Goal: Obtain resource: Download file/media

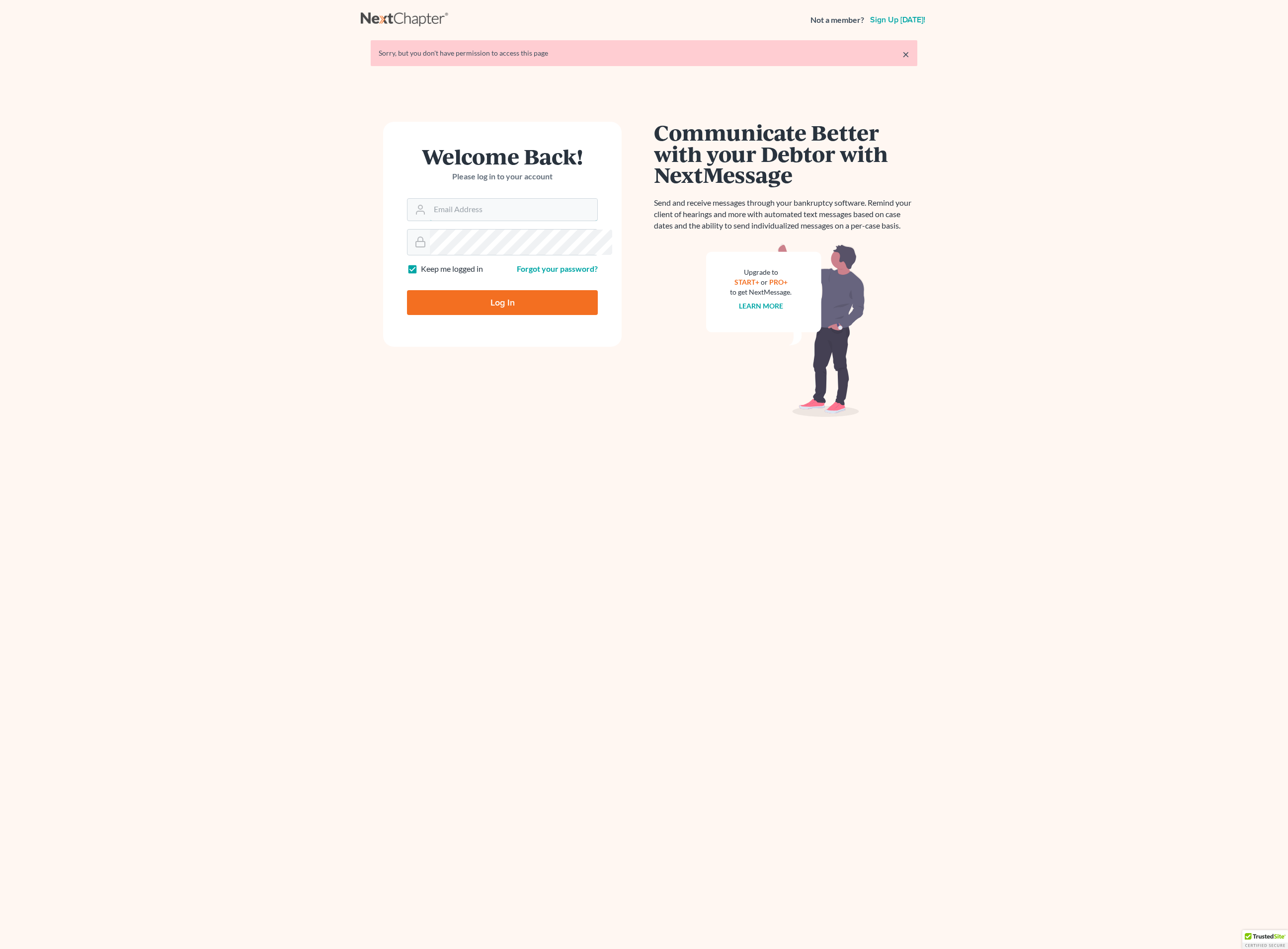
type input "[EMAIL_ADDRESS][DOMAIN_NAME]"
click at [506, 315] on input "Log In" at bounding box center [502, 302] width 191 height 25
type input "Thinking..."
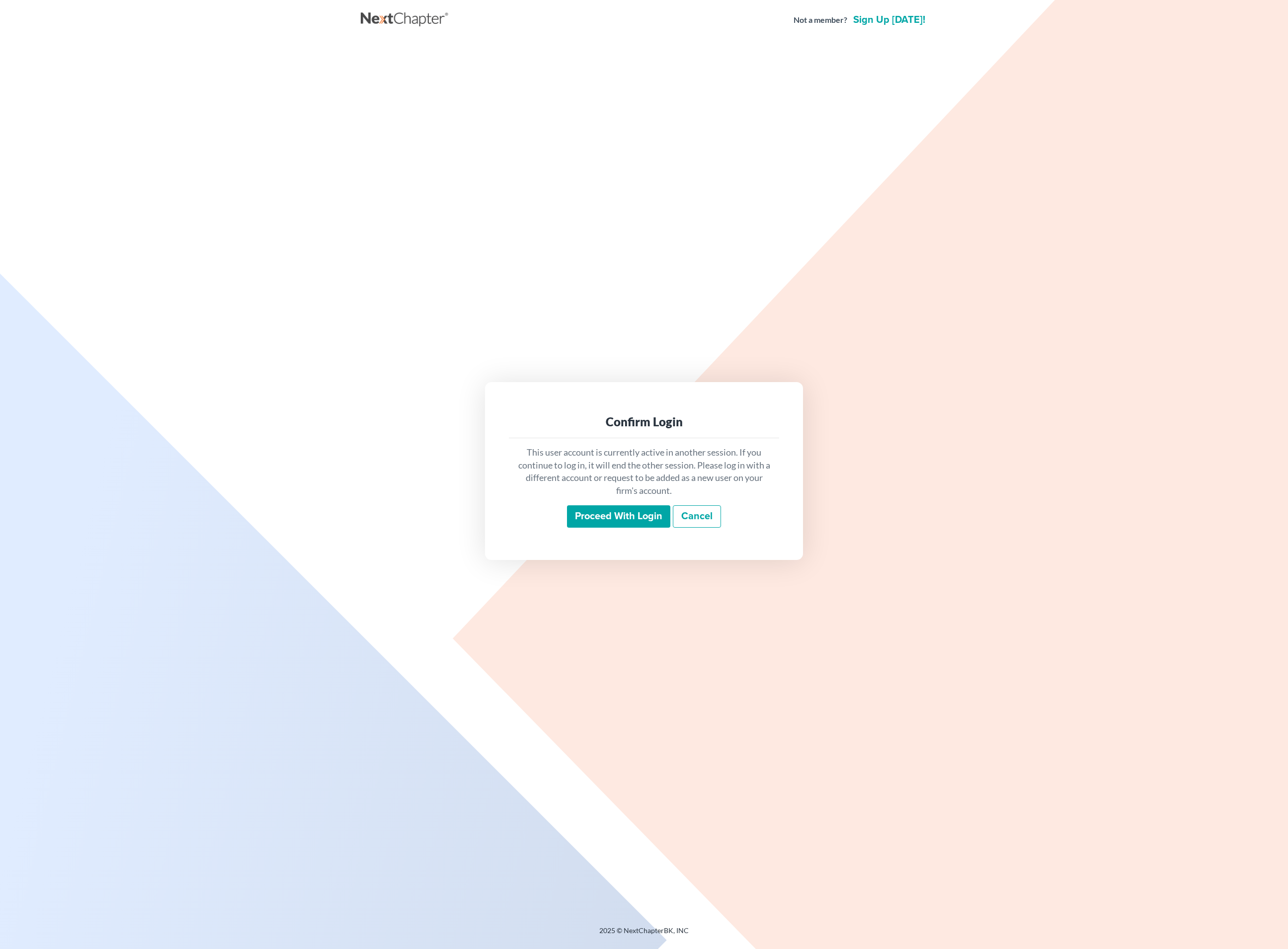
click at [613, 512] on input "Proceed with login" at bounding box center [619, 516] width 104 height 23
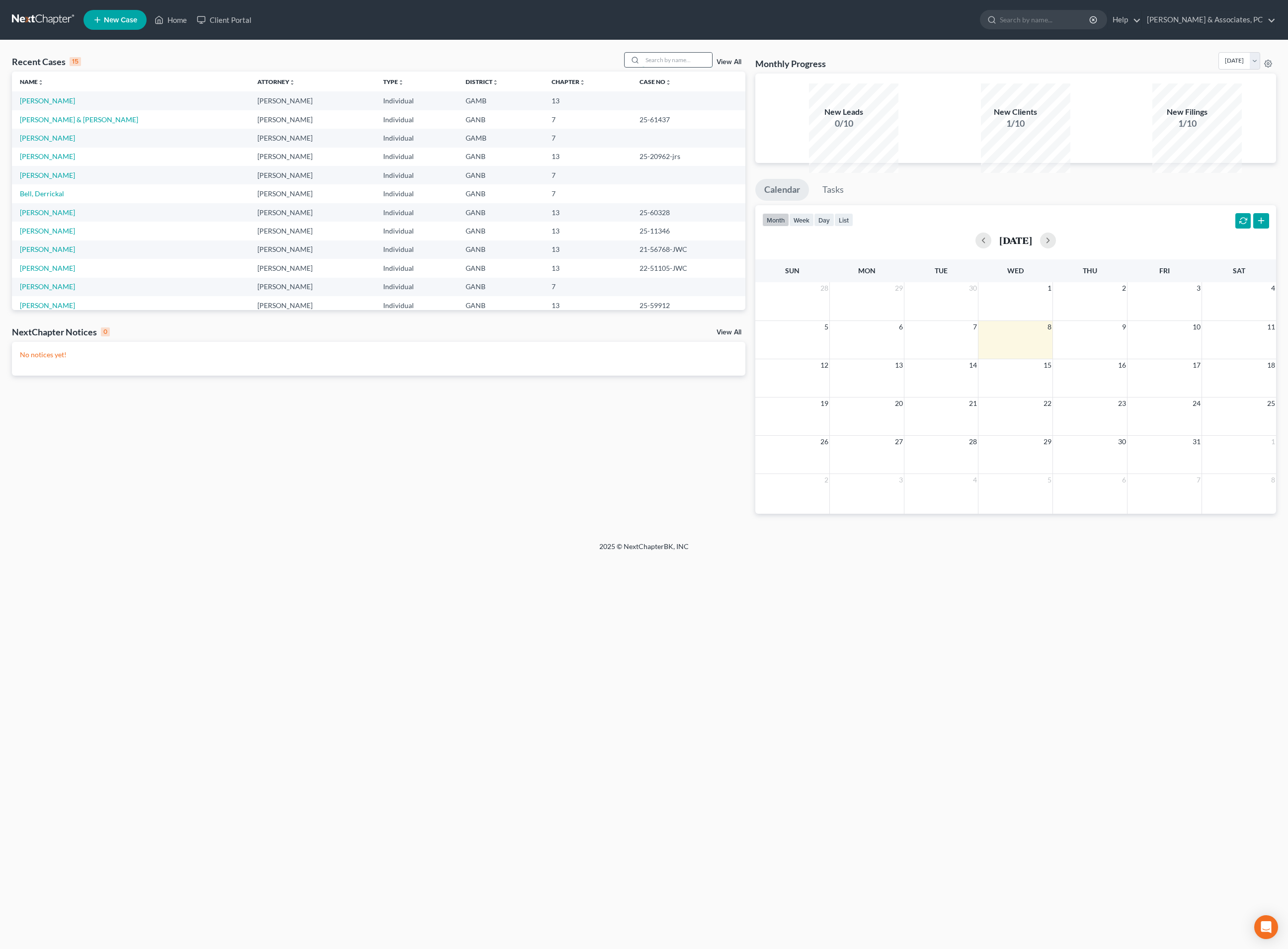
click at [645, 64] on input "search" at bounding box center [677, 59] width 69 height 15
type input "Hubbard"
click at [632, 64] on icon at bounding box center [636, 60] width 8 height 8
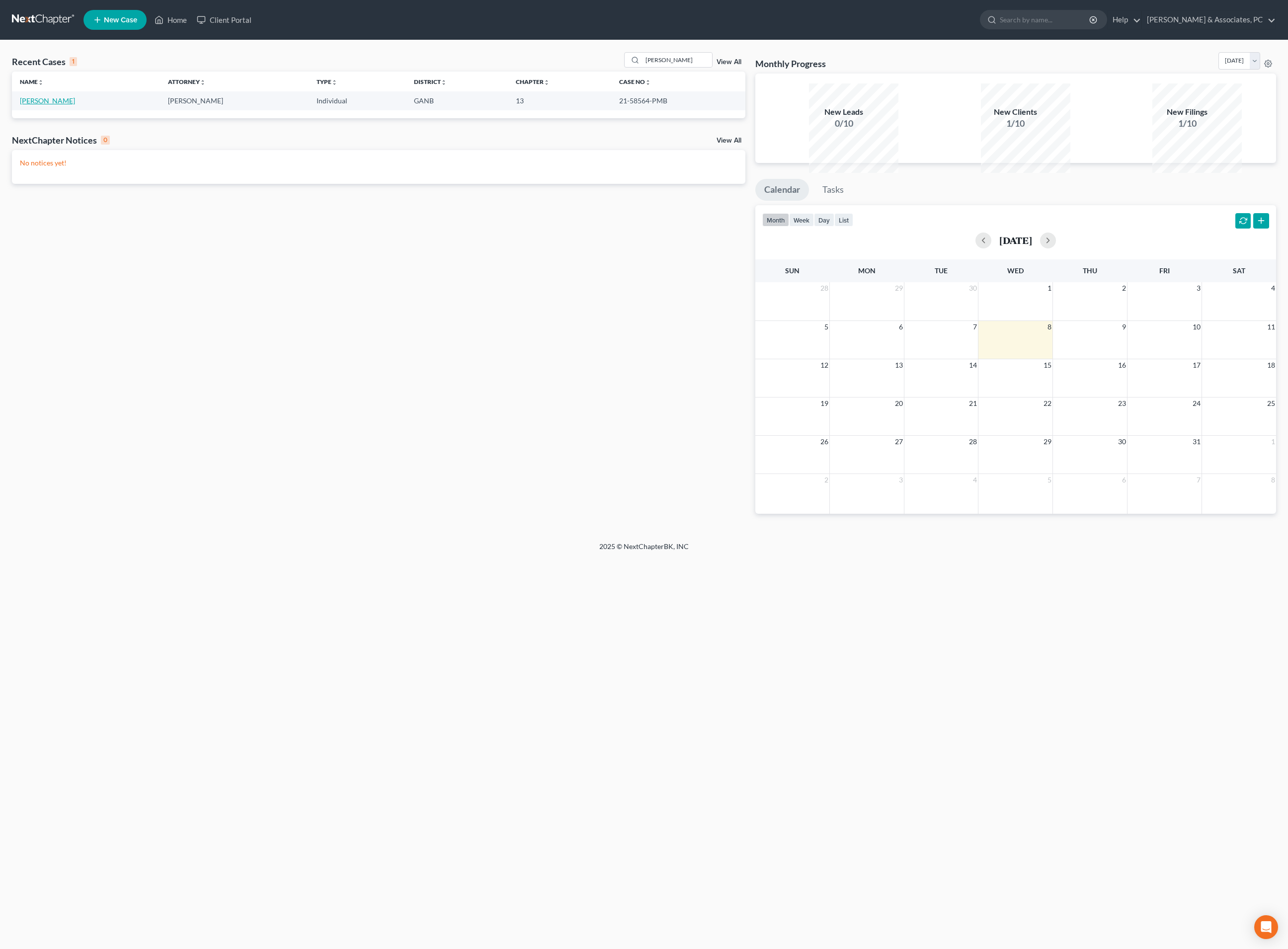
click at [75, 105] on link "Hubbard, Charletha" at bounding box center [47, 101] width 55 height 9
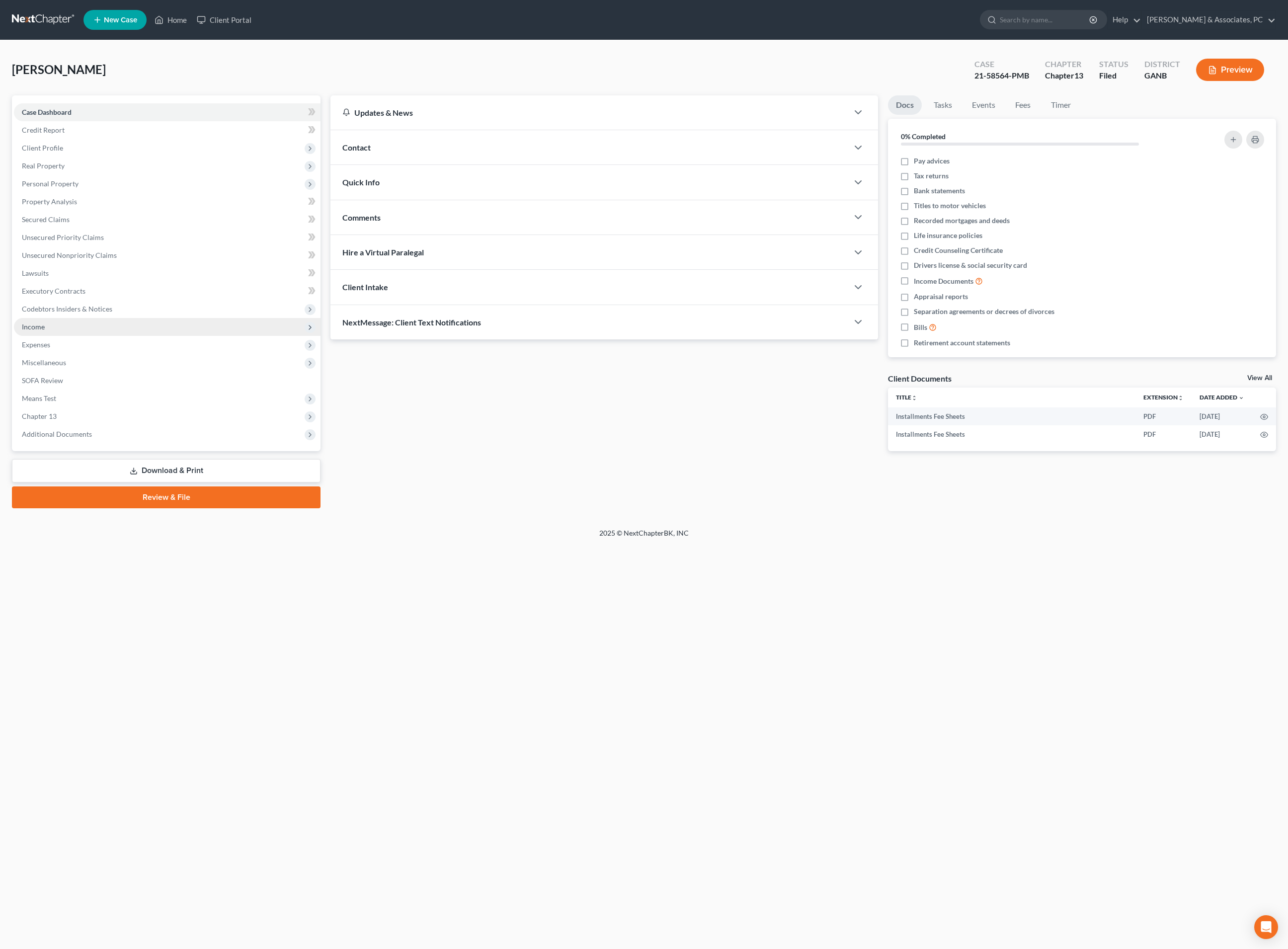
click at [44, 331] on span "Income" at bounding box center [33, 326] width 23 height 9
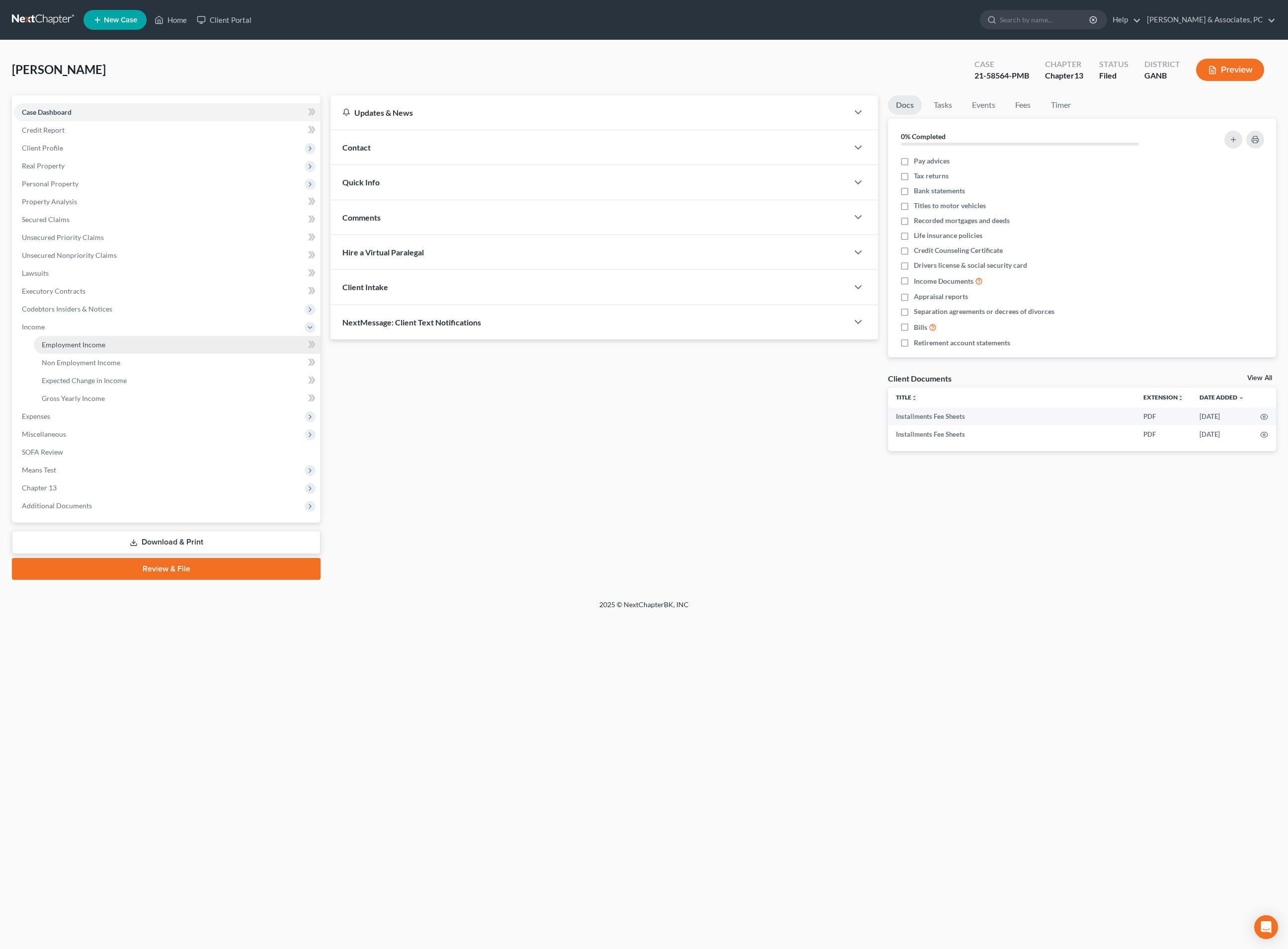
click at [80, 349] on span "Employment Income" at bounding box center [73, 344] width 63 height 9
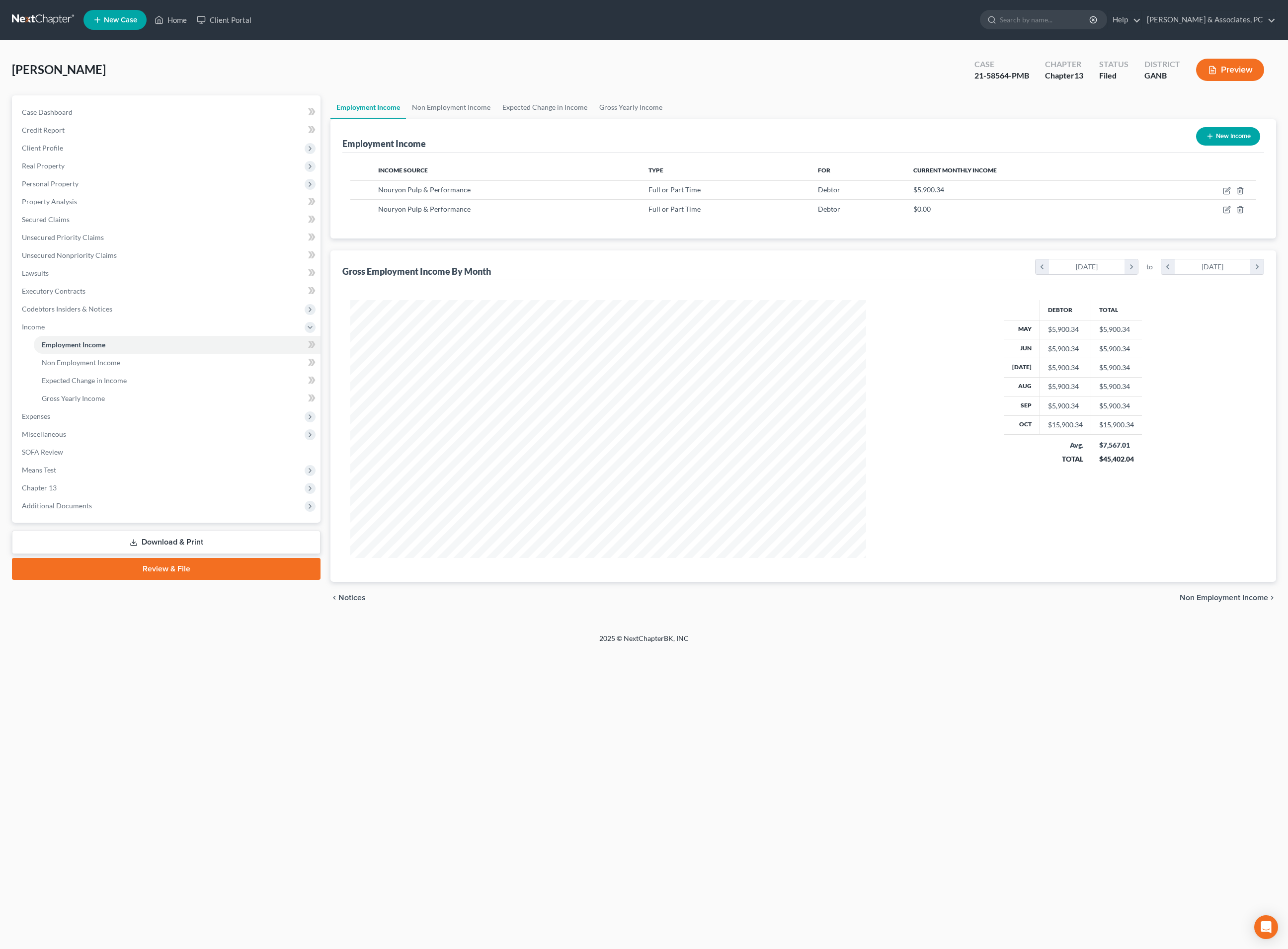
scroll to position [257, 536]
click at [953, 195] on div "$5,900.34" at bounding box center [1029, 190] width 232 height 10
click at [922, 194] on span "$5,900.34" at bounding box center [928, 190] width 31 height 9
click at [1063, 195] on div "$5,900.34" at bounding box center [1029, 190] width 232 height 10
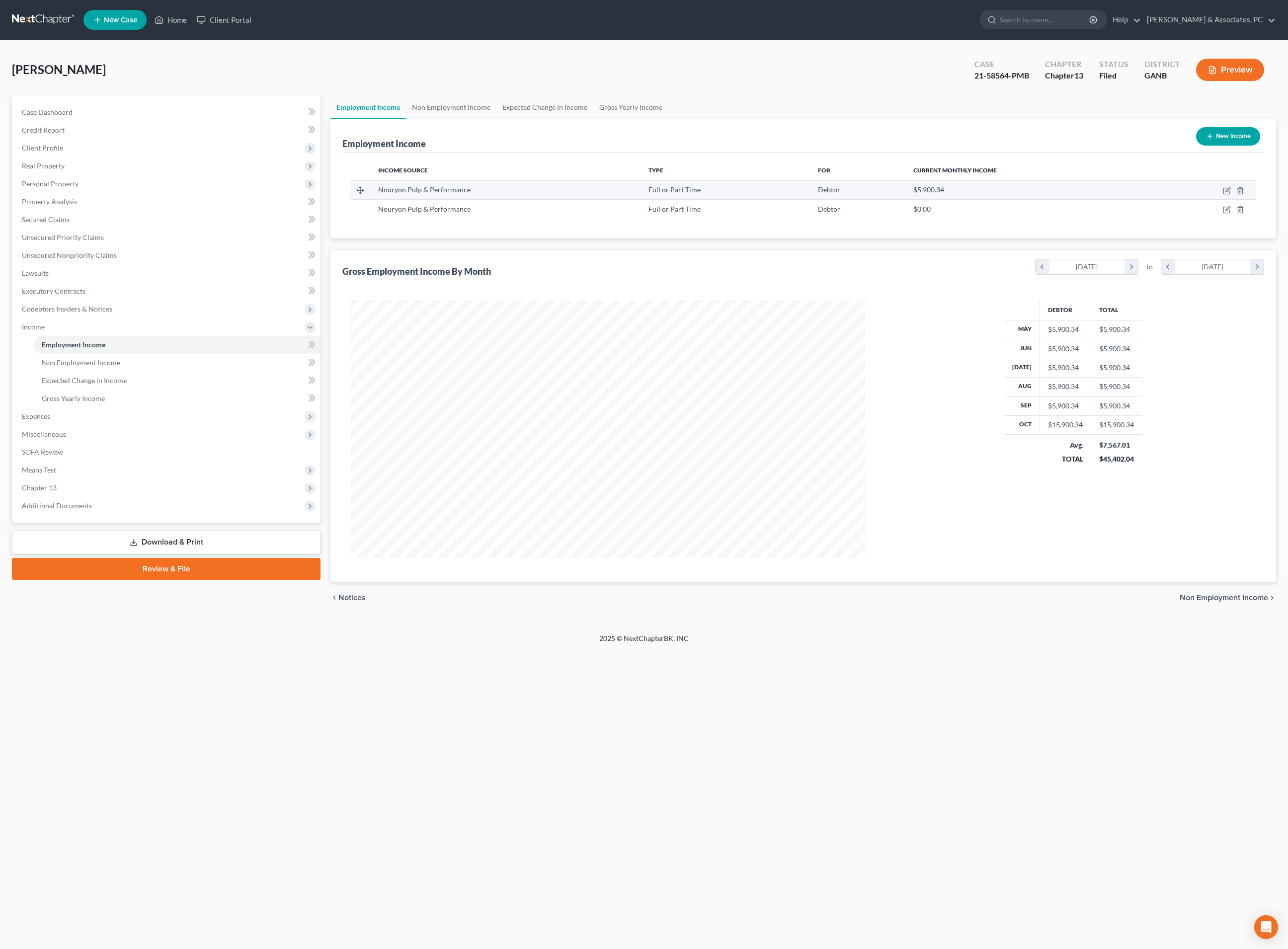
click at [1063, 195] on div "$5,900.34" at bounding box center [1029, 190] width 232 height 10
click at [1223, 195] on icon "button" at bounding box center [1227, 191] width 8 height 8
select select "0"
select select "14"
select select "1"
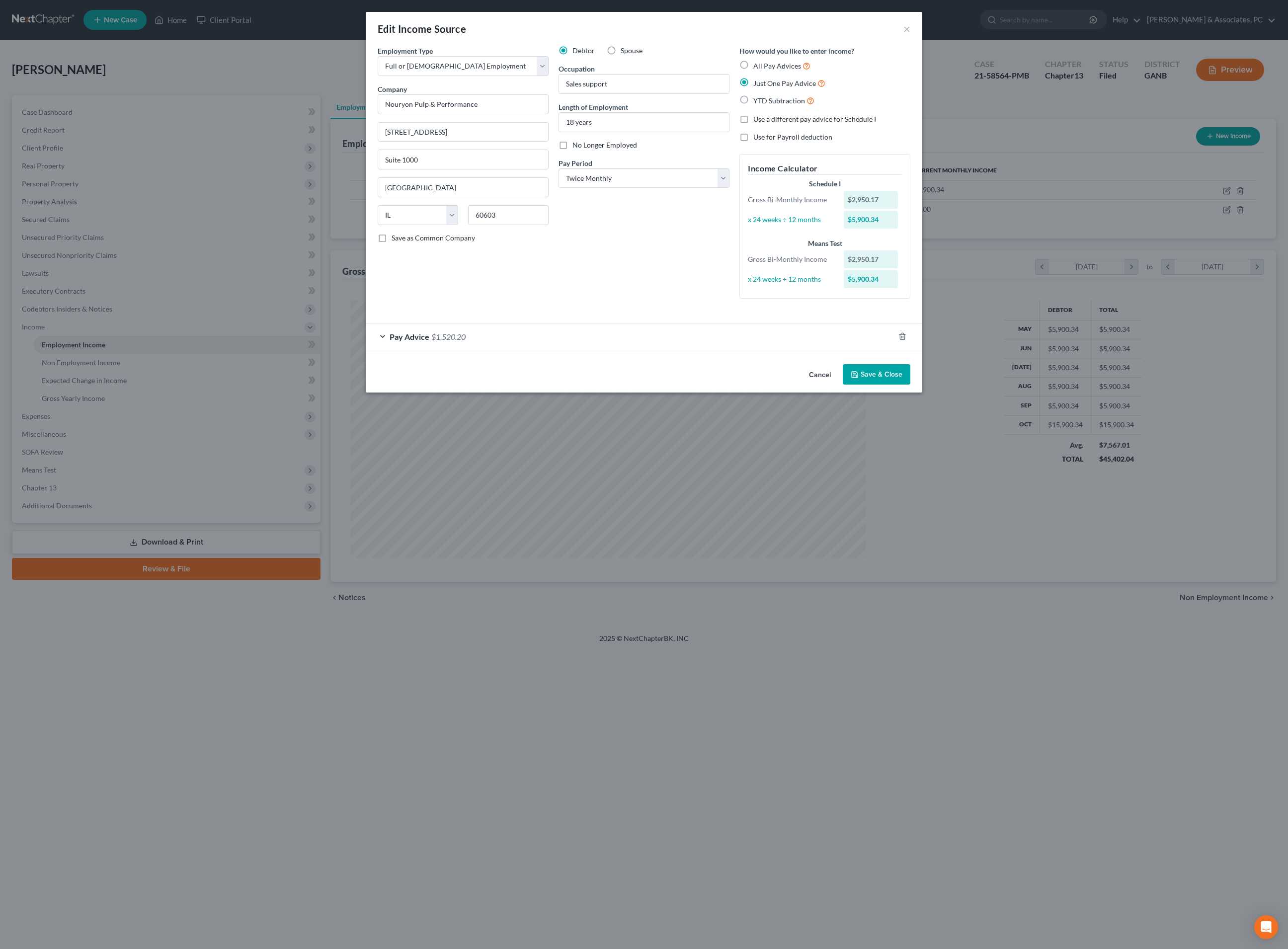
click at [683, 350] on div "Pay Advice $1,520.20" at bounding box center [630, 336] width 529 height 27
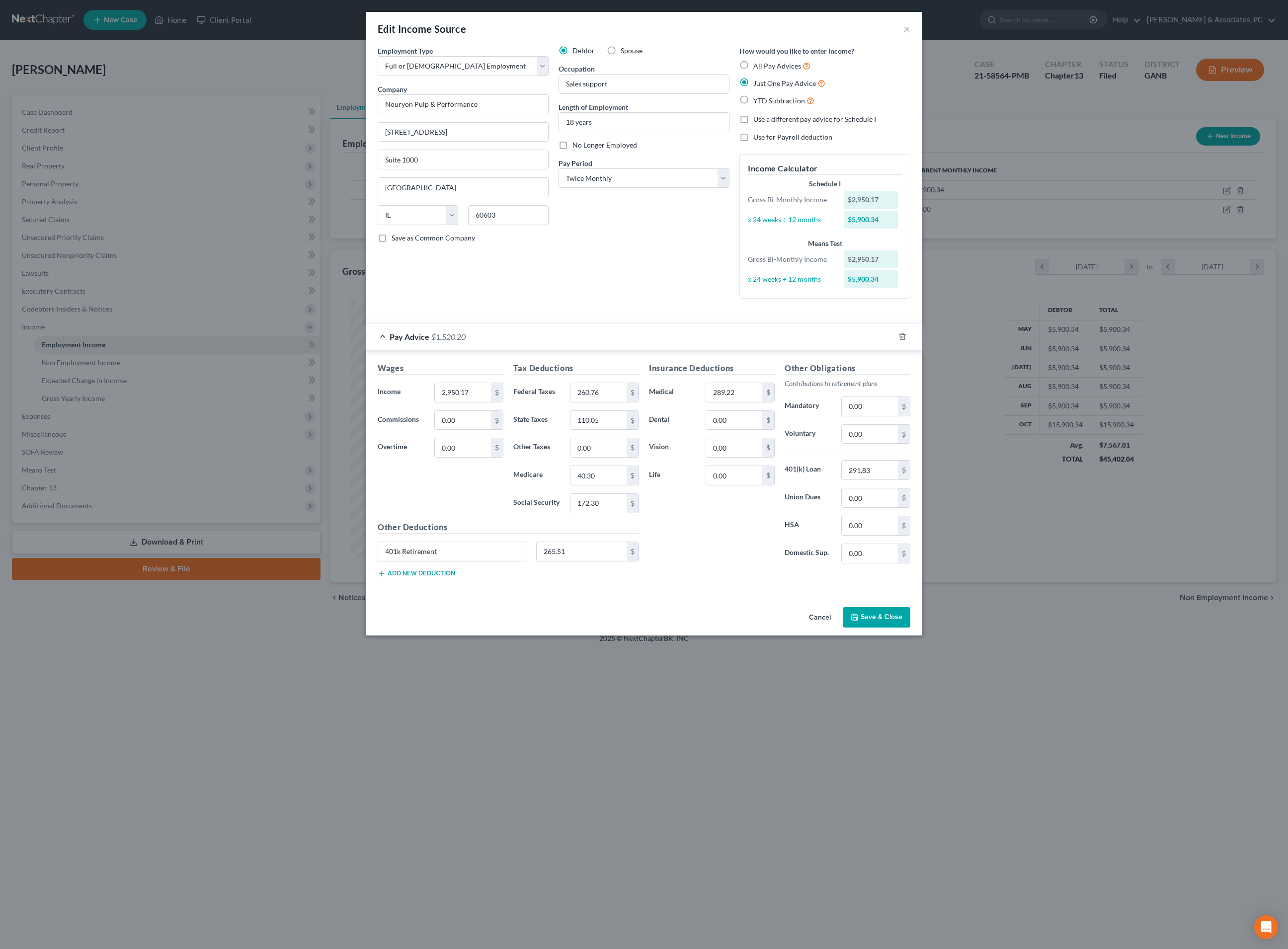
click at [683, 350] on div "Pay Advice $1,520.20" at bounding box center [630, 336] width 529 height 27
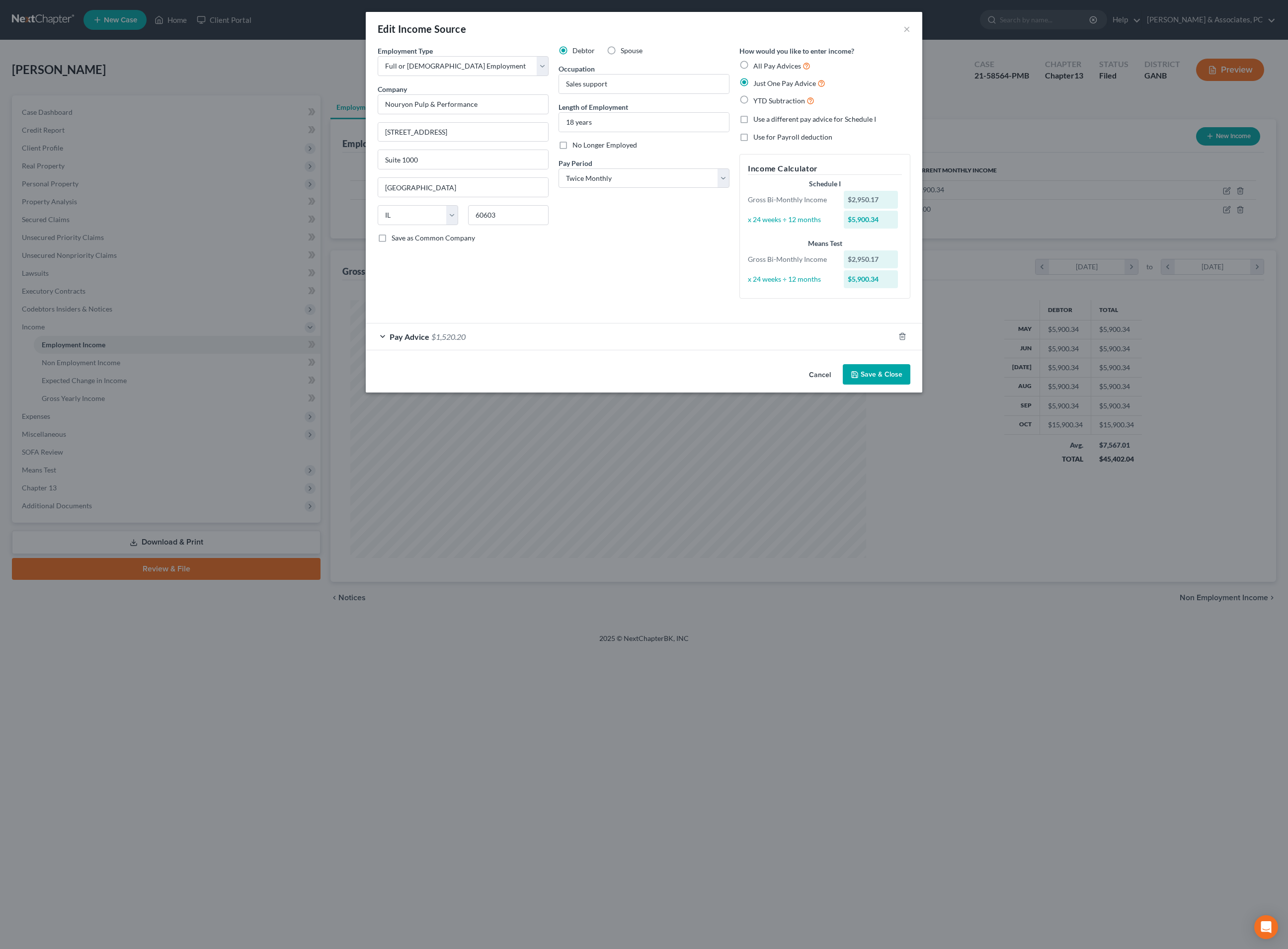
click at [650, 306] on div "Debtor Spouse Occupation Sales support Length of Employment 18 years No Longer …" at bounding box center [644, 176] width 181 height 261
click at [839, 386] on button "Cancel" at bounding box center [819, 376] width 38 height 20
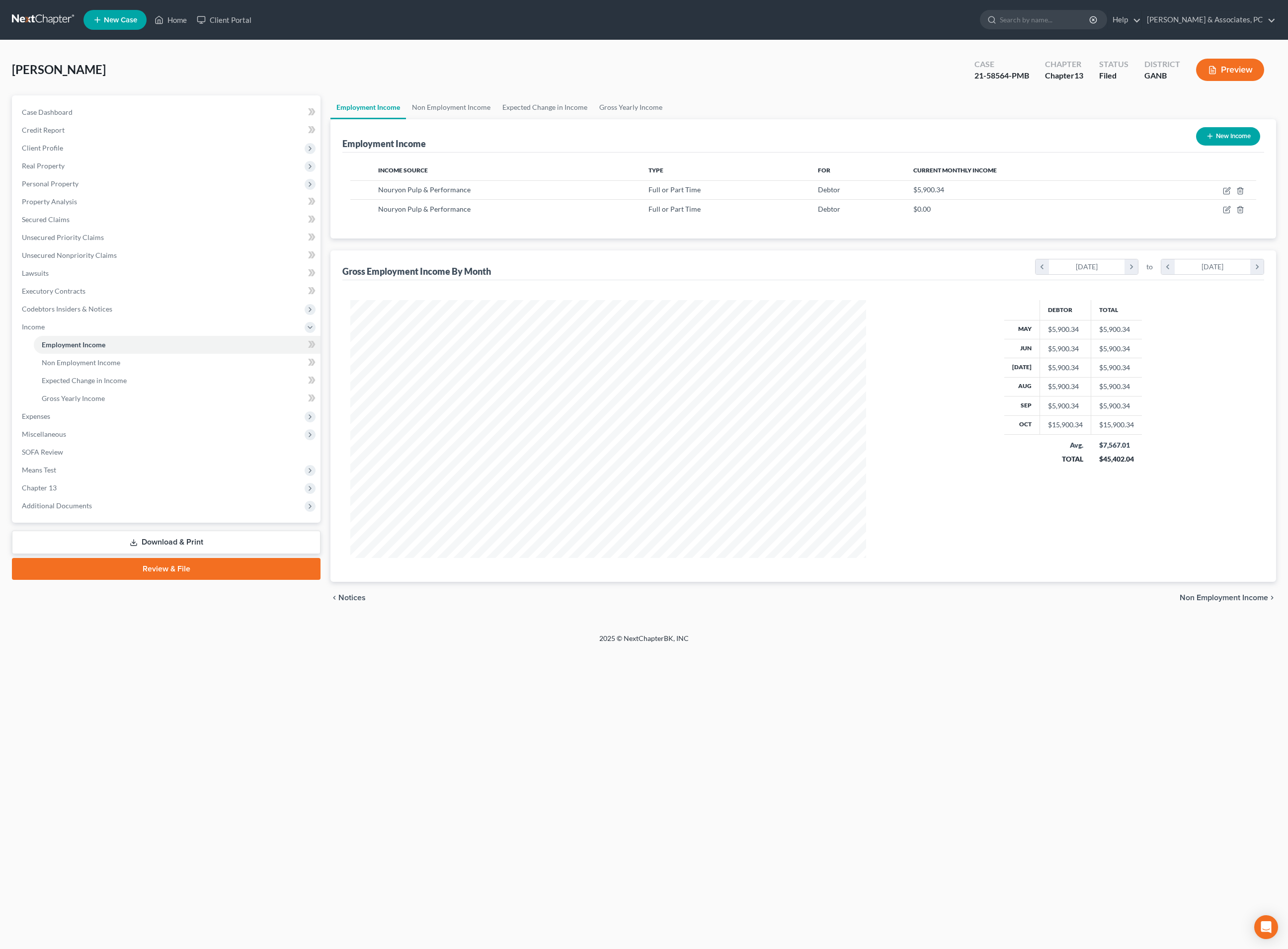
click at [1196, 145] on button "New Income" at bounding box center [1228, 136] width 64 height 19
select select "0"
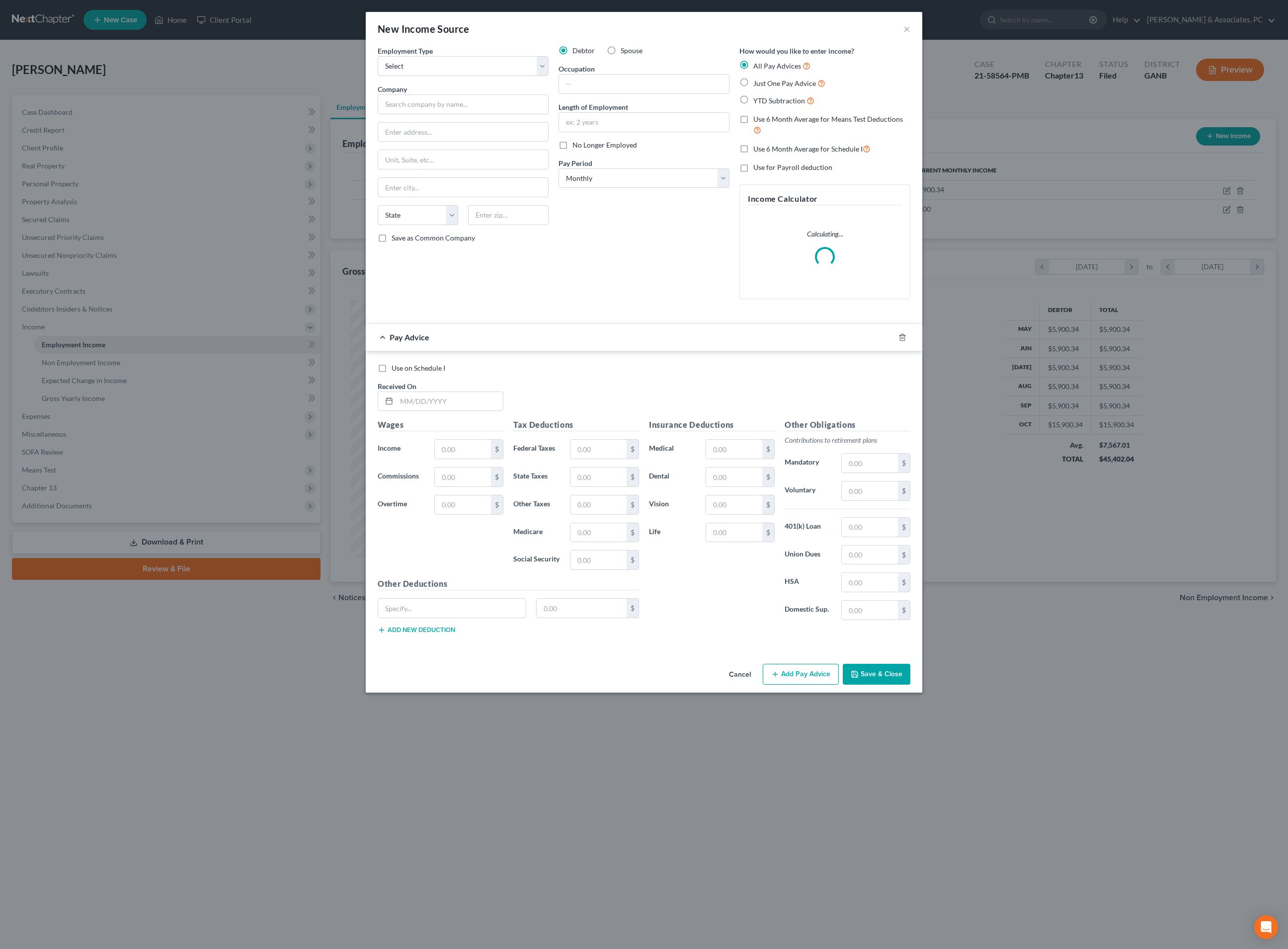
click at [730, 685] on button "Cancel" at bounding box center [739, 675] width 38 height 20
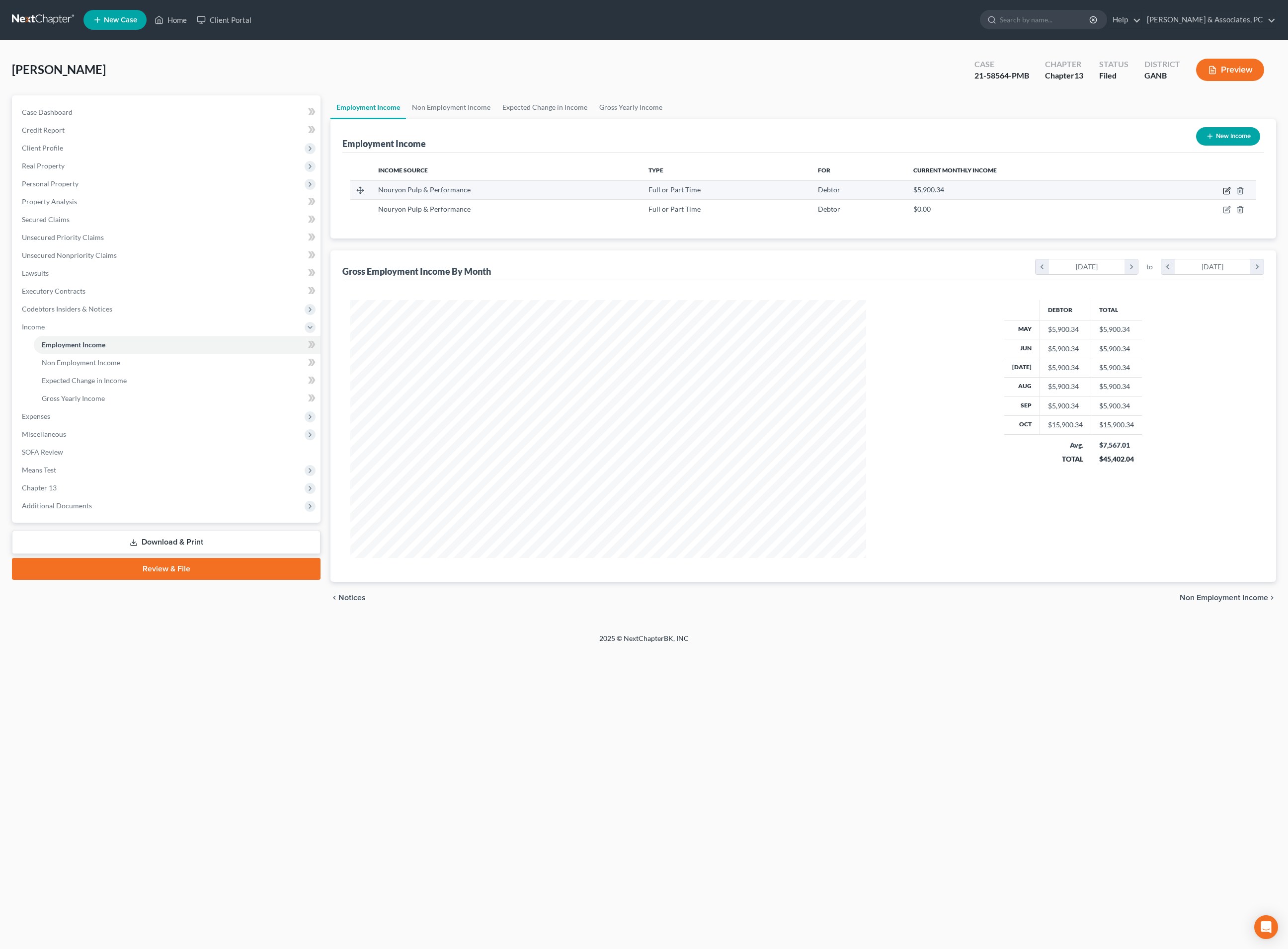
click at [1223, 195] on icon "button" at bounding box center [1227, 191] width 8 height 8
select select "0"
select select "14"
select select "1"
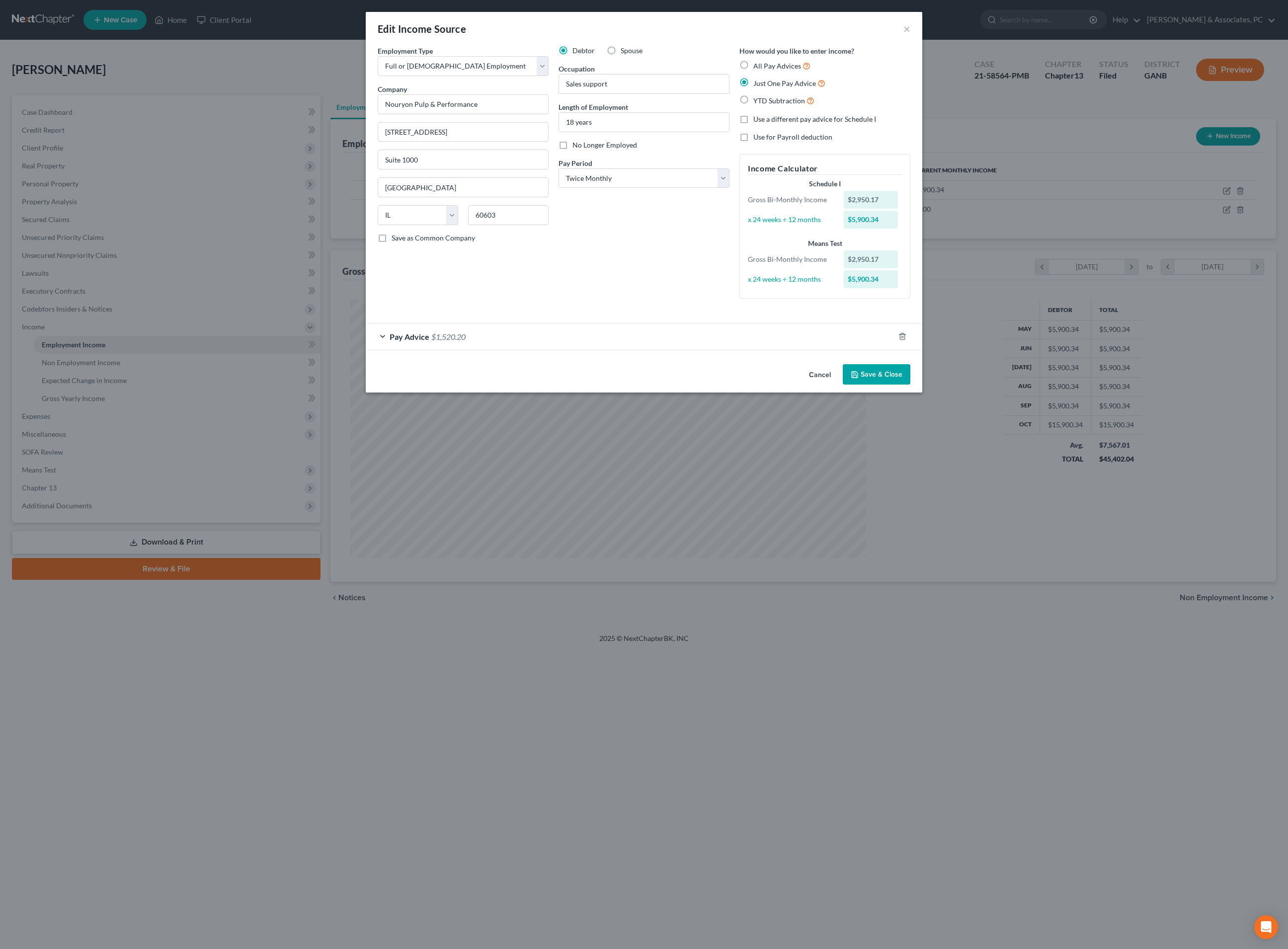
click at [787, 124] on span "Use a different pay advice for Schedule I" at bounding box center [815, 119] width 123 height 9
click at [764, 121] on input "Use a different pay advice for Schedule I" at bounding box center [760, 118] width 7 height 7
checkbox input "true"
click at [817, 386] on button "Add Schedule I Income" at bounding box center [789, 375] width 100 height 21
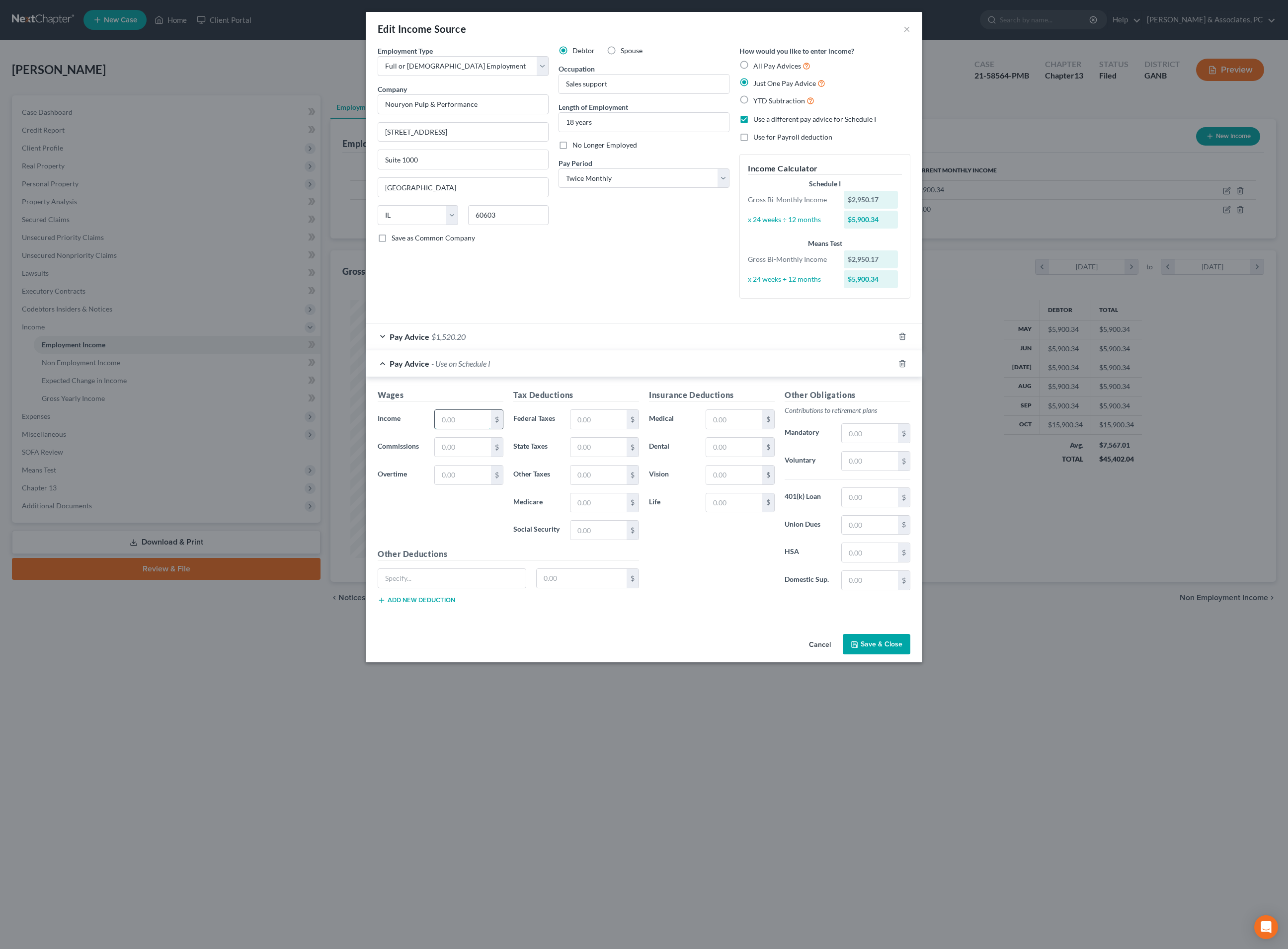
click at [447, 429] on input "text" at bounding box center [463, 419] width 56 height 19
type input "3,374.88"
type input "316.15"
type input "46.98"
type input "200.92"
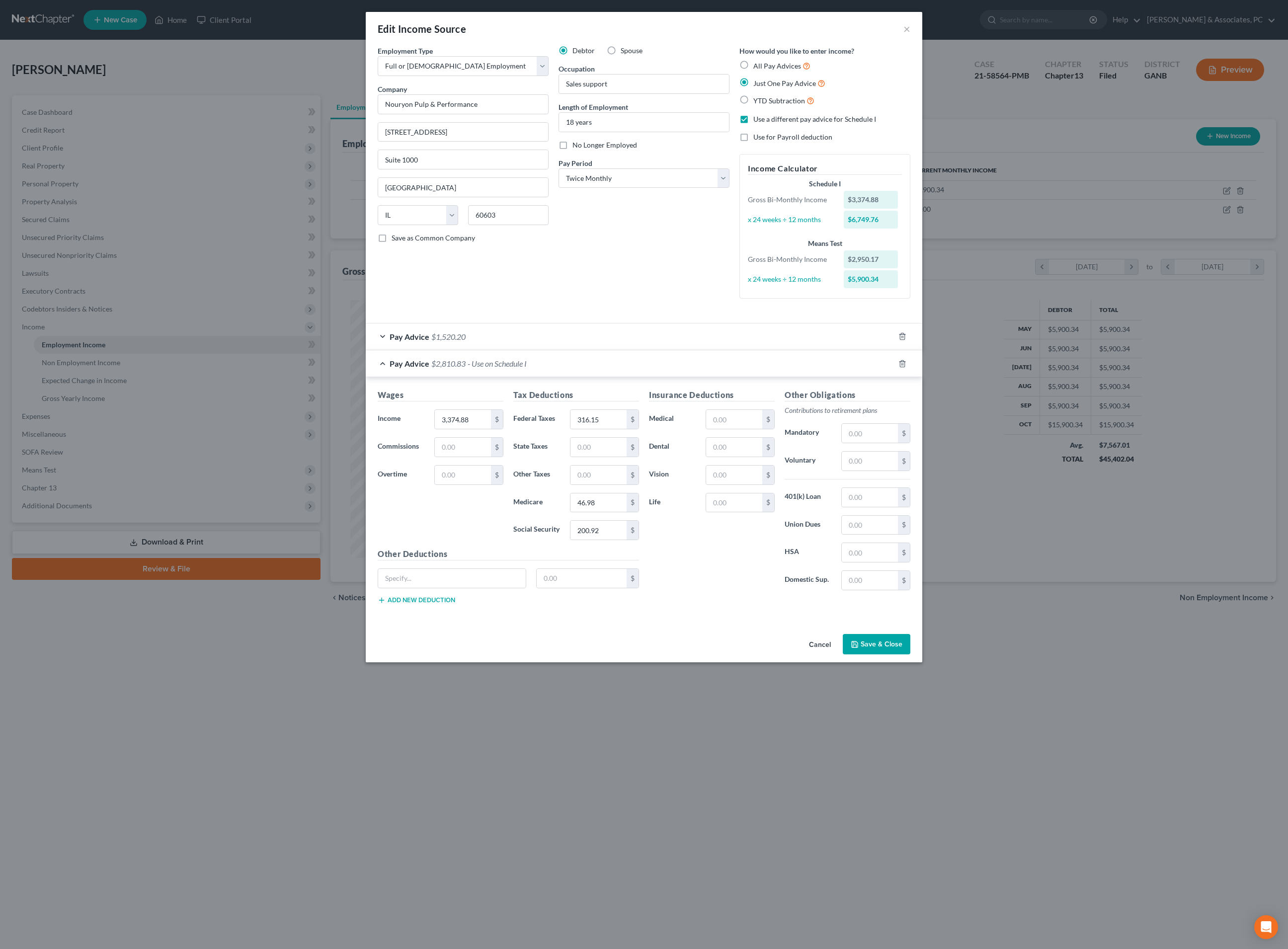
click at [735, 598] on div "Insurance Deductions Medical $ Dental $ Vision $ Life $" at bounding box center [712, 494] width 135 height 210
click at [752, 598] on div "Insurance Deductions Medical $ Dental $ Vision $ Life $" at bounding box center [712, 494] width 135 height 210
click at [581, 457] on input "text" at bounding box center [598, 447] width 56 height 19
type input "115.02"
click at [722, 598] on div "Insurance Deductions Medical $ Dental $ Vision $ Life $" at bounding box center [712, 494] width 135 height 210
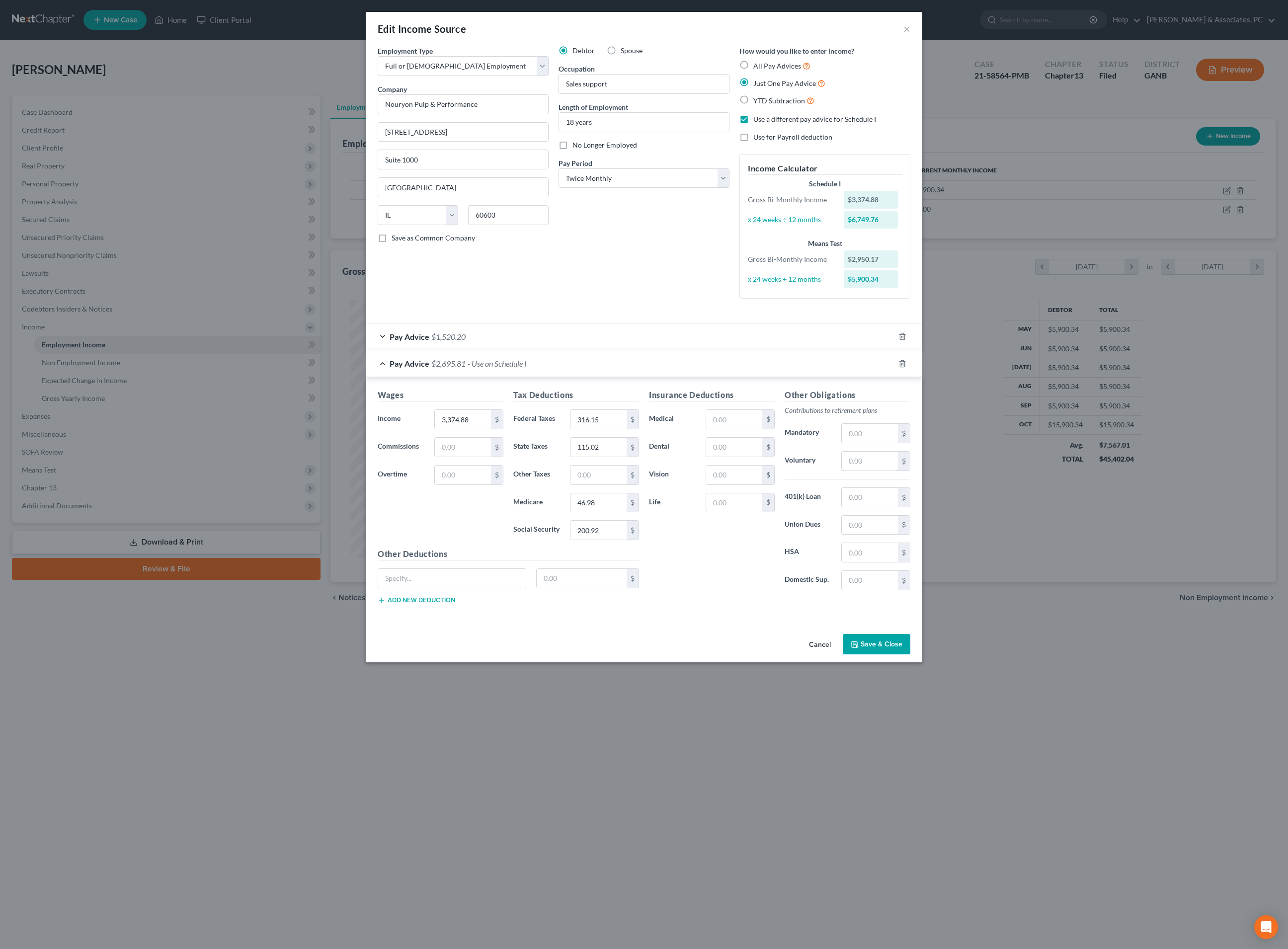
click at [875, 471] on input "text" at bounding box center [870, 461] width 56 height 19
type input "337.49"
click at [571, 588] on input "text" at bounding box center [582, 578] width 91 height 19
type input "689.38"
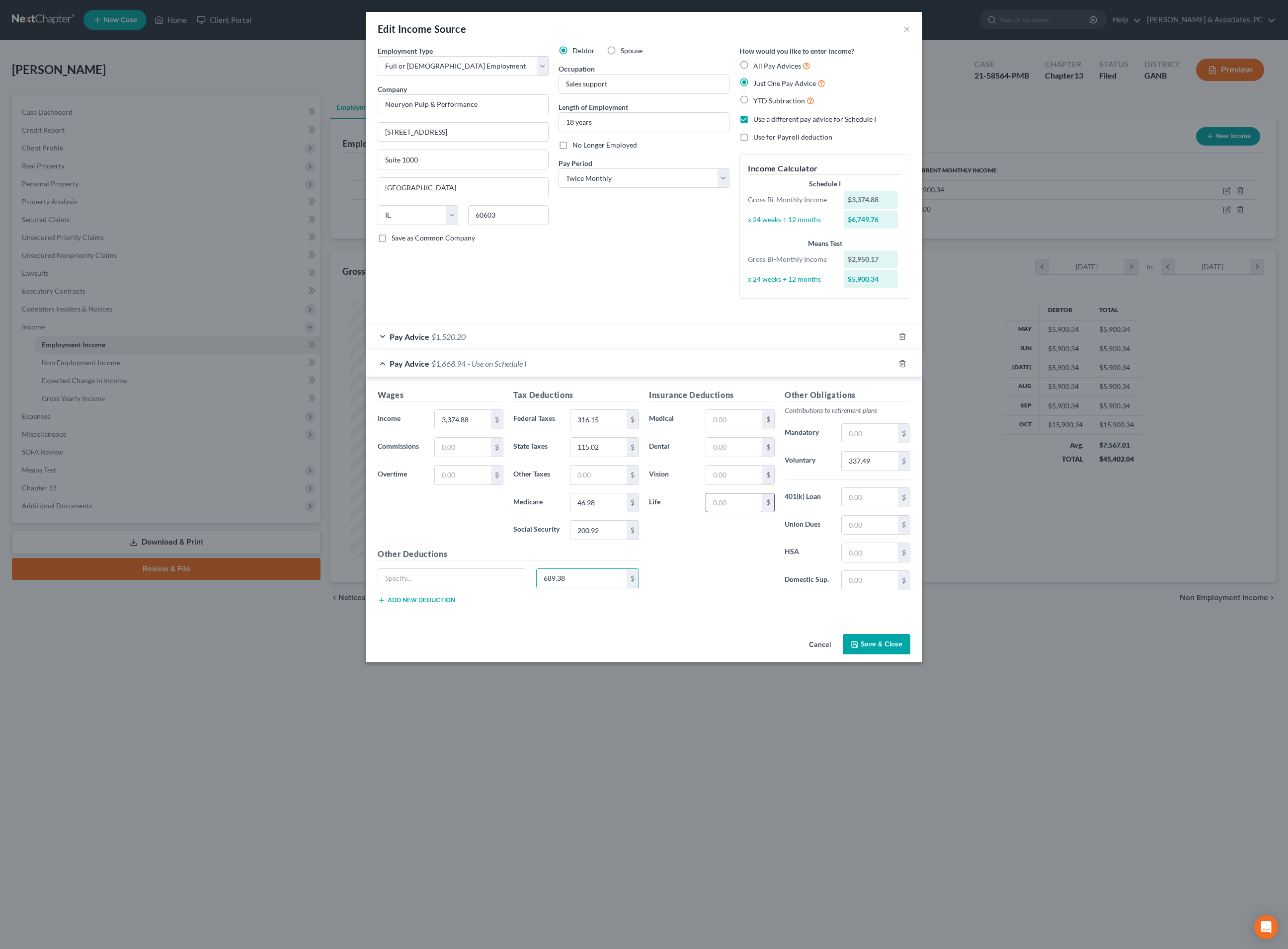
click at [730, 512] on input "text" at bounding box center [733, 502] width 56 height 19
click at [731, 512] on input "text" at bounding box center [733, 502] width 56 height 19
type input "1,392.77"
click at [736, 429] on input "text" at bounding box center [733, 419] width 56 height 19
type input "276.17"
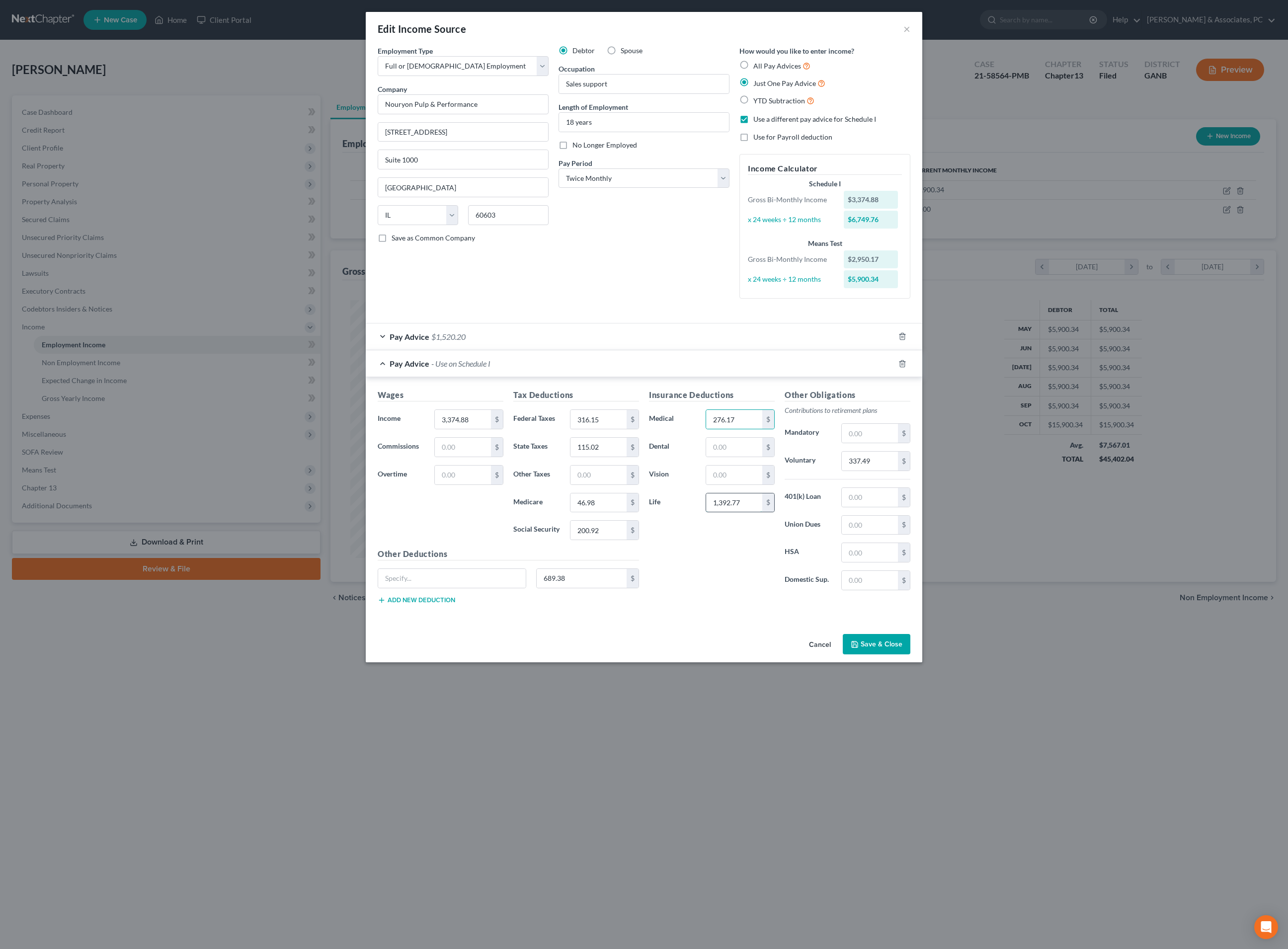
click at [762, 512] on input "1,392.77" at bounding box center [733, 502] width 56 height 19
click at [589, 588] on input "689.38" at bounding box center [582, 578] width 91 height 19
click at [910, 655] on button "Save & Close" at bounding box center [877, 645] width 67 height 21
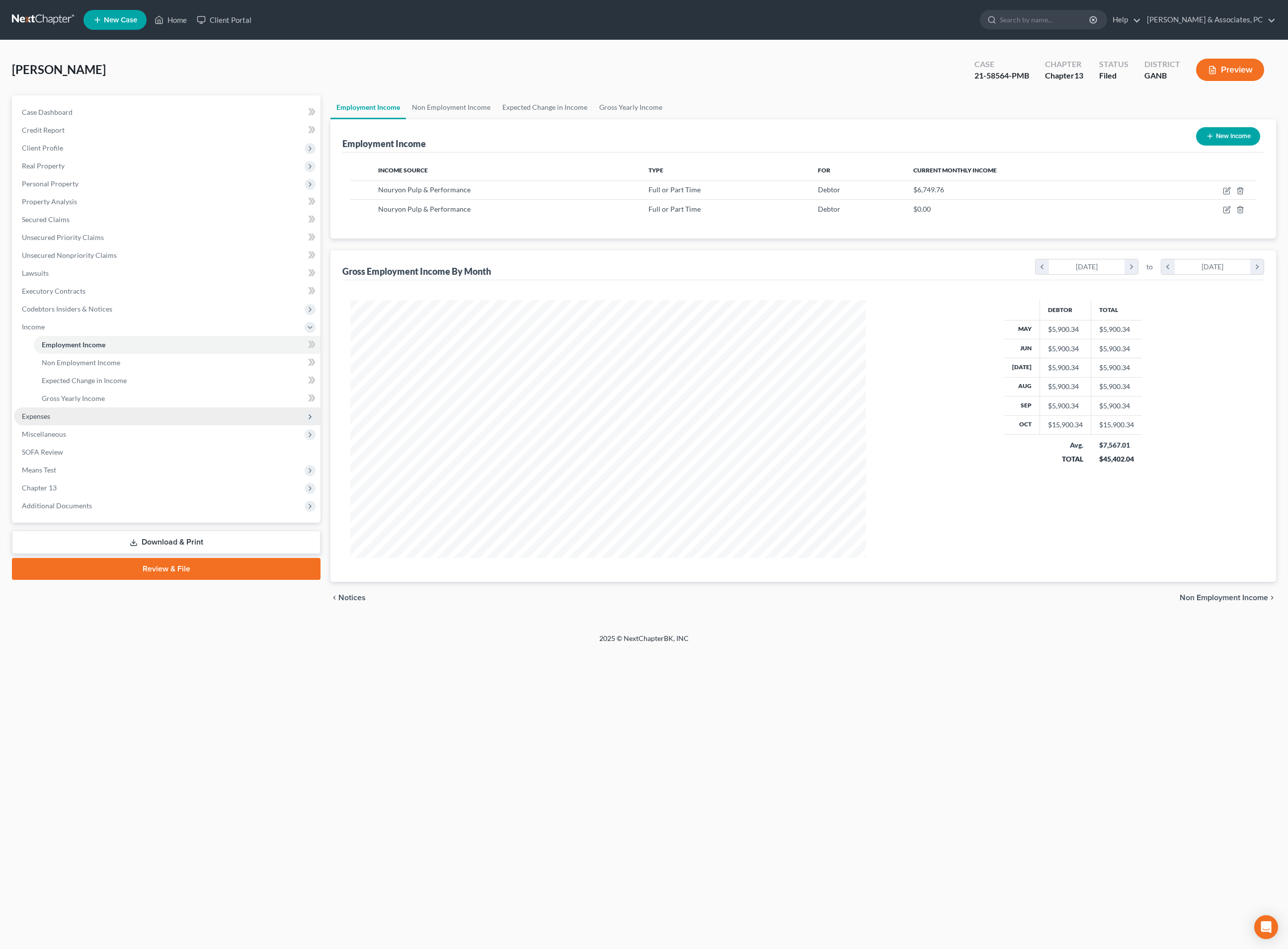
click at [79, 425] on span "Expenses" at bounding box center [167, 416] width 306 height 18
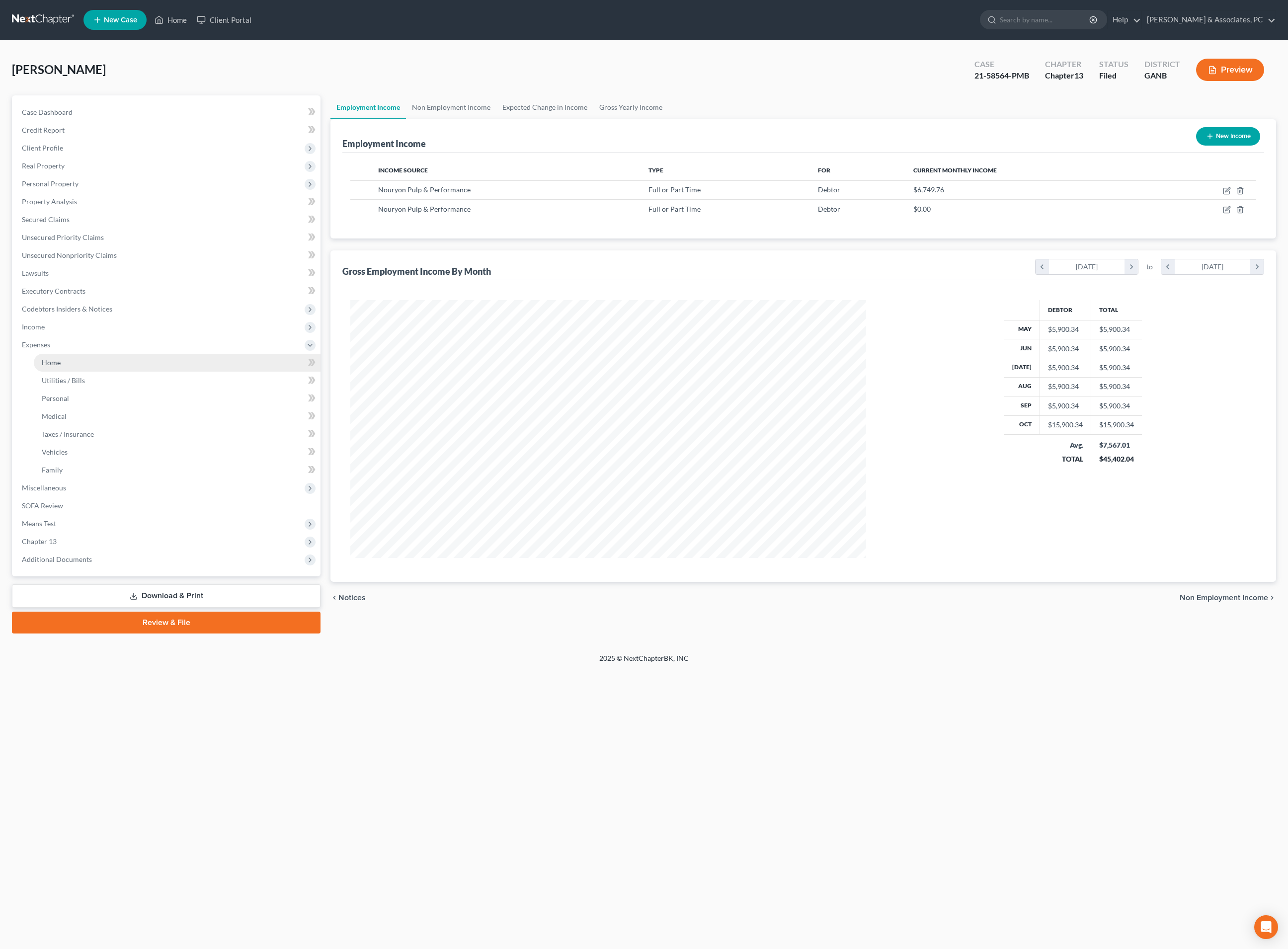
click at [56, 372] on link "Home" at bounding box center [177, 363] width 287 height 18
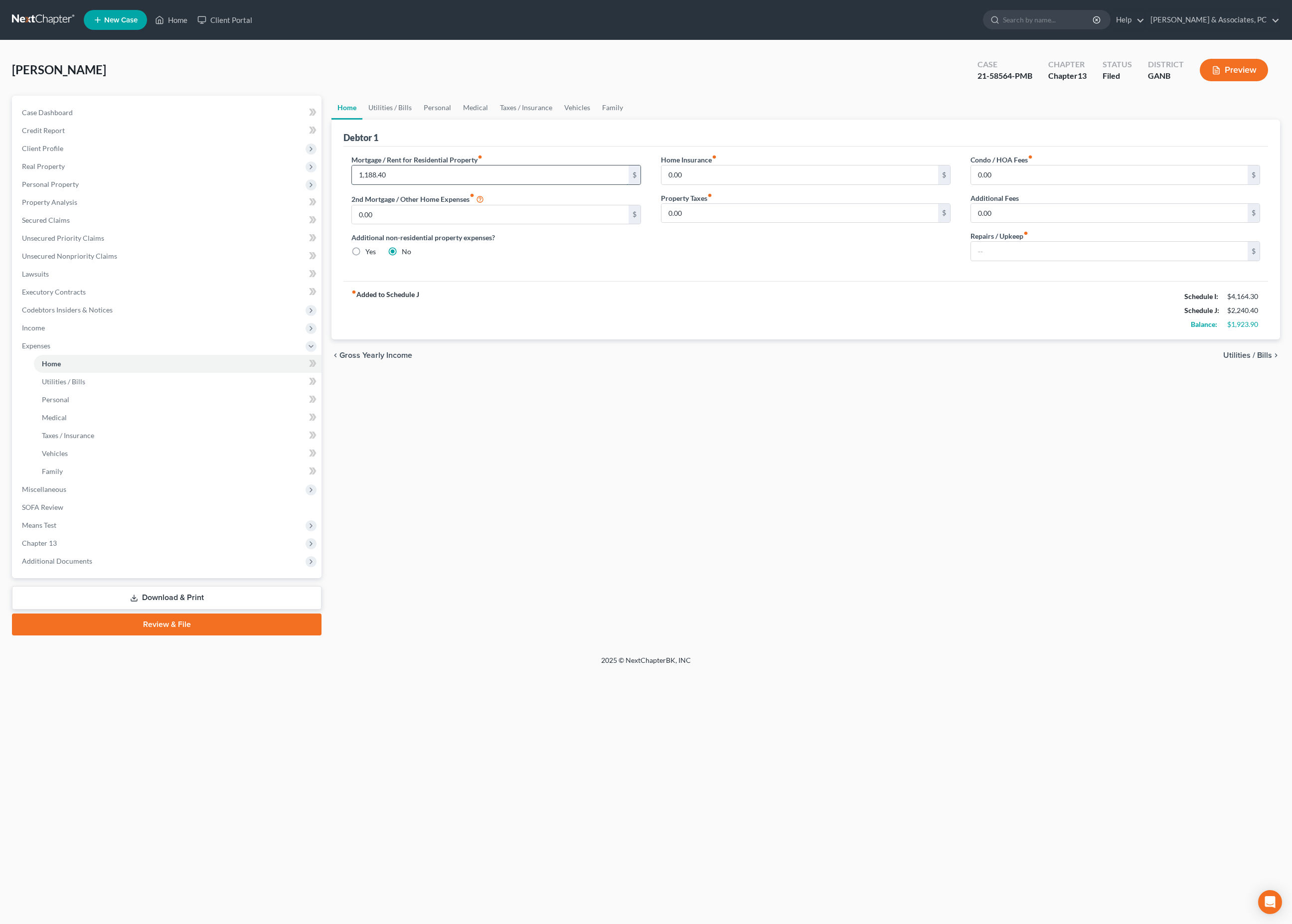
click at [459, 184] on input "1,188.40" at bounding box center [490, 174] width 277 height 19
click at [502, 184] on input "1,188.40" at bounding box center [490, 174] width 277 height 19
type input "1,472.12"
click at [1019, 261] on input "text" at bounding box center [1109, 251] width 277 height 19
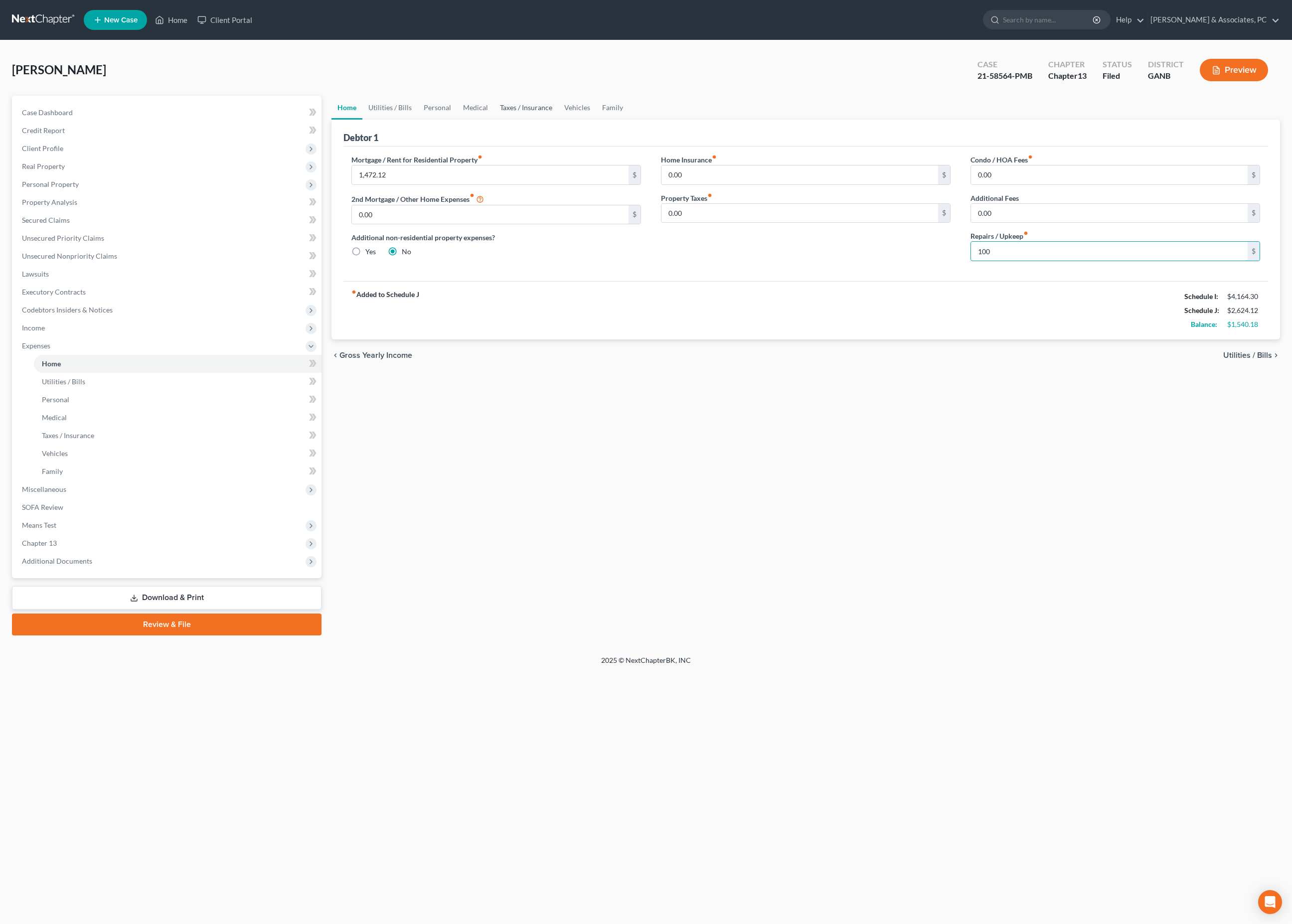
type input "100"
click at [540, 117] on link "Taxes / Insurance" at bounding box center [526, 108] width 64 height 24
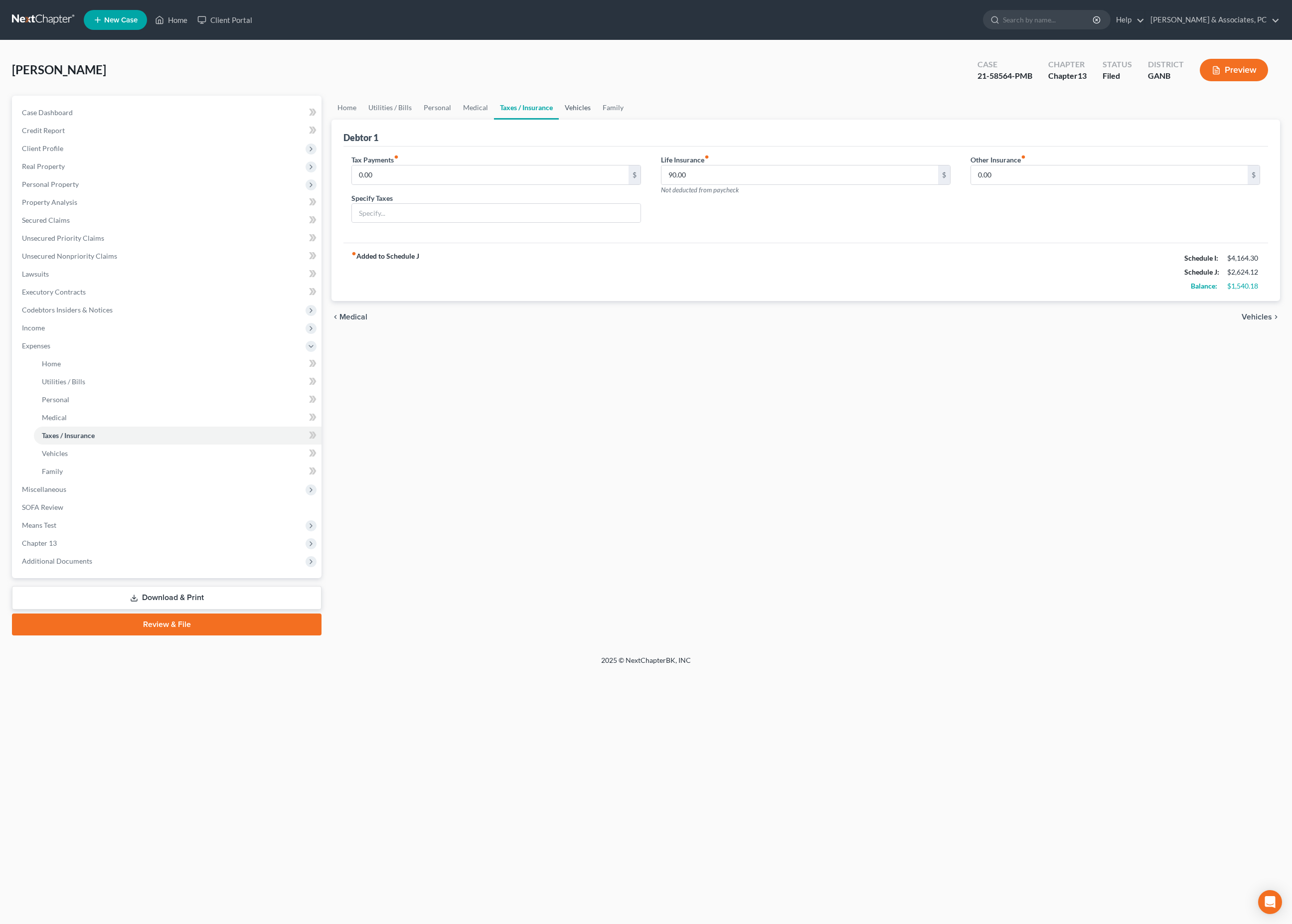
click at [597, 119] on link "Vehicles" at bounding box center [578, 108] width 38 height 24
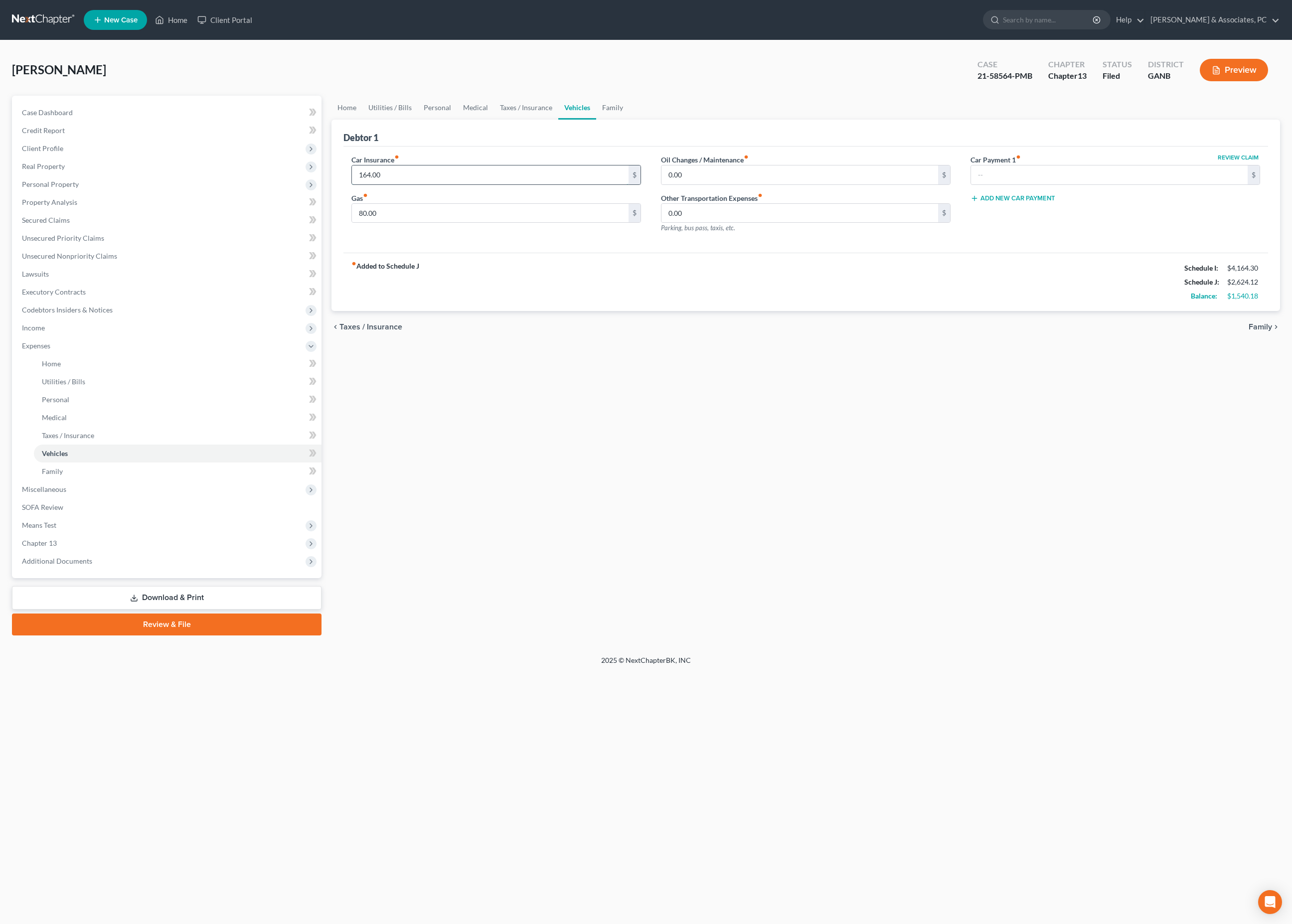
click at [470, 184] on input "164.00" at bounding box center [490, 174] width 277 height 19
click at [469, 184] on input "164.00" at bounding box center [490, 174] width 277 height 19
drag, startPoint x: 10, startPoint y: 281, endPoint x: 406, endPoint y: 197, distance: 404.8
click at [406, 184] on input "164.00" at bounding box center [490, 174] width 277 height 19
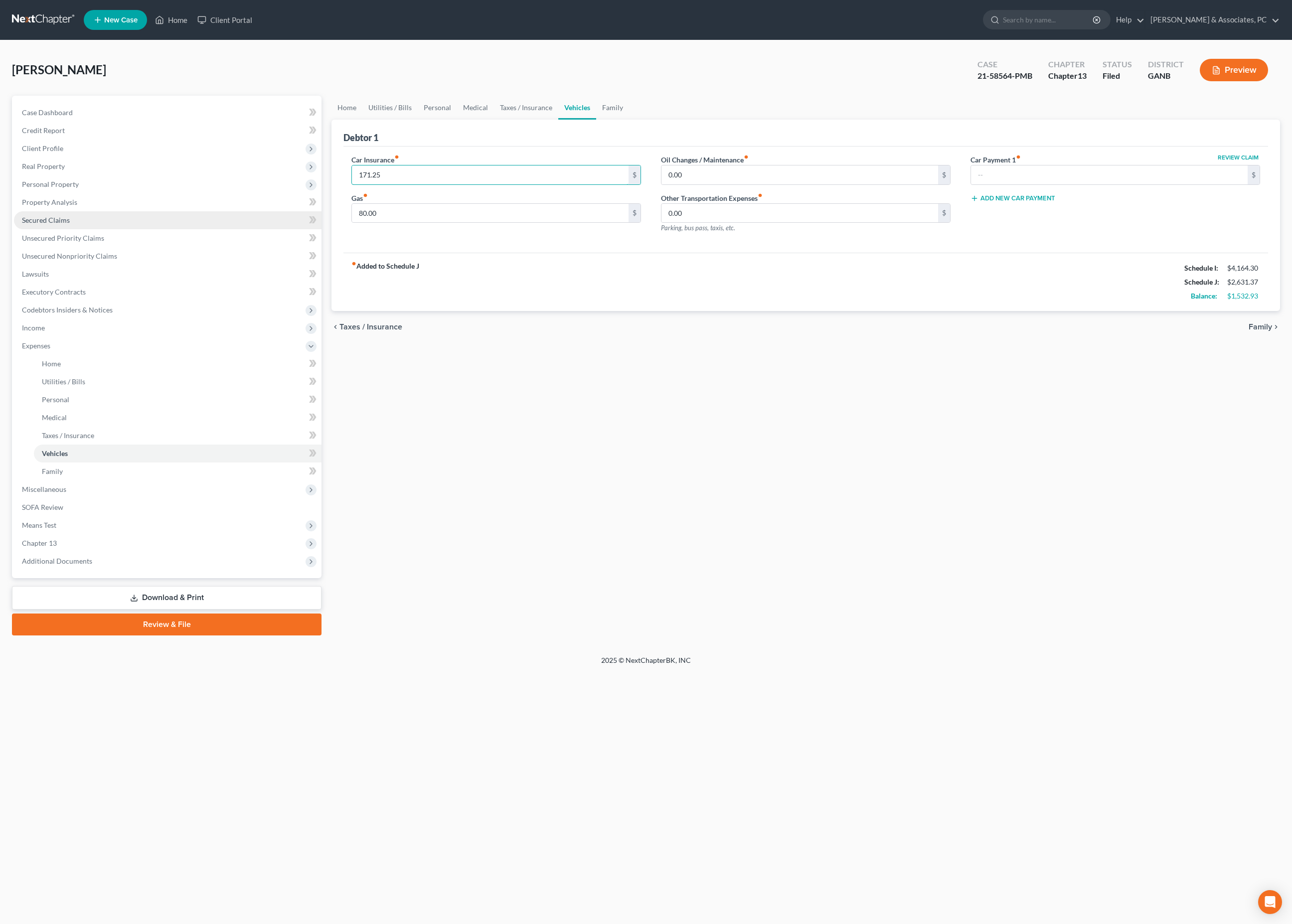
type input "171.25"
click at [437, 223] on input "80.00" at bounding box center [490, 213] width 277 height 19
click at [388, 223] on input "80.00" at bounding box center [490, 213] width 277 height 19
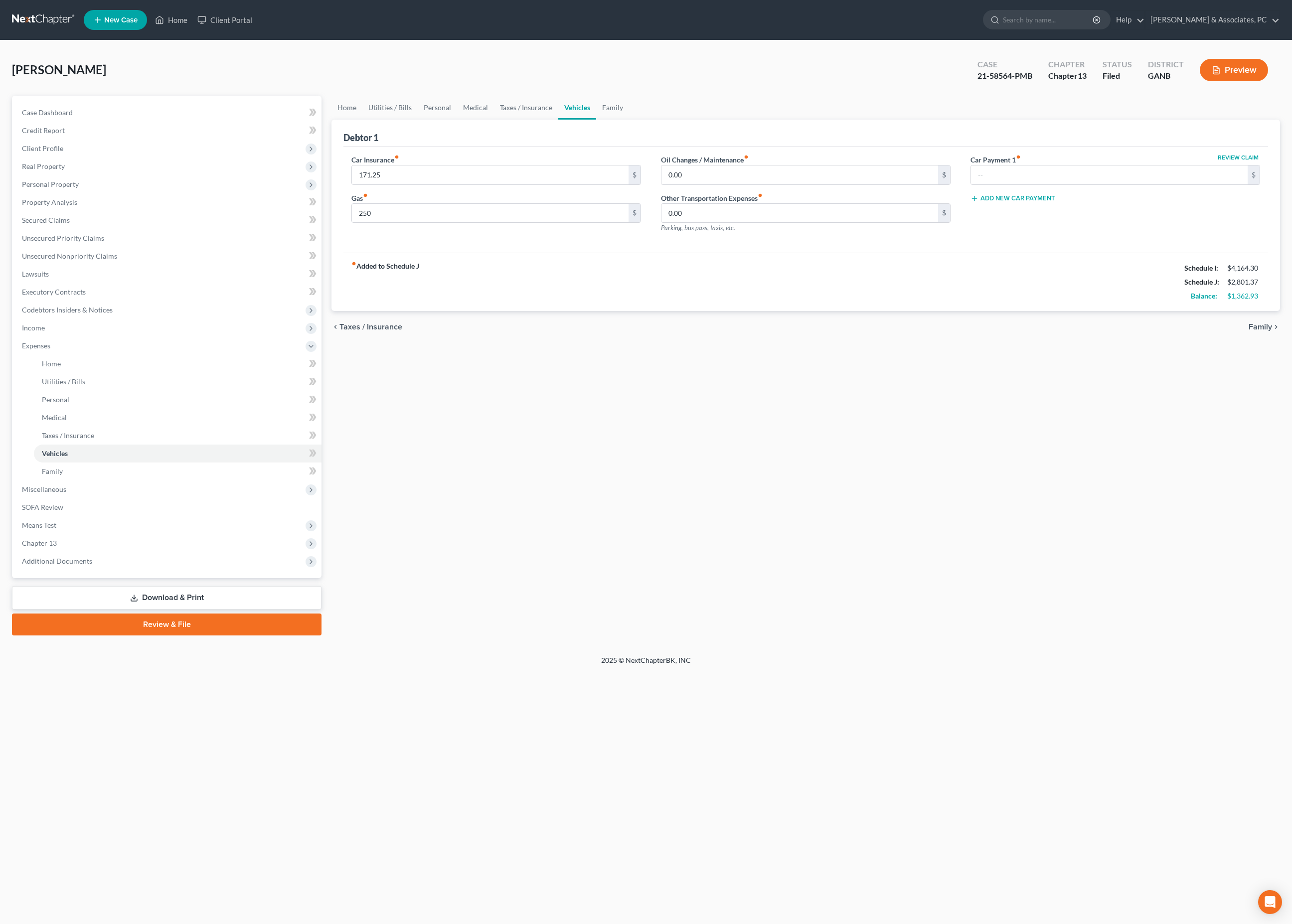
click at [1134, 453] on div "Home Utilities / Bills Personal Medical Taxes / Insurance Vehicles Family Debto…" at bounding box center [805, 366] width 959 height 539
click at [367, 223] on input "250" at bounding box center [490, 213] width 277 height 19
type input "350"
click at [678, 497] on div "Home Utilities / Bills Personal Medical Taxes / Insurance Vehicles Family Debto…" at bounding box center [805, 366] width 959 height 539
click at [457, 120] on link "Personal" at bounding box center [437, 108] width 40 height 24
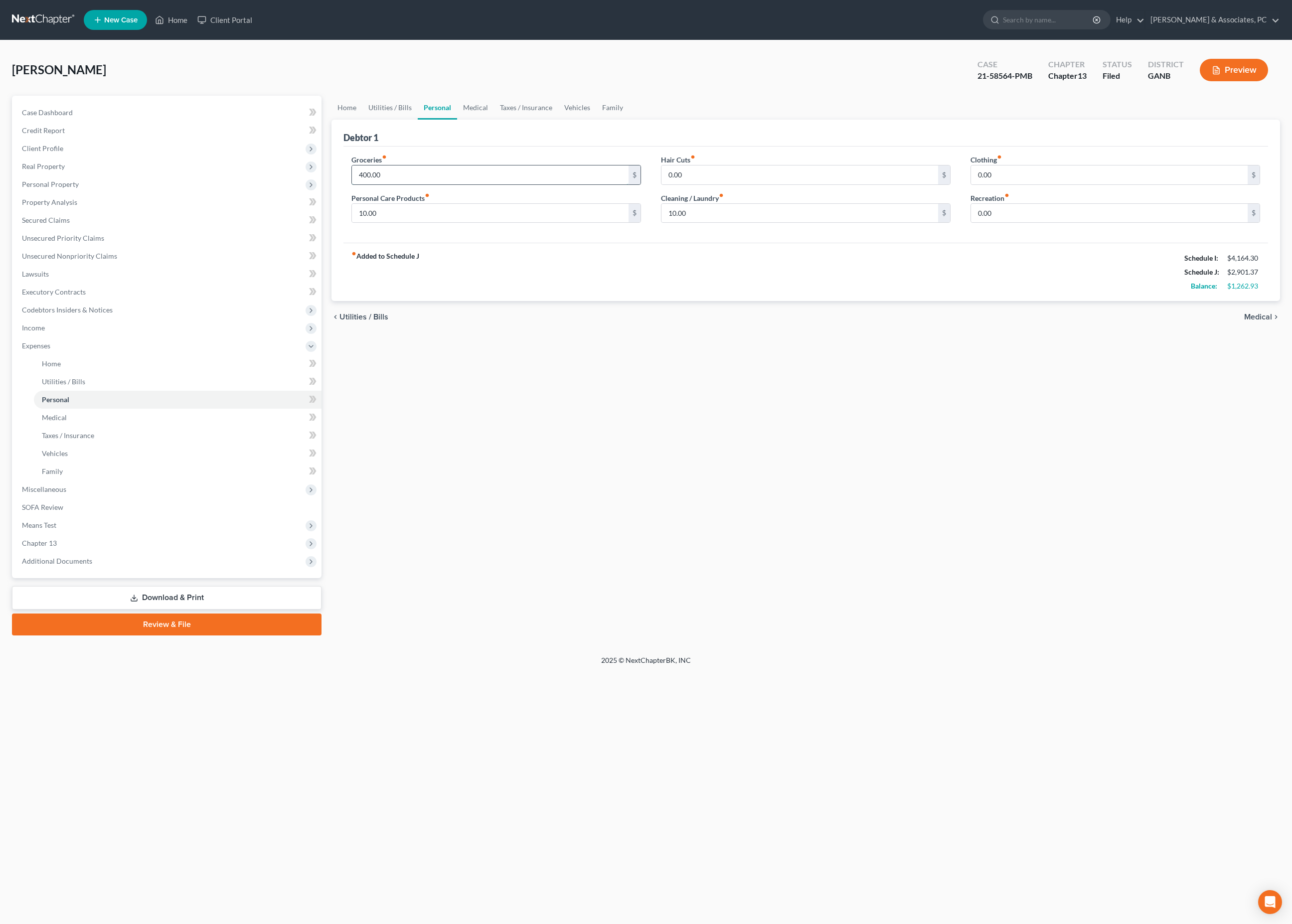
click at [453, 184] on input "400.00" at bounding box center [490, 174] width 277 height 19
type input "400.66"
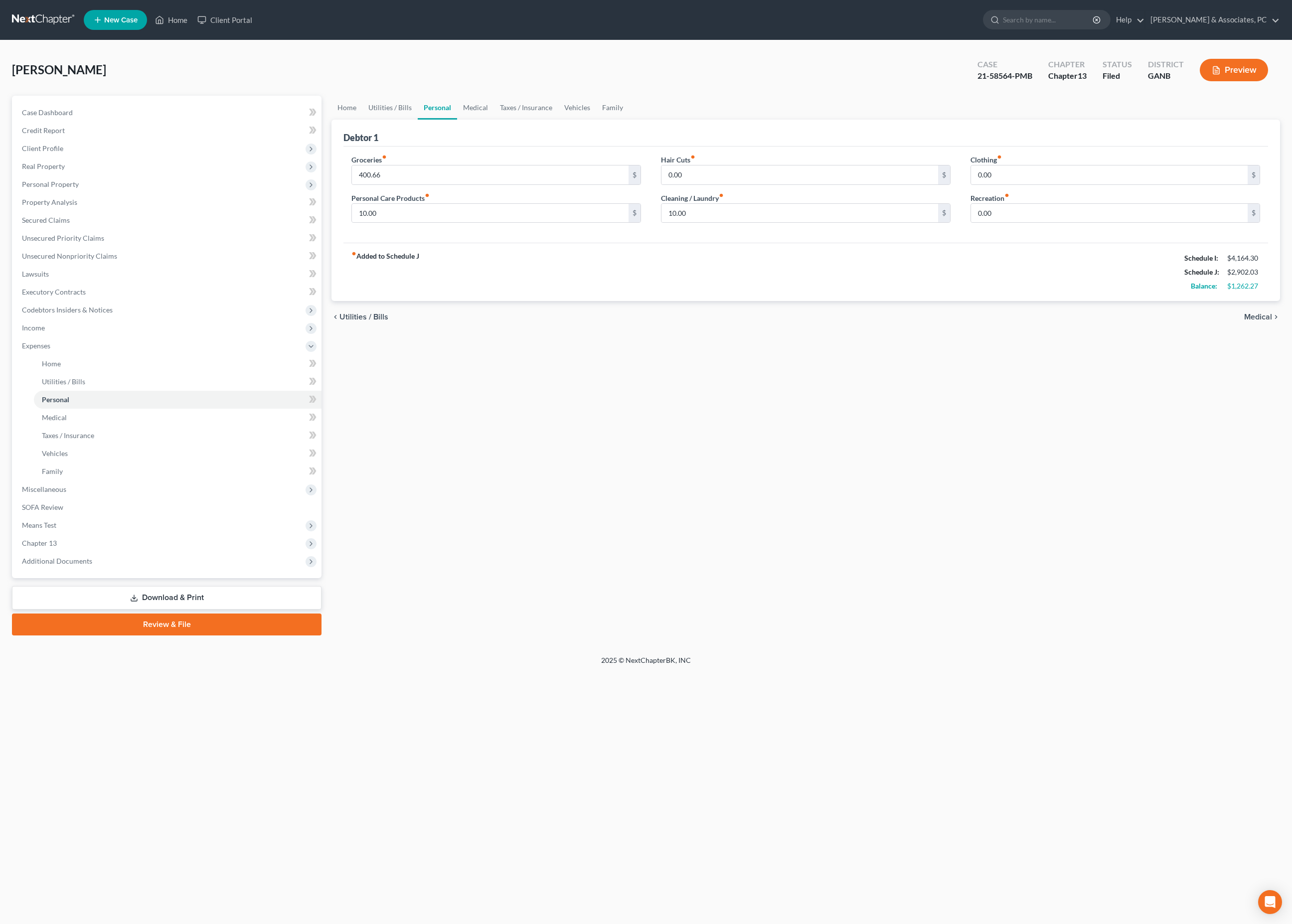
click at [653, 426] on div "Home Utilities / Bills Personal Medical Taxes / Insurance Vehicles Family Debto…" at bounding box center [805, 366] width 959 height 539
click at [596, 115] on link "Vehicles" at bounding box center [577, 108] width 38 height 24
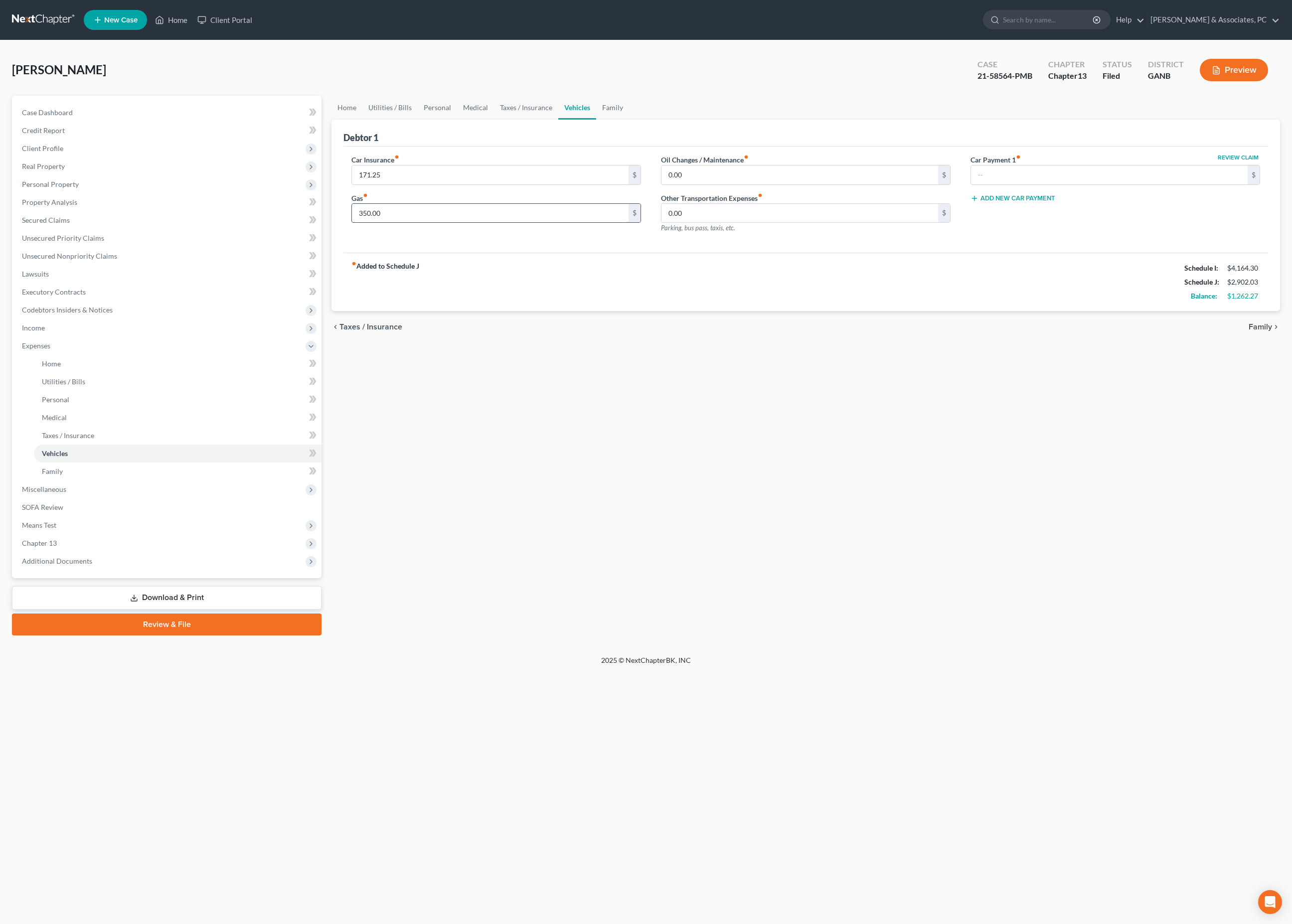
click at [447, 223] on input "350.00" at bounding box center [490, 213] width 277 height 19
click at [446, 223] on input "350.00" at bounding box center [490, 213] width 277 height 19
click at [352, 119] on link "Home" at bounding box center [346, 108] width 31 height 24
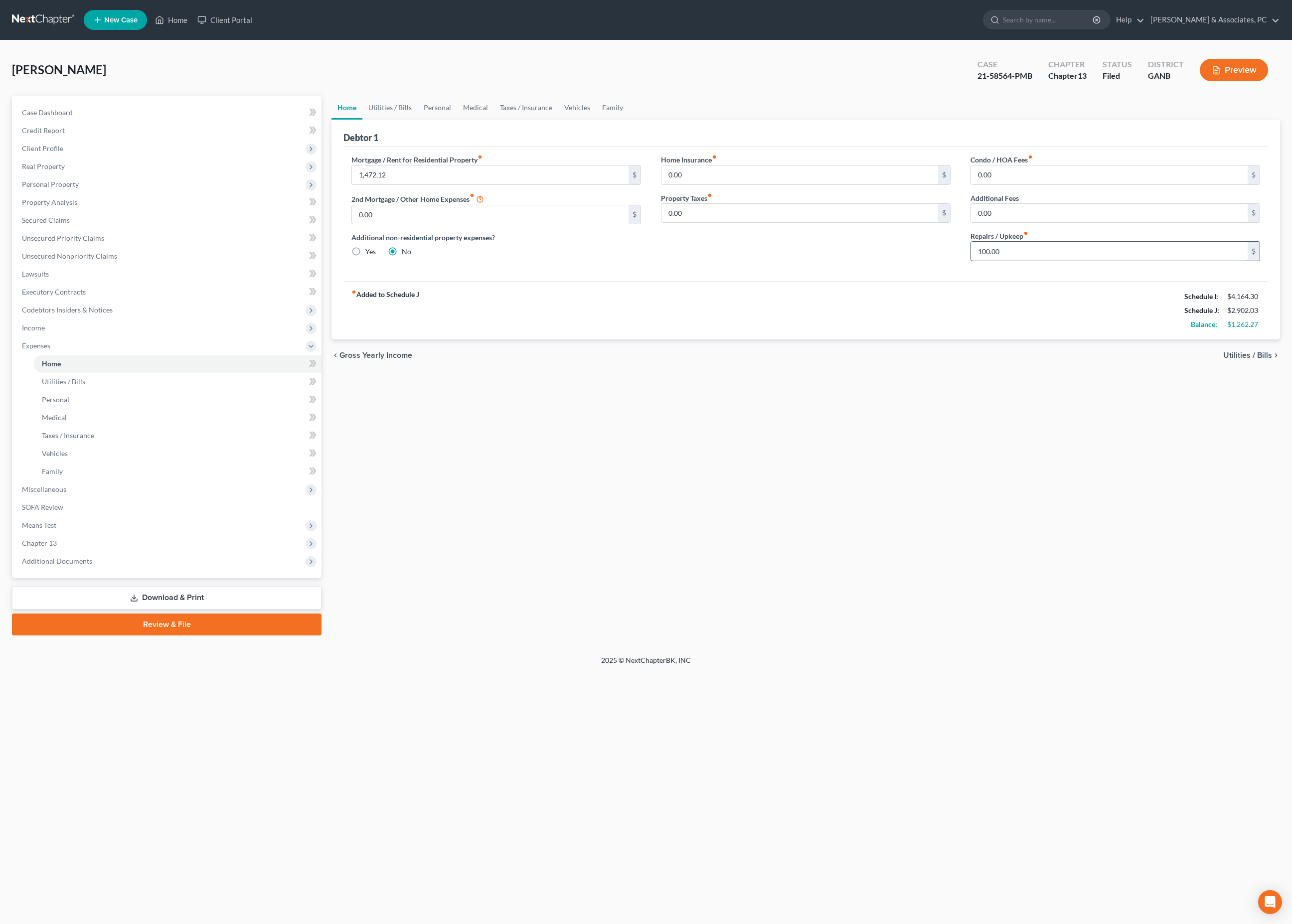
click at [1042, 261] on input "100.00" at bounding box center [1109, 251] width 277 height 19
type input "50"
click at [1013, 372] on div "chevron_left Gross Yearly Income Utilities / Bills chevron_right" at bounding box center [805, 355] width 949 height 32
click at [596, 118] on link "Vehicles" at bounding box center [577, 108] width 38 height 24
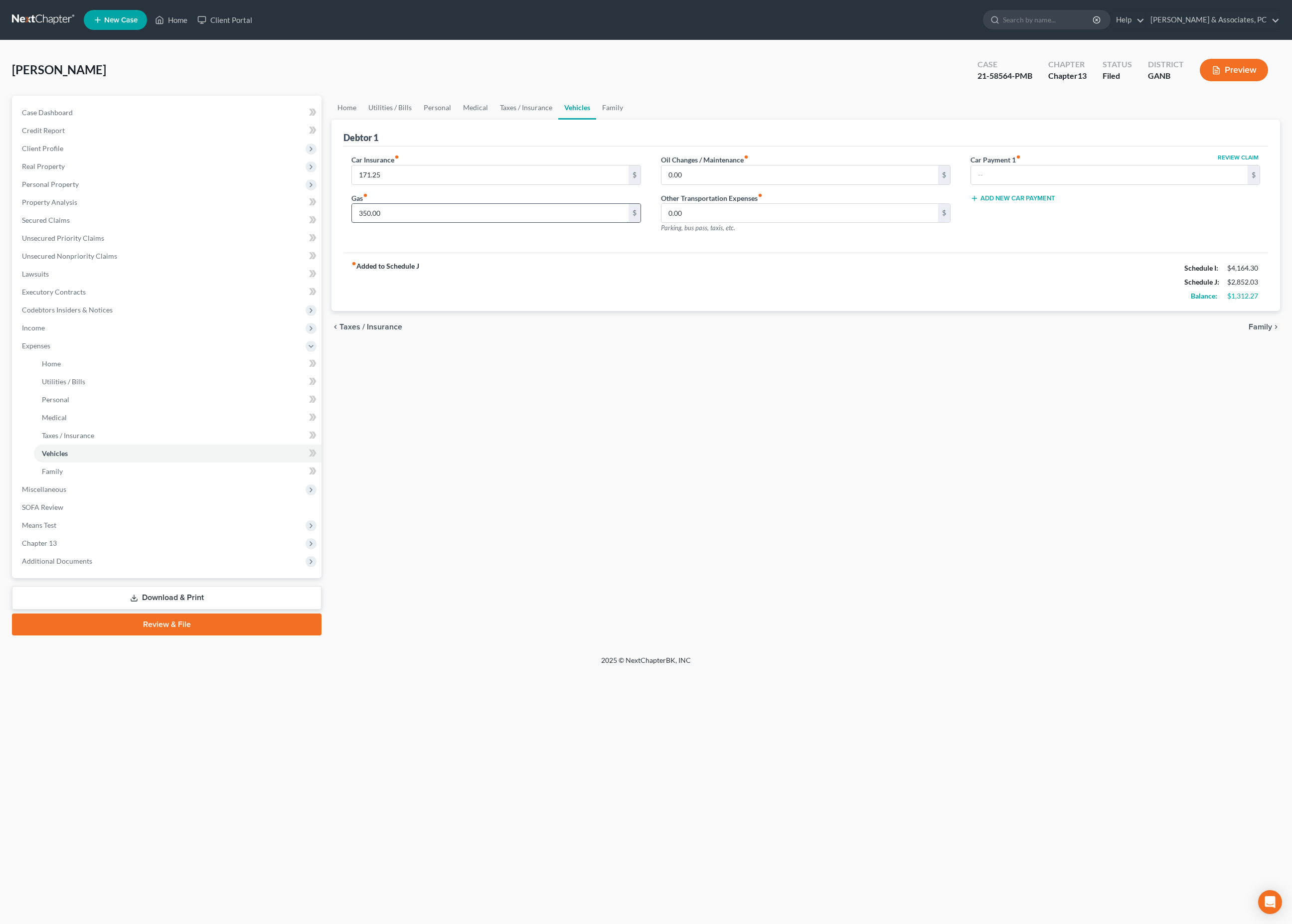
click at [415, 223] on input "350.00" at bounding box center [490, 213] width 277 height 19
type input "200"
click at [547, 343] on div "chevron_left Taxes / Insurance Family chevron_right" at bounding box center [805, 327] width 949 height 32
click at [450, 118] on link "Personal" at bounding box center [437, 108] width 40 height 24
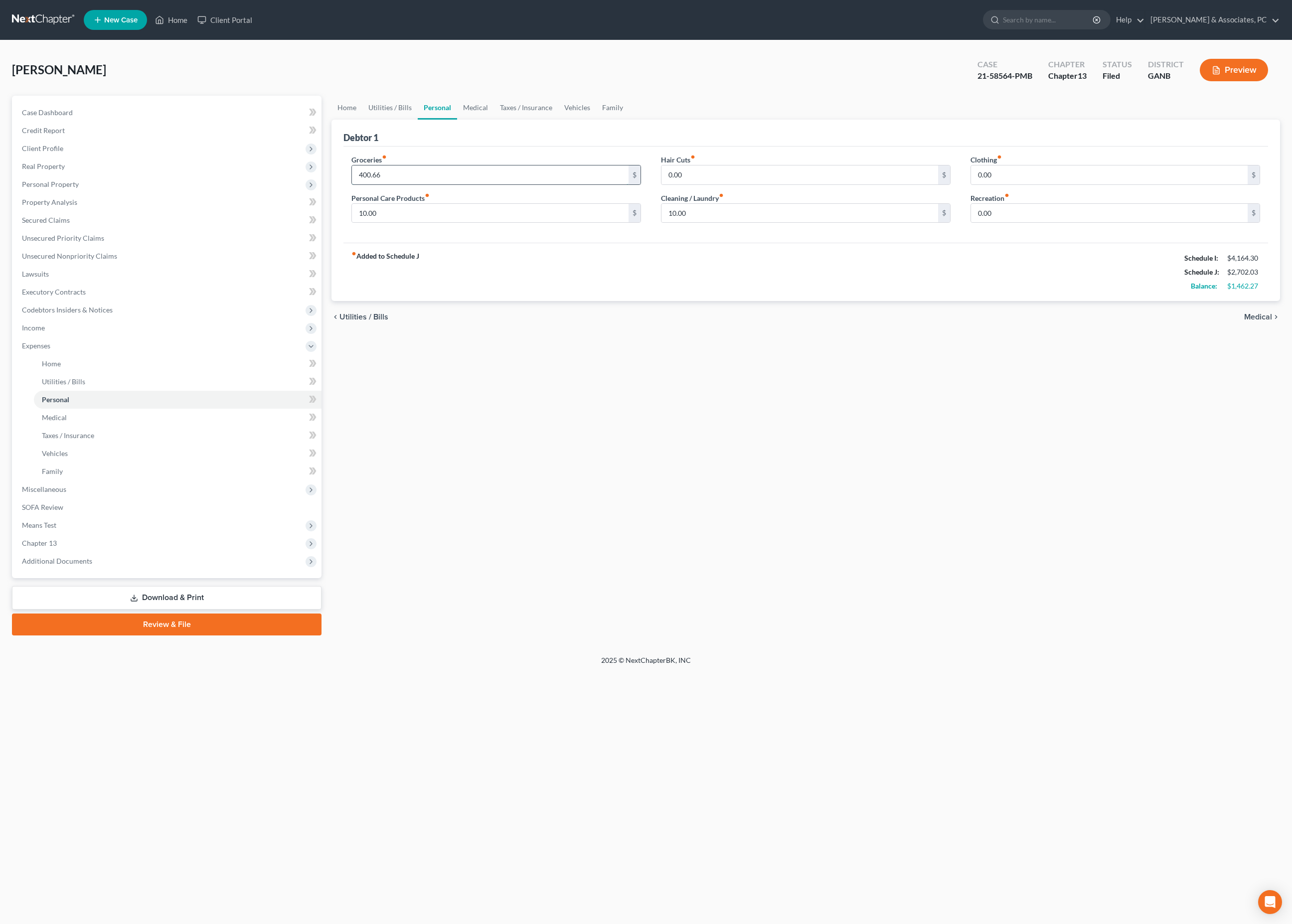
click at [426, 184] on input "400.66" at bounding box center [490, 174] width 277 height 19
type input "1"
type input "369.27"
click at [675, 426] on div "Home Utilities / Bills Personal Medical Taxes / Insurance Vehicles Family Debto…" at bounding box center [805, 366] width 959 height 539
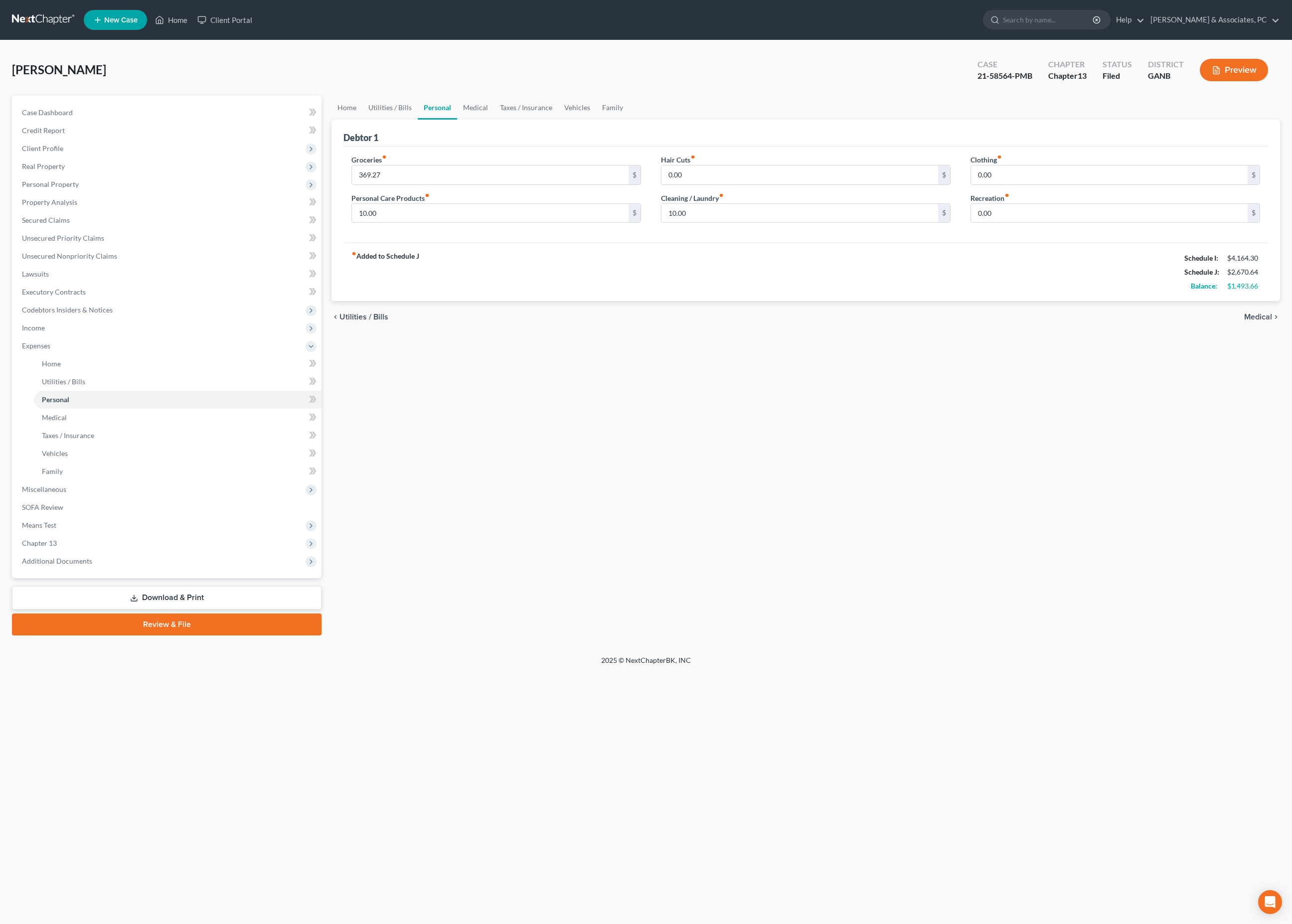
click at [247, 610] on link "Download & Print" at bounding box center [167, 598] width 309 height 24
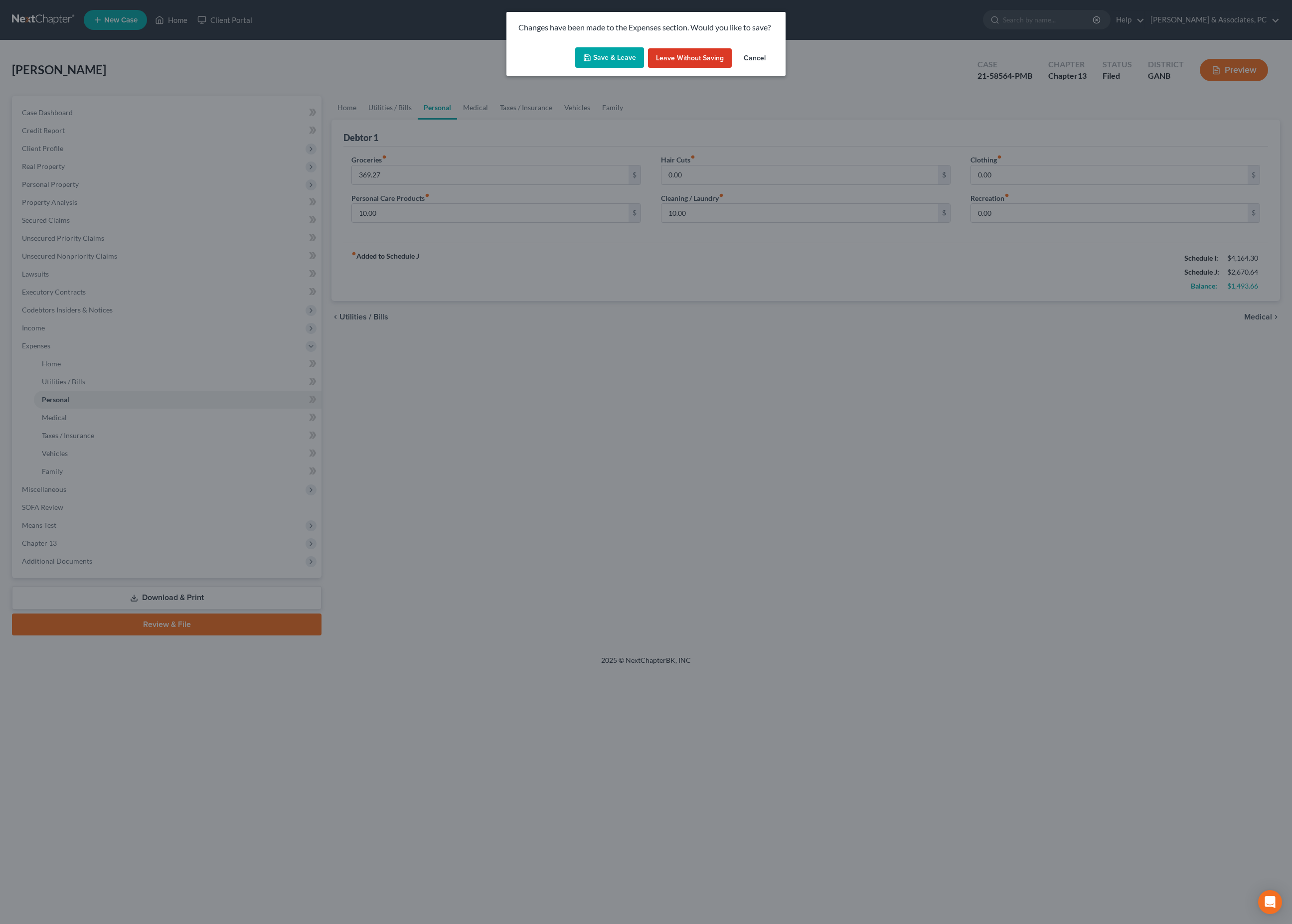
click at [579, 66] on button "Save & Leave" at bounding box center [609, 58] width 68 height 21
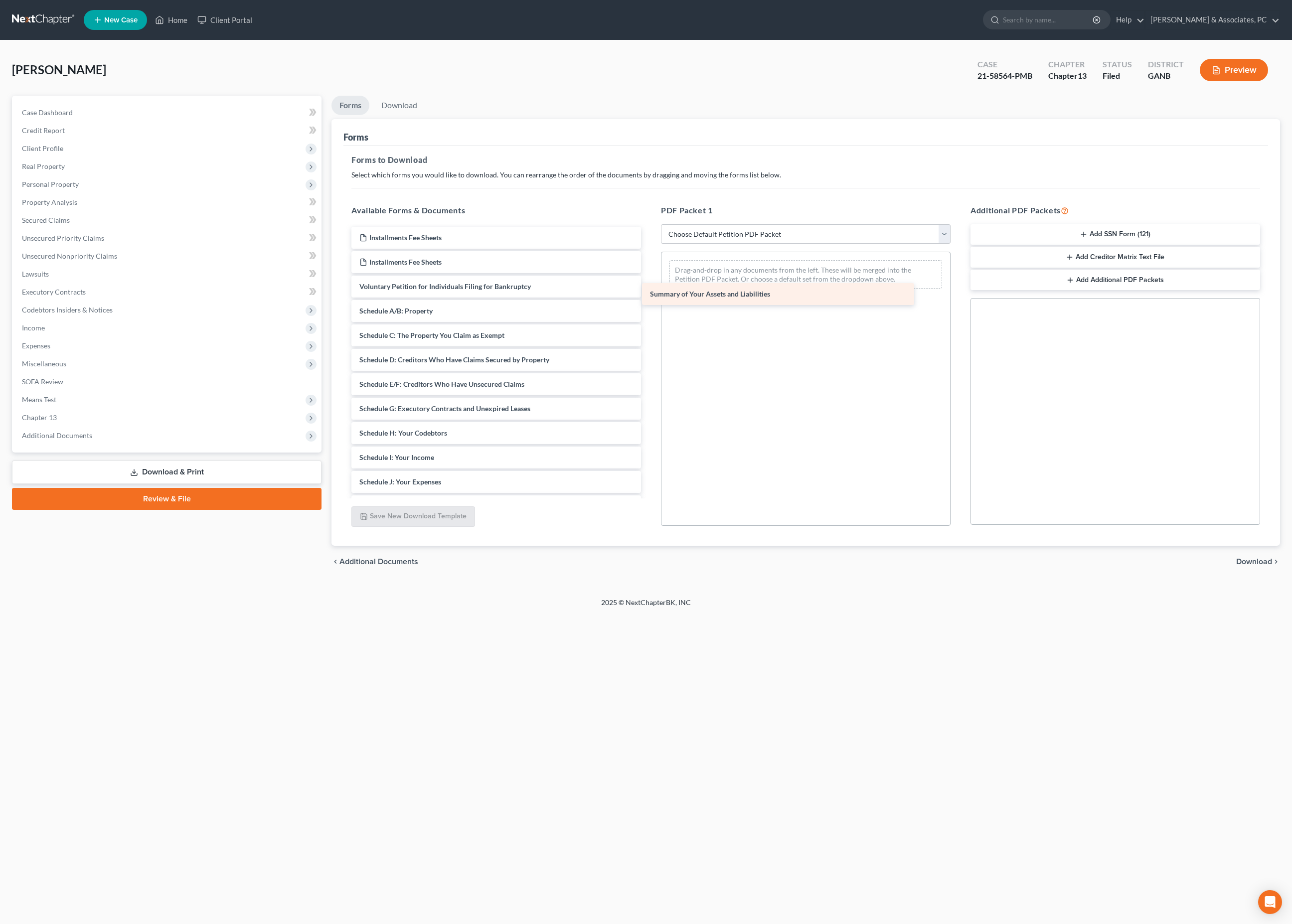
drag, startPoint x: 507, startPoint y: 344, endPoint x: 793, endPoint y: 294, distance: 290.3
click at [649, 294] on div "Summary of Your Assets and Liabilities Installments Fee Sheets Installments Fee…" at bounding box center [496, 458] width 305 height 462
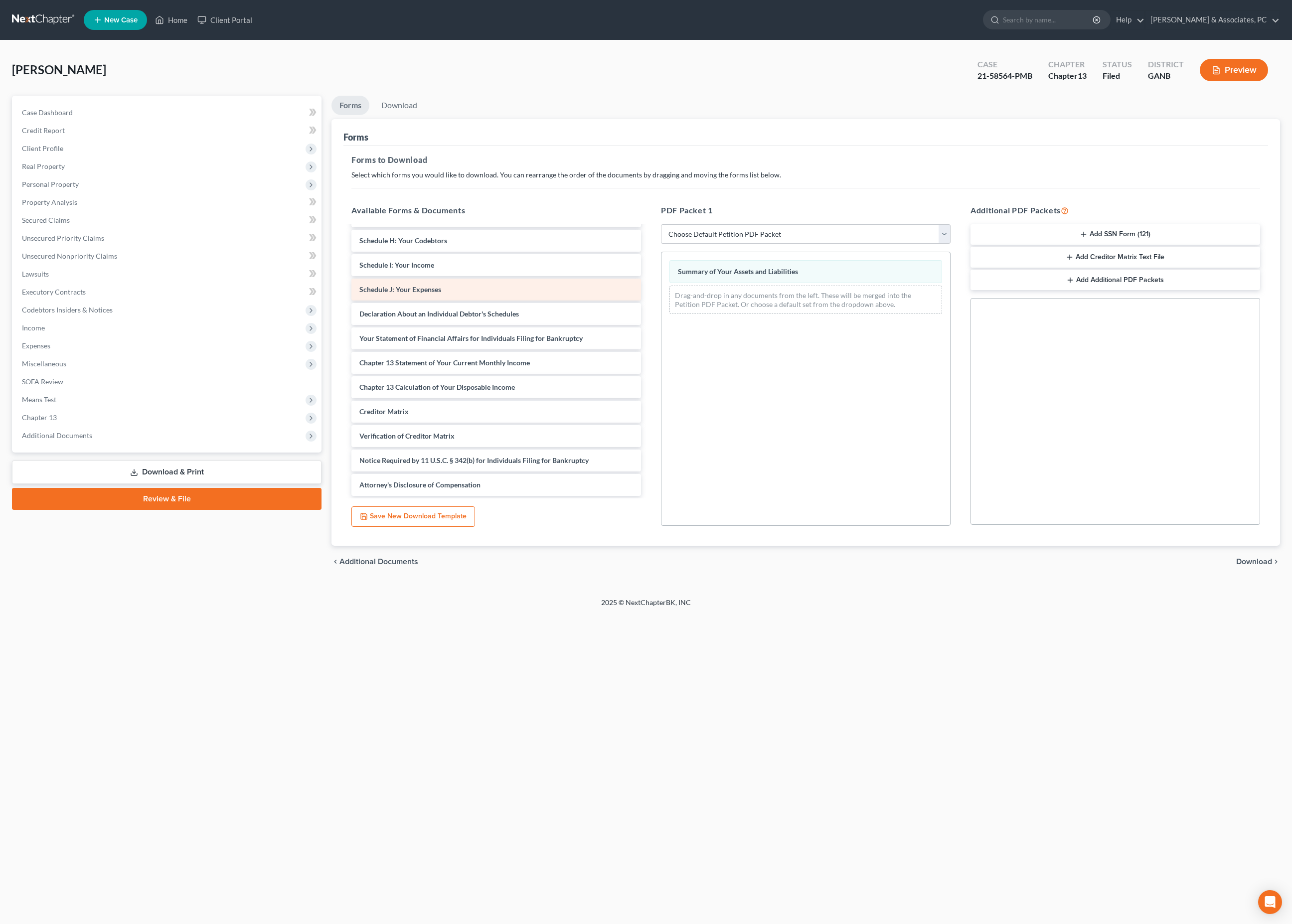
scroll to position [192, 0]
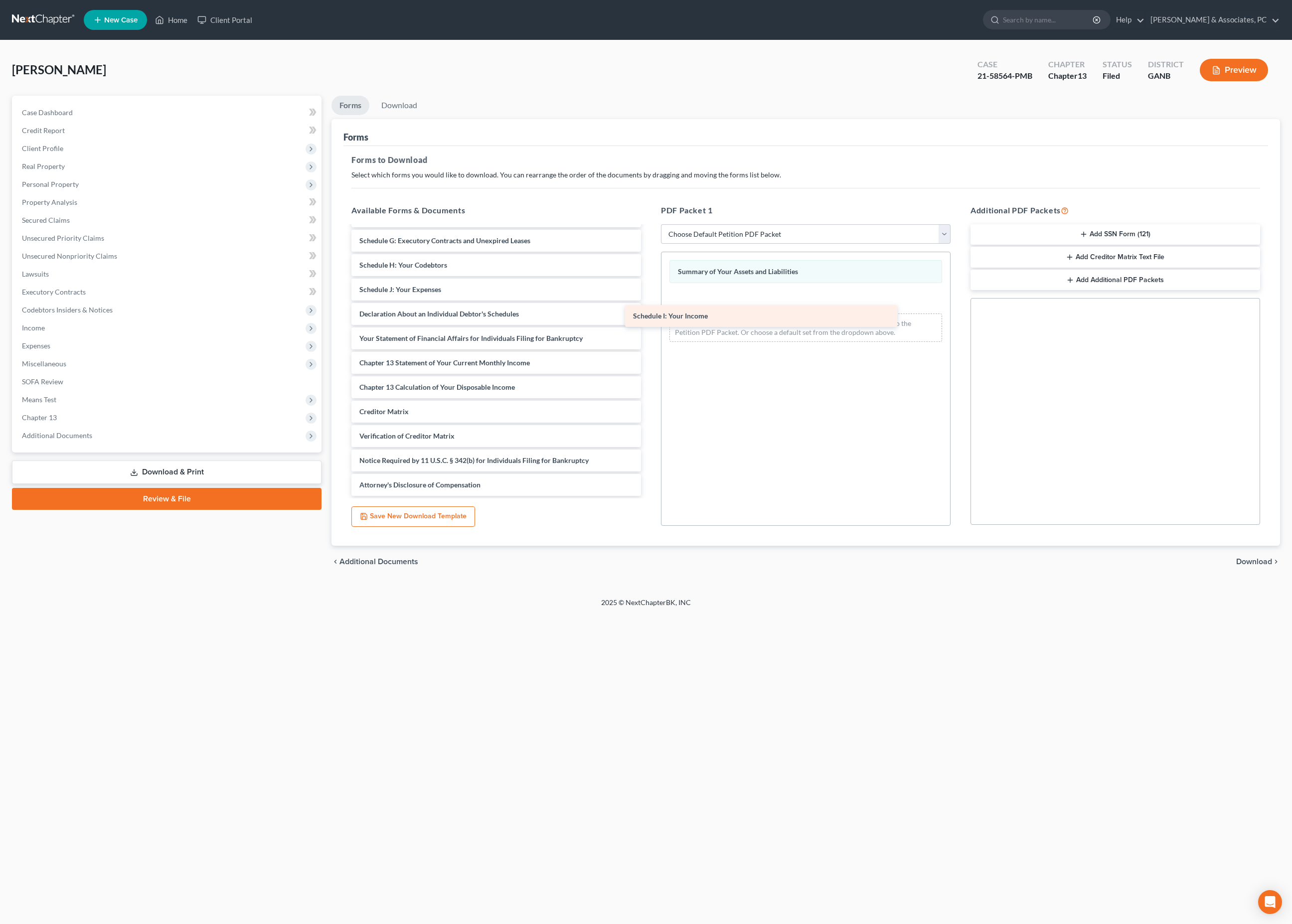
drag, startPoint x: 499, startPoint y: 319, endPoint x: 802, endPoint y: 310, distance: 303.1
click at [649, 310] on div "Schedule I: Your Income Installments Fee Sheets Installments Fee Sheets Volunta…" at bounding box center [496, 277] width 305 height 437
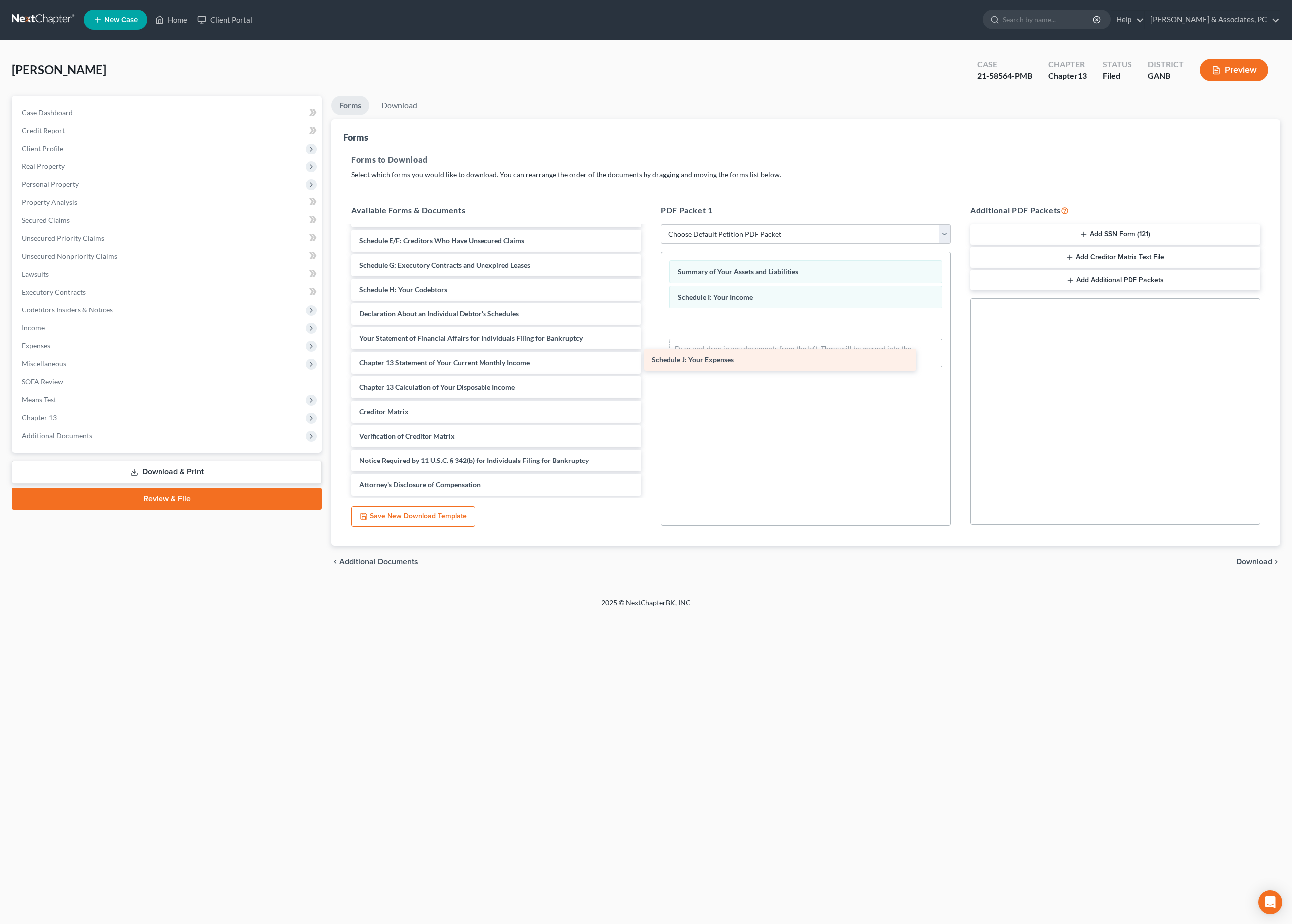
drag, startPoint x: 480, startPoint y: 331, endPoint x: 769, endPoint y: 372, distance: 291.9
click at [649, 372] on div "Schedule J: Your Expenses Installments Fee Sheets Installments Fee Sheets Volun…" at bounding box center [496, 289] width 305 height 412
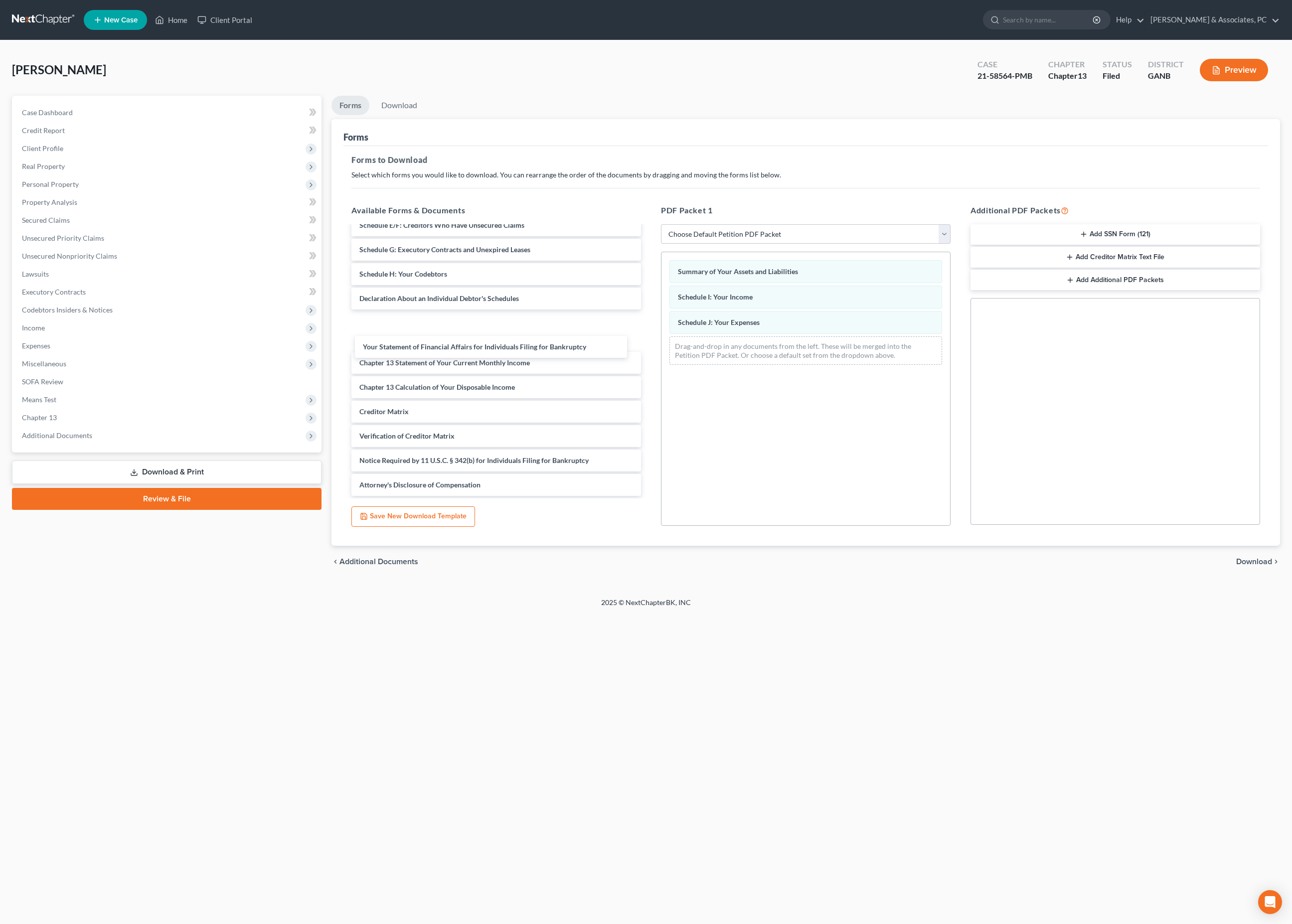
click at [518, 361] on div "Your Statement of Financial Affairs for Individuals Filing for Bankruptcy Insta…" at bounding box center [496, 282] width 305 height 428
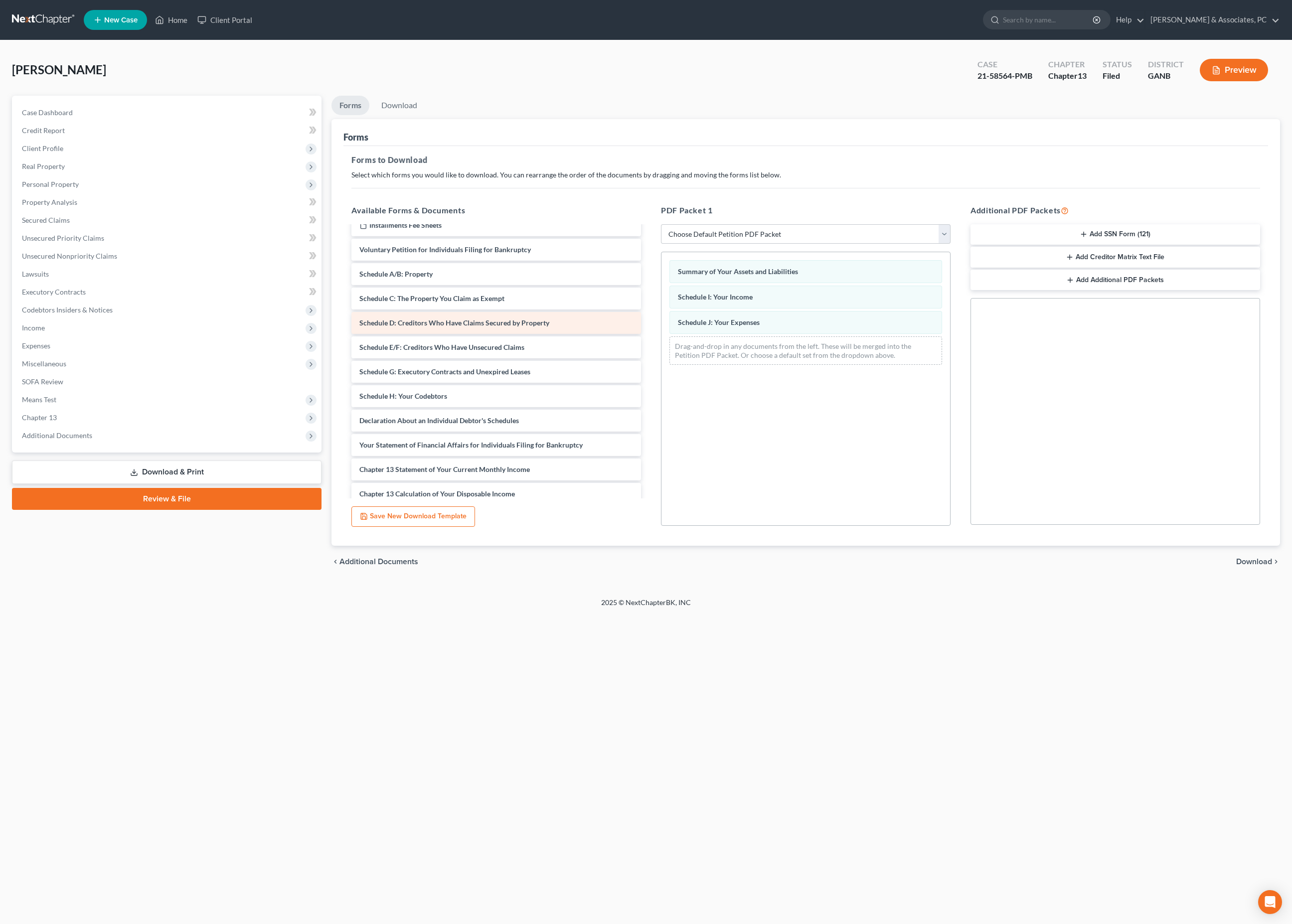
scroll to position [46, 0]
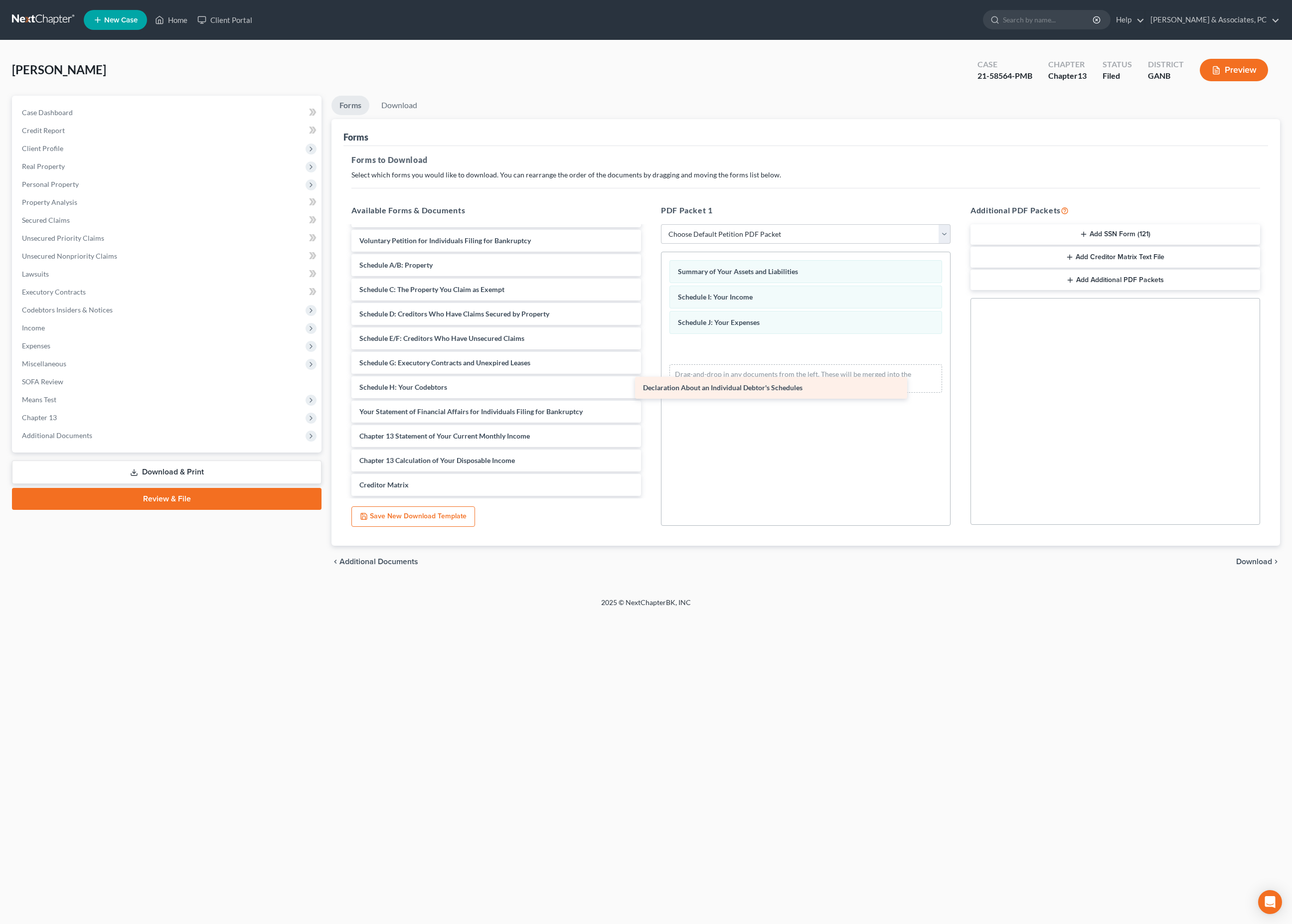
drag, startPoint x: 543, startPoint y: 463, endPoint x: 823, endPoint y: 386, distance: 290.4
click at [649, 385] on div "Declaration About an Individual Debtor's Schedules Installments Fee Sheets Inst…" at bounding box center [496, 376] width 305 height 389
click at [1254, 566] on span "Download" at bounding box center [1254, 562] width 36 height 8
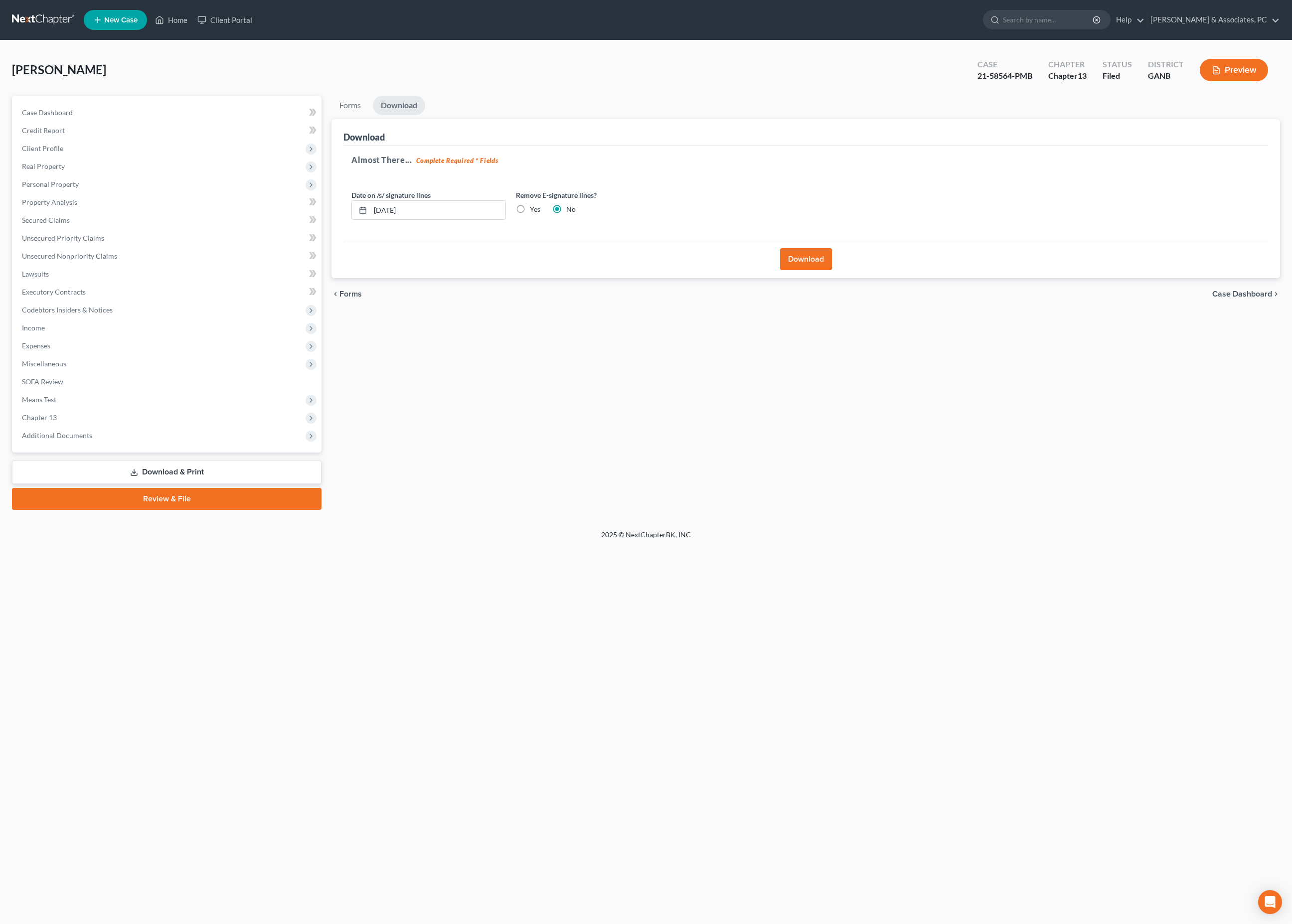
click at [807, 270] on button "Download" at bounding box center [806, 259] width 52 height 22
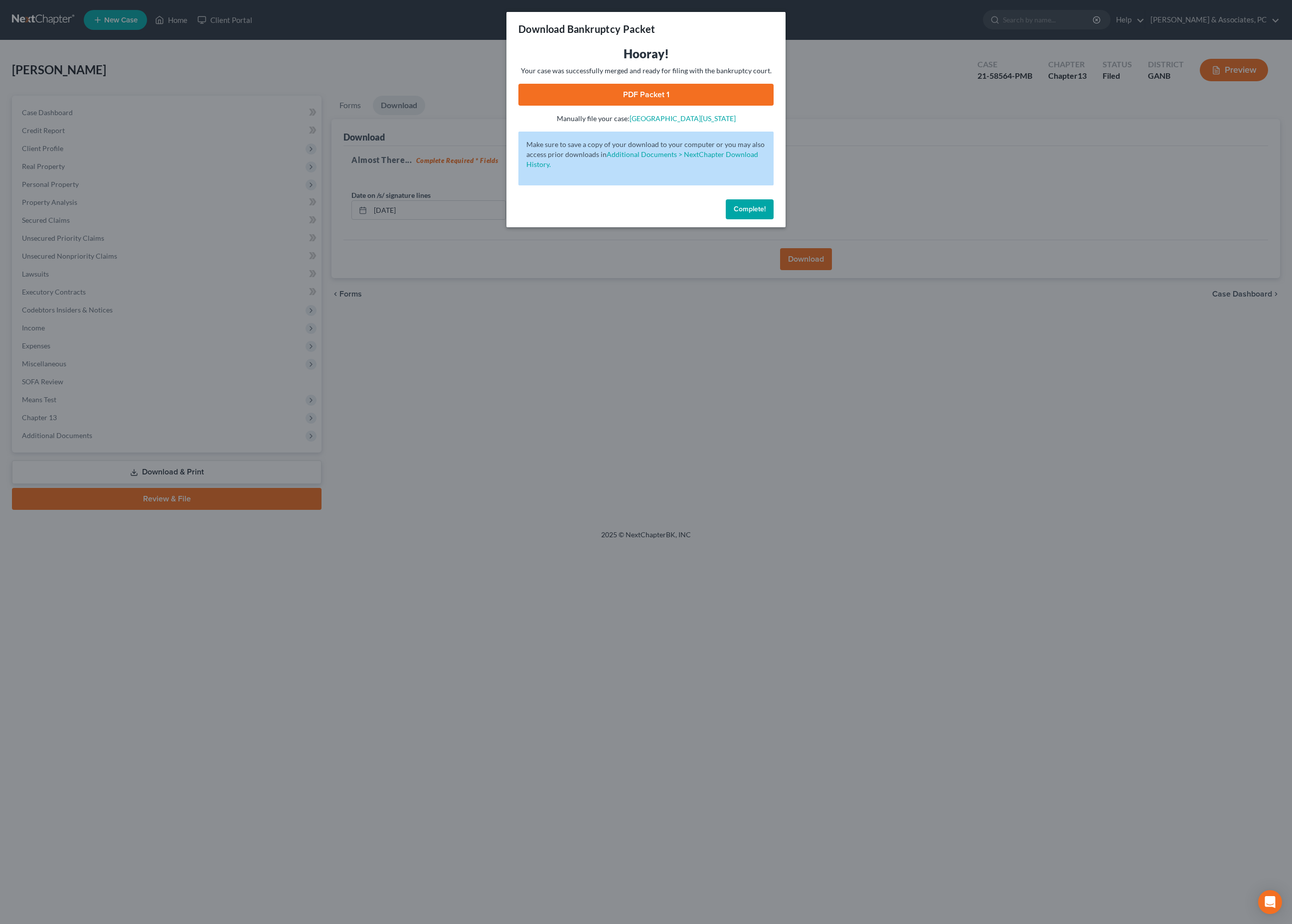
click at [662, 106] on link "PDF Packet 1" at bounding box center [646, 94] width 255 height 22
click at [763, 213] on span "Complete!" at bounding box center [750, 209] width 32 height 9
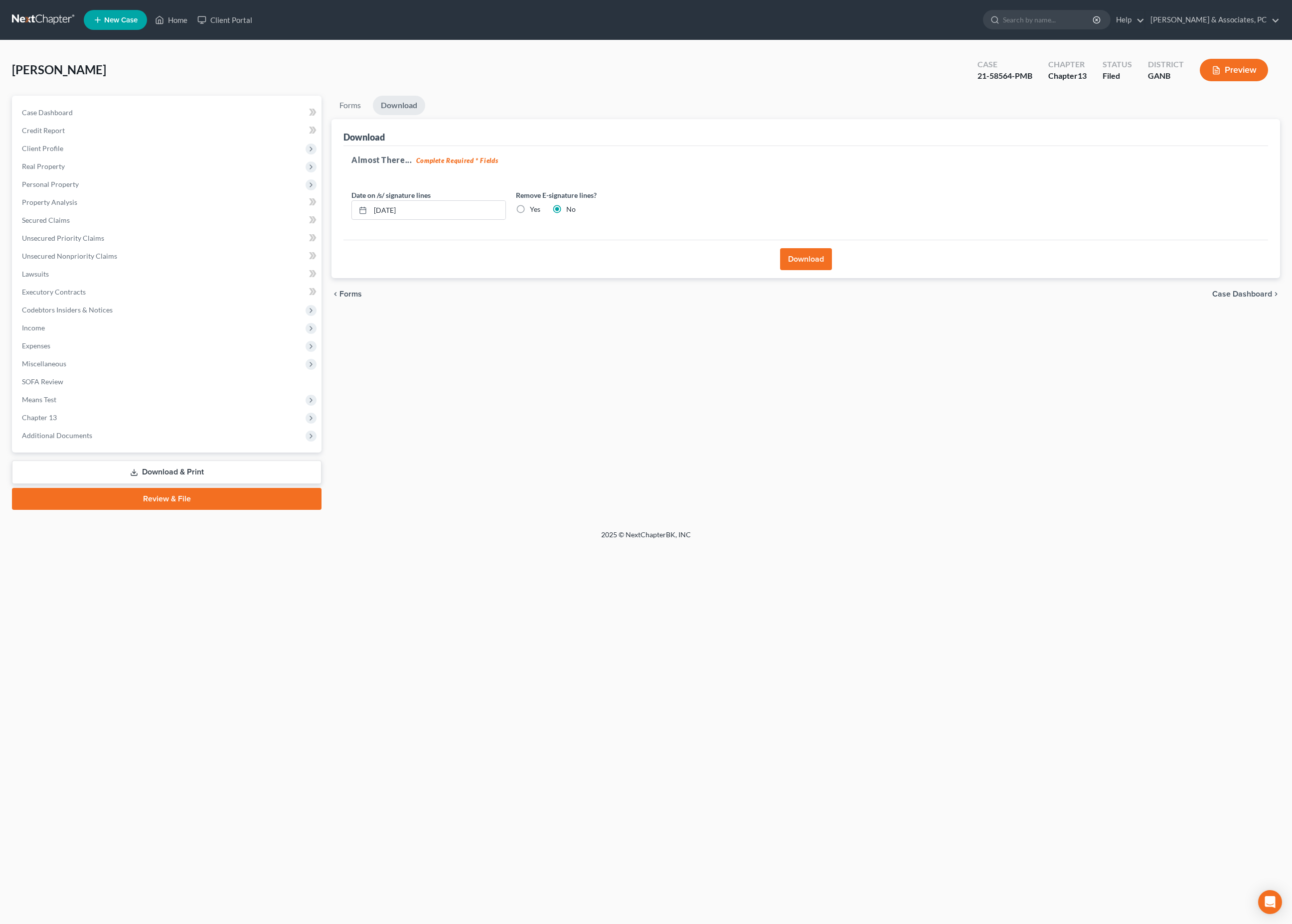
click at [174, 484] on link "Download & Print" at bounding box center [167, 473] width 309 height 24
click at [653, 457] on div "Forms Download Forms Forms to Download Select which forms you would like to dow…" at bounding box center [805, 303] width 959 height 414
click at [45, 350] on span "Expenses" at bounding box center [36, 345] width 29 height 9
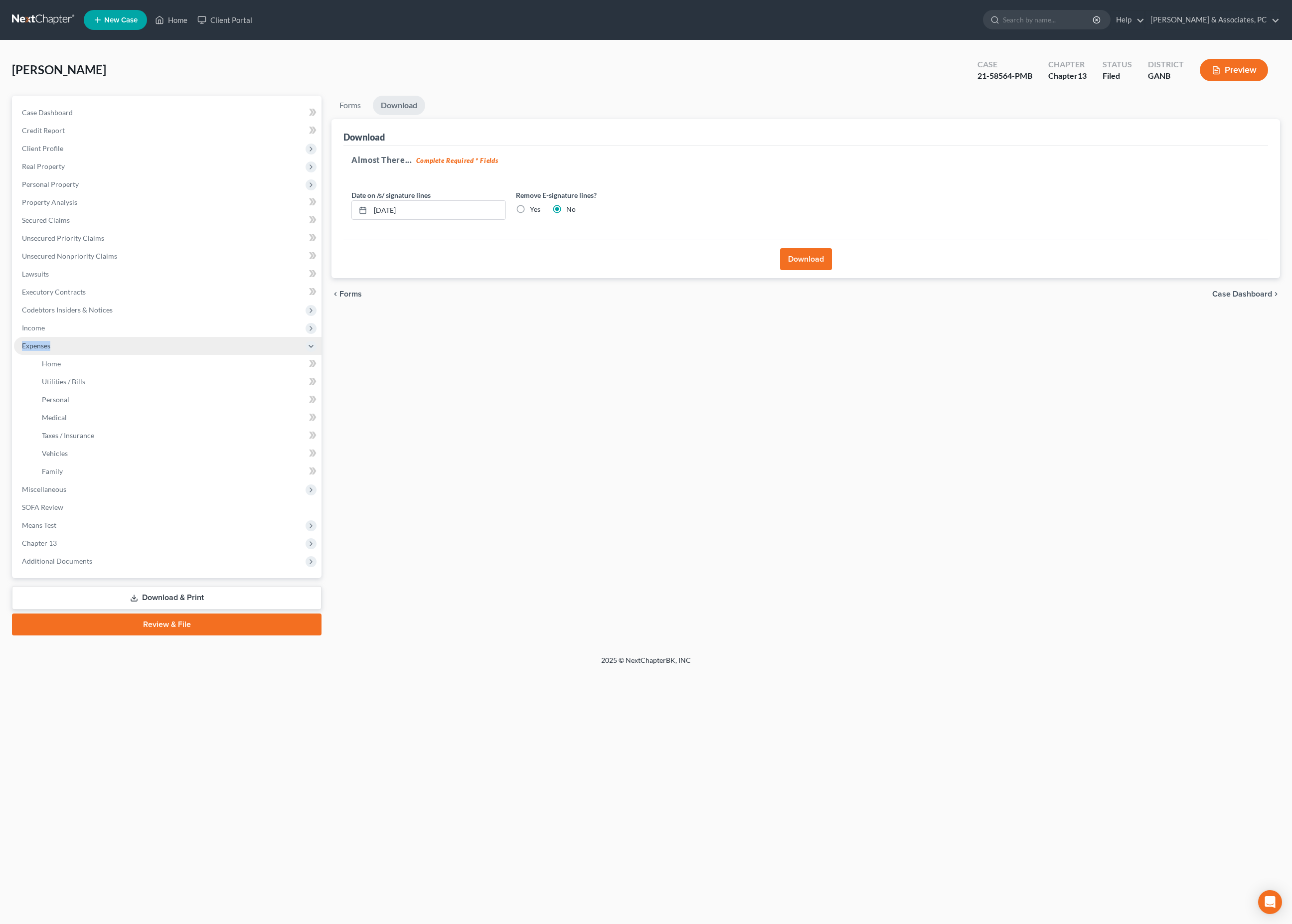
click at [45, 350] on span "Expenses" at bounding box center [36, 345] width 29 height 9
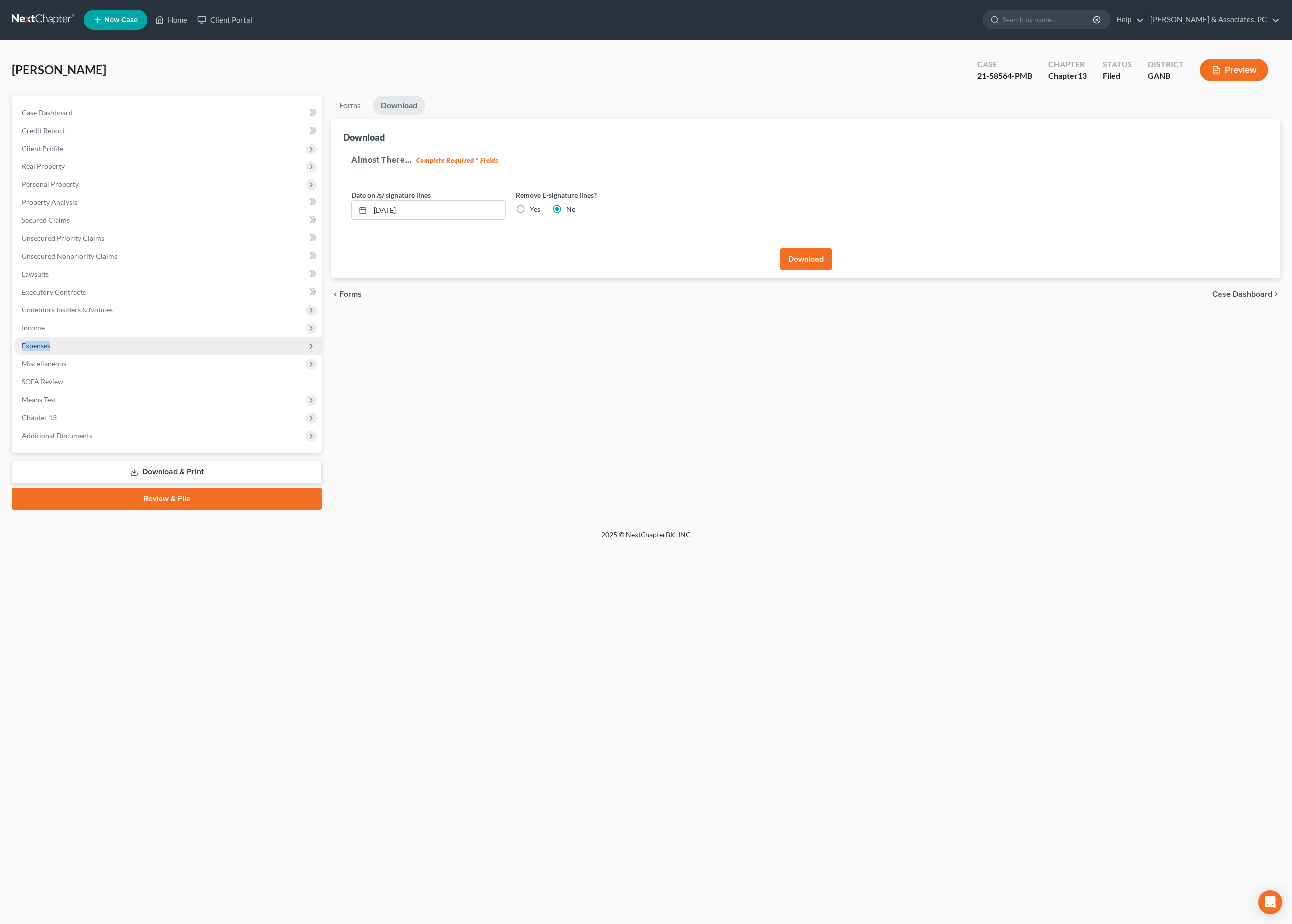
click at [67, 355] on span "Expenses" at bounding box center [168, 346] width 307 height 18
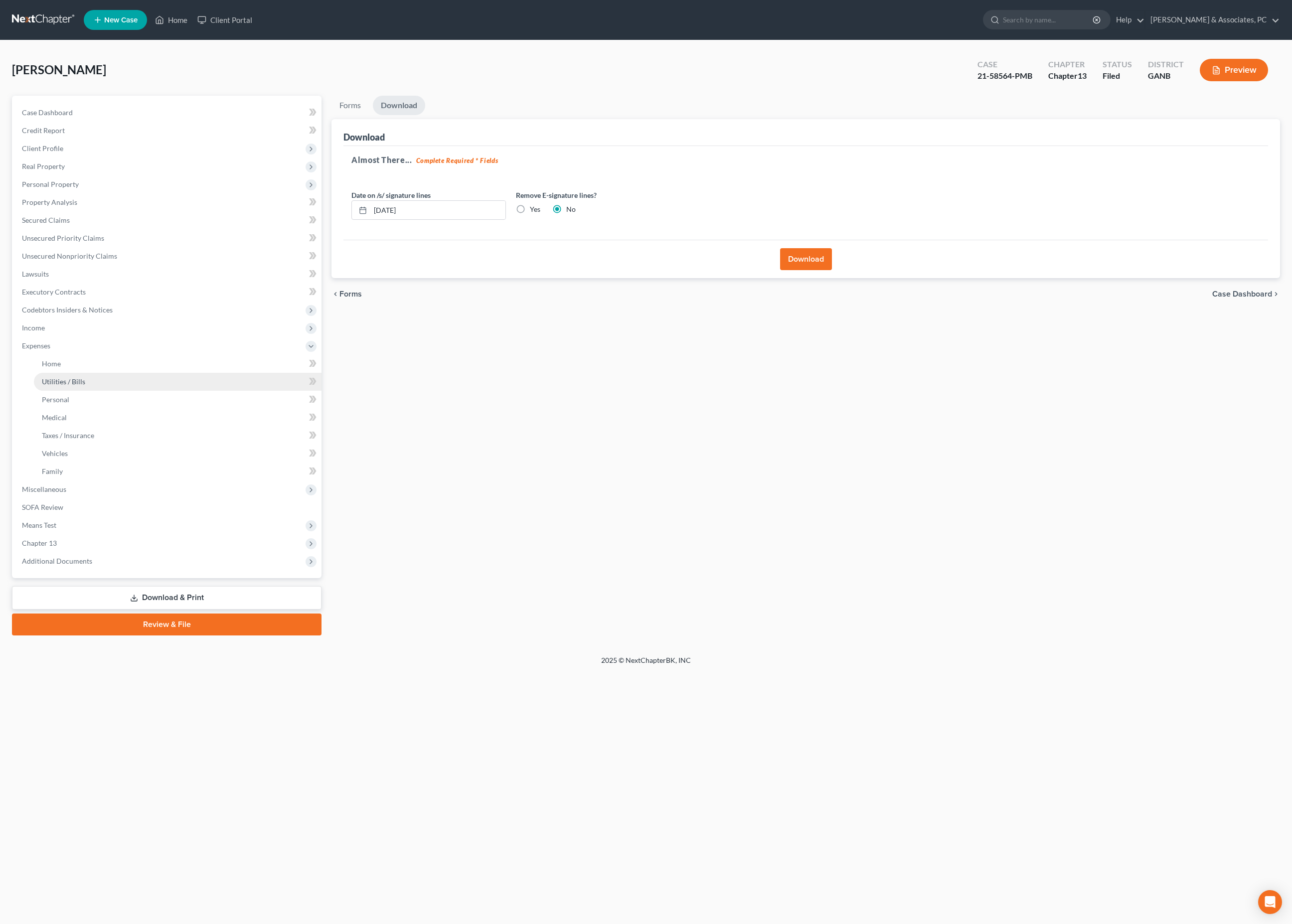
click at [67, 386] on span "Utilities / Bills" at bounding box center [63, 382] width 44 height 9
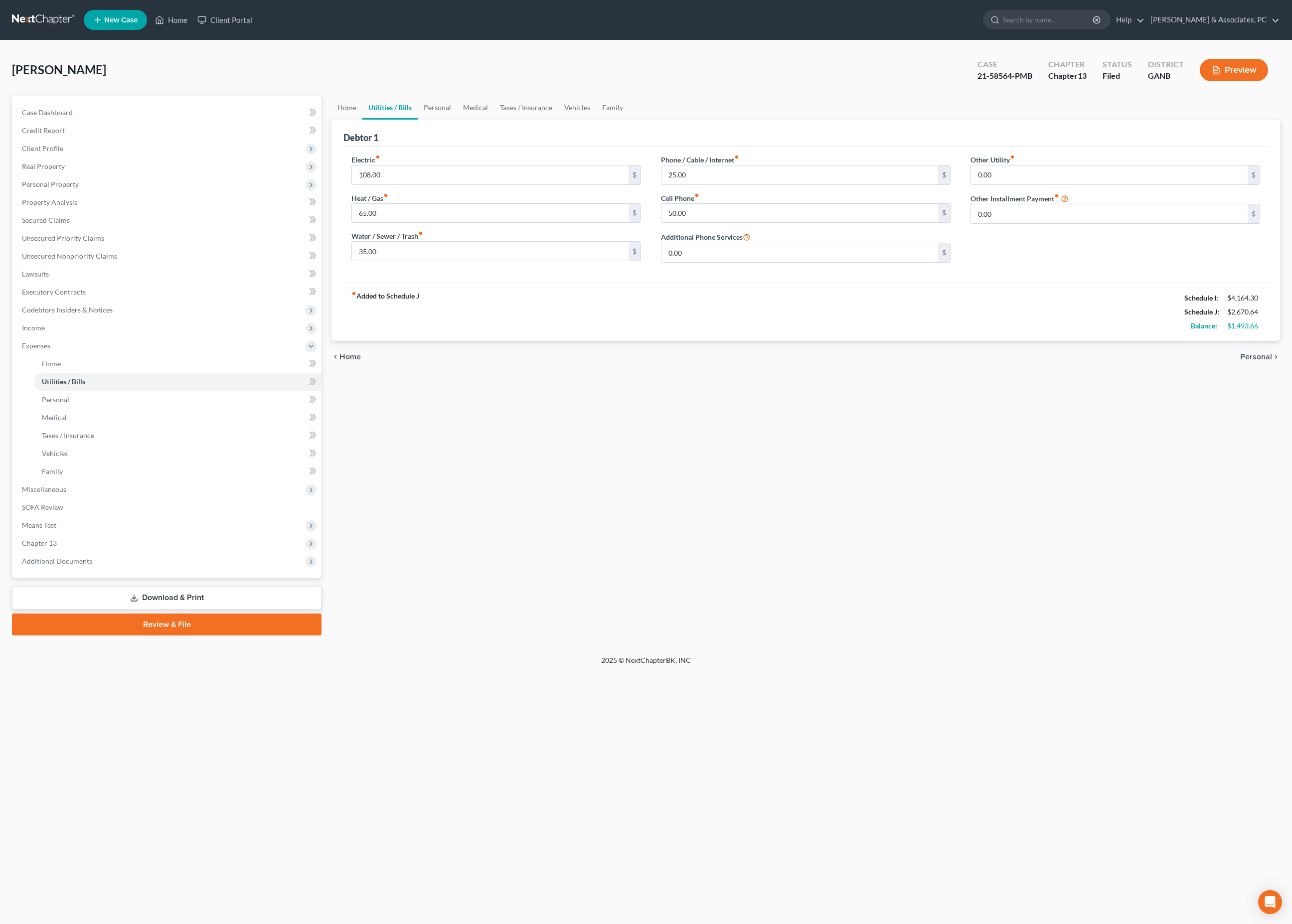
click at [261, 610] on link "Download & Print" at bounding box center [167, 598] width 309 height 24
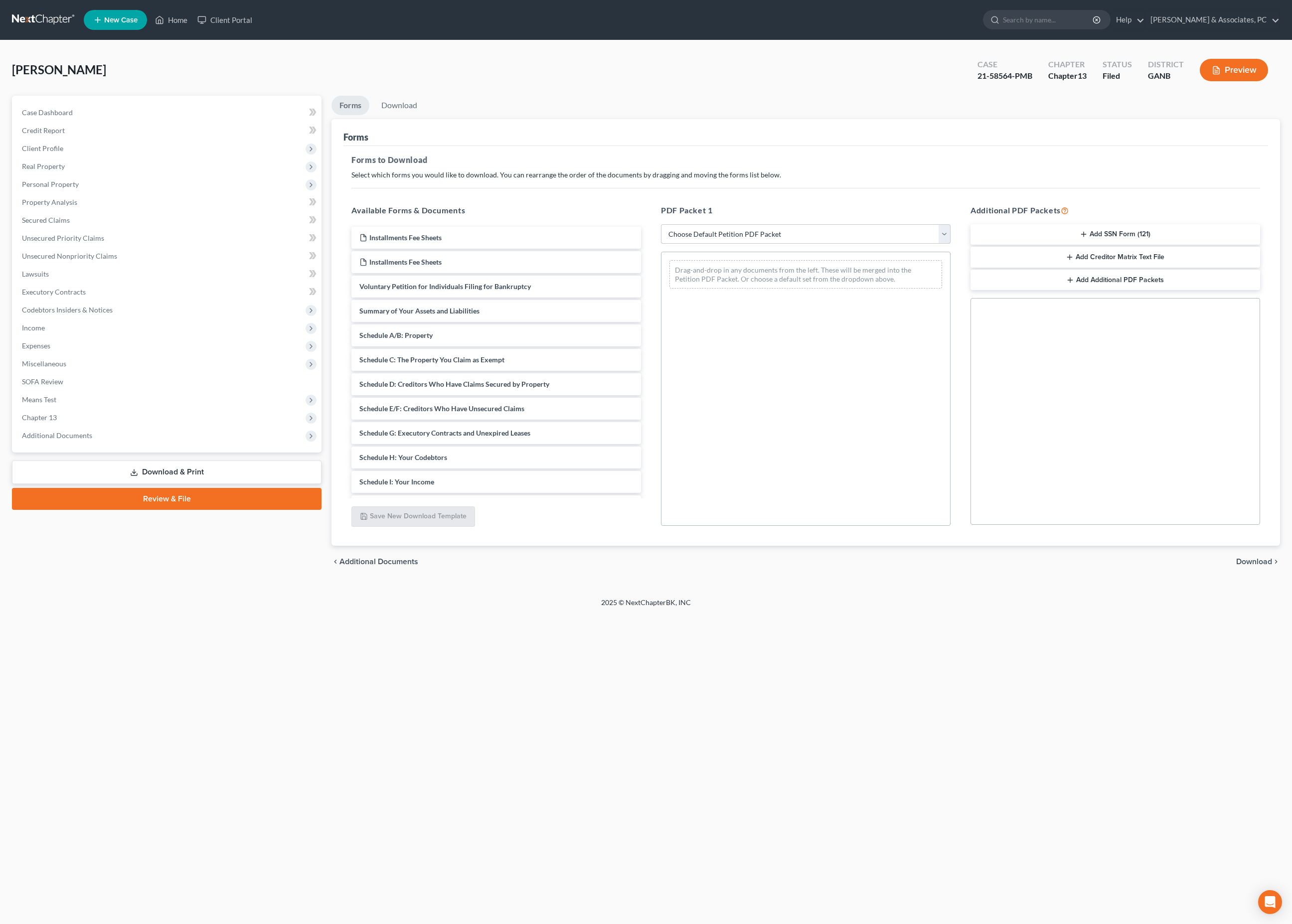
select select "2"
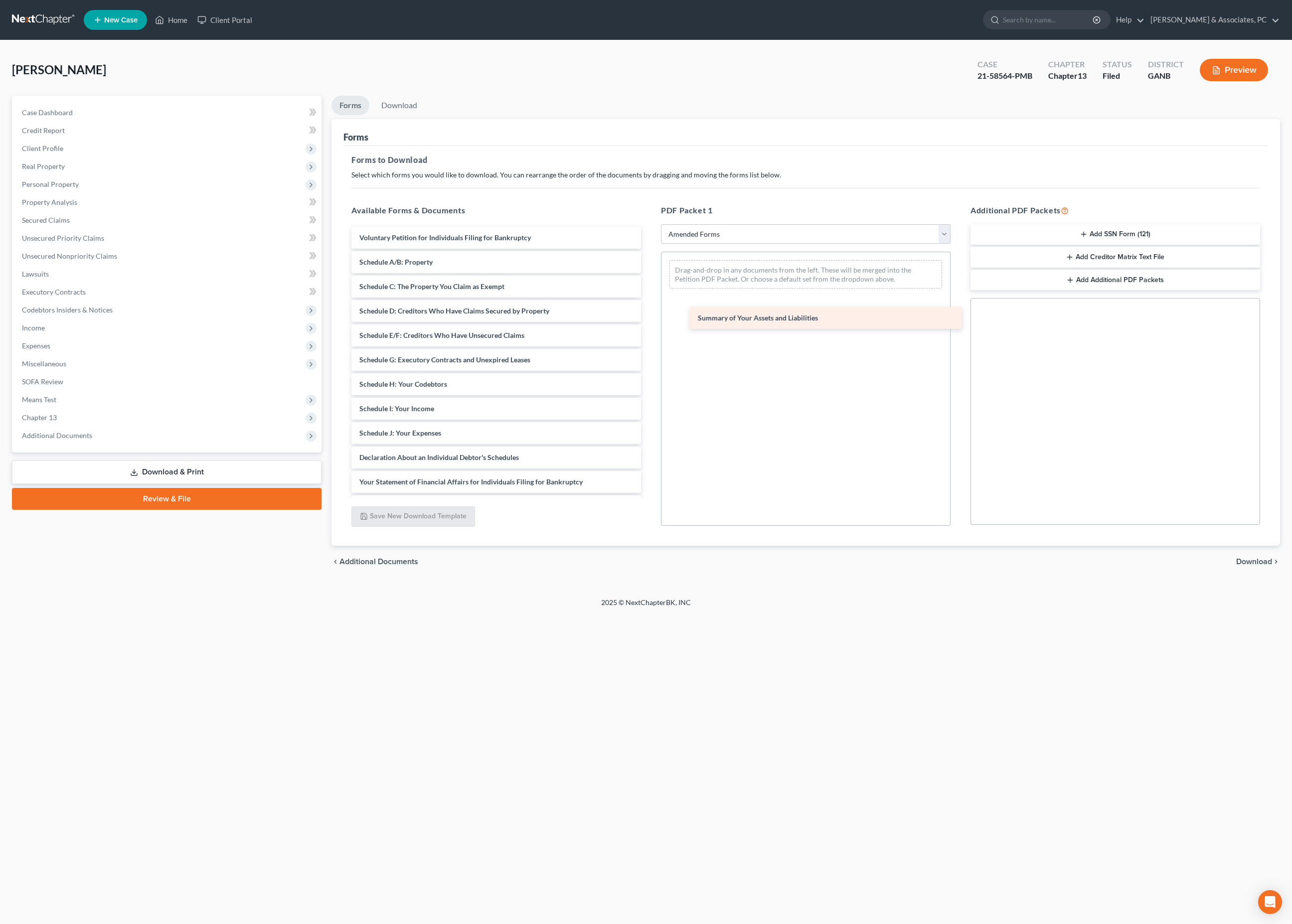
drag, startPoint x: 472, startPoint y: 286, endPoint x: 808, endPoint y: 314, distance: 337.2
click at [649, 315] on div "Summary of Your Assets and Liabilities Voluntary Petition for Individuals Filin…" at bounding box center [496, 433] width 305 height 412
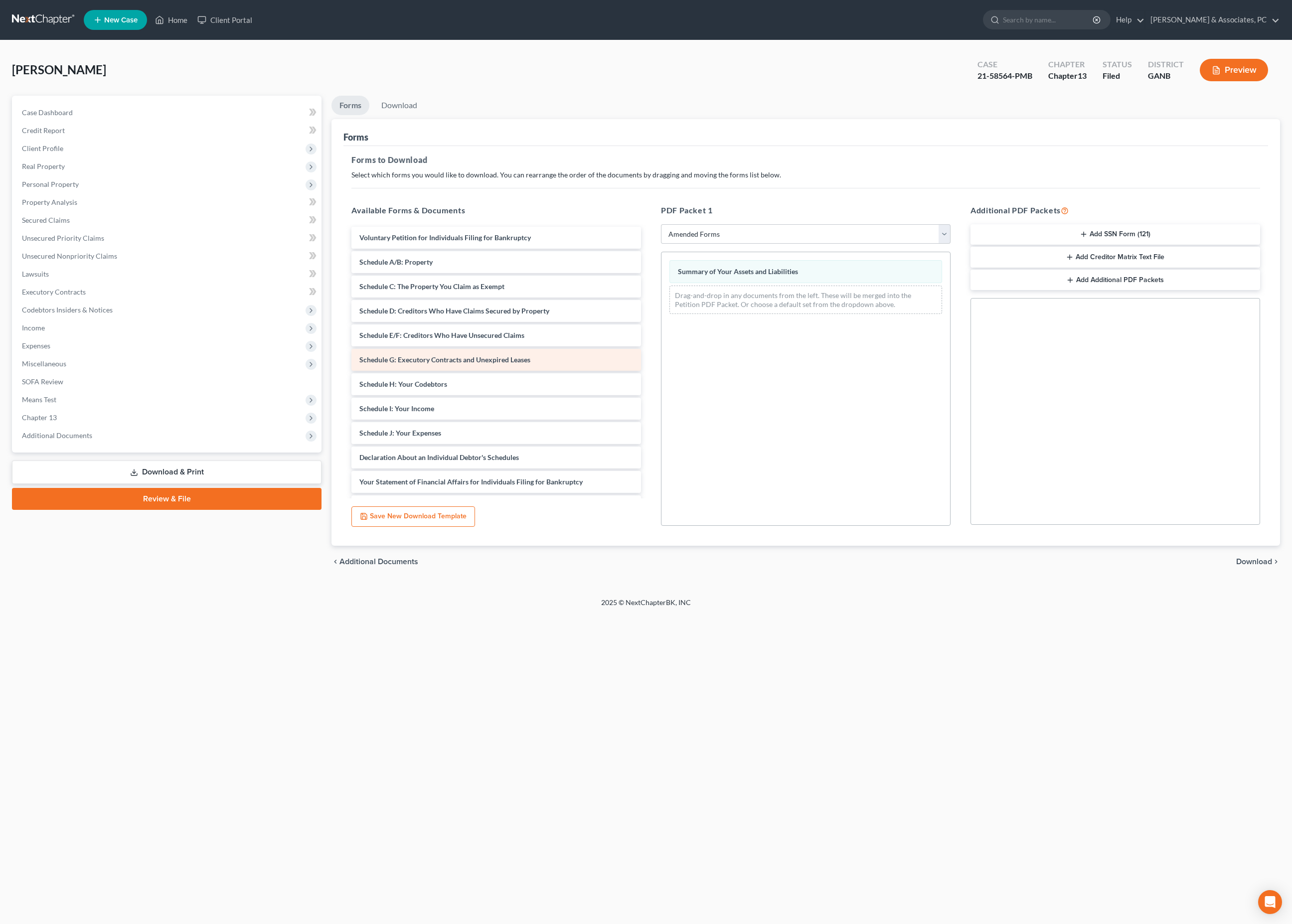
scroll to position [31, 0]
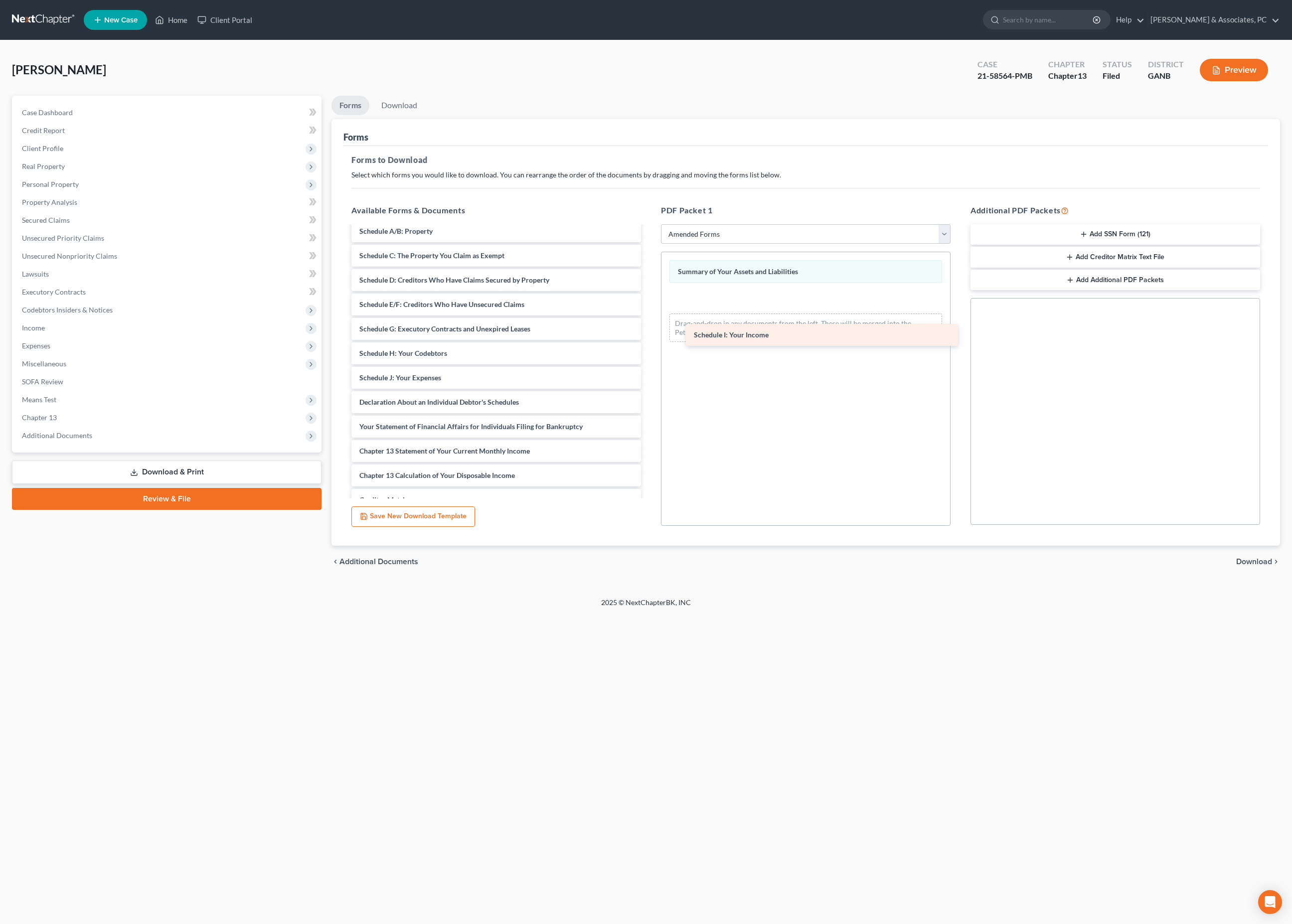
drag, startPoint x: 448, startPoint y: 425, endPoint x: 779, endPoint y: 335, distance: 343.0
click at [649, 335] on div "Schedule I: Your Income Voluntary Petition for Individuals Filing for Bankruptc…" at bounding box center [496, 391] width 305 height 389
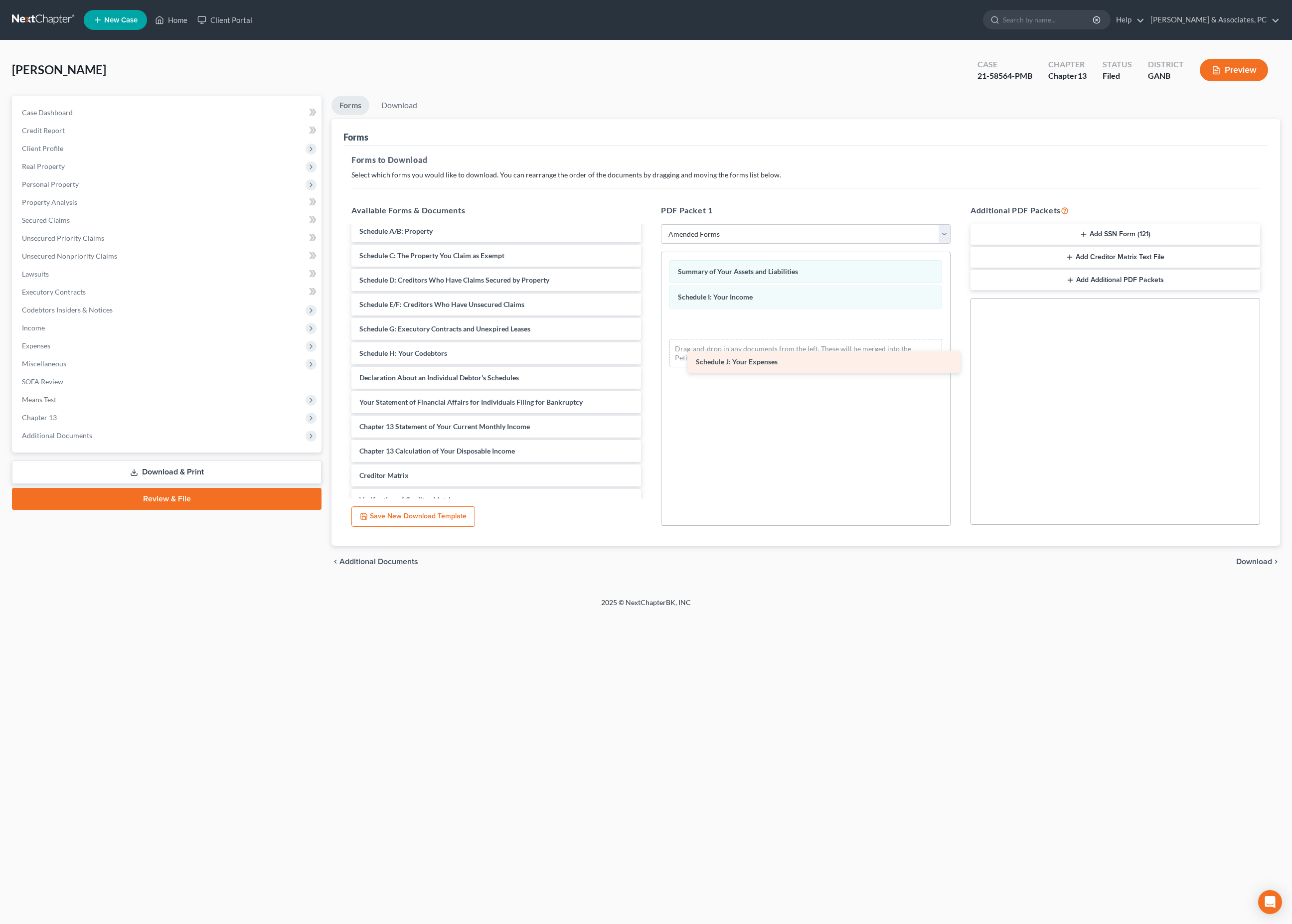
drag, startPoint x: 504, startPoint y: 431, endPoint x: 838, endPoint y: 369, distance: 339.7
click at [649, 369] on div "Schedule J: Your Expenses Voluntary Petition for Individuals Filing for Bankrup…" at bounding box center [496, 378] width 305 height 364
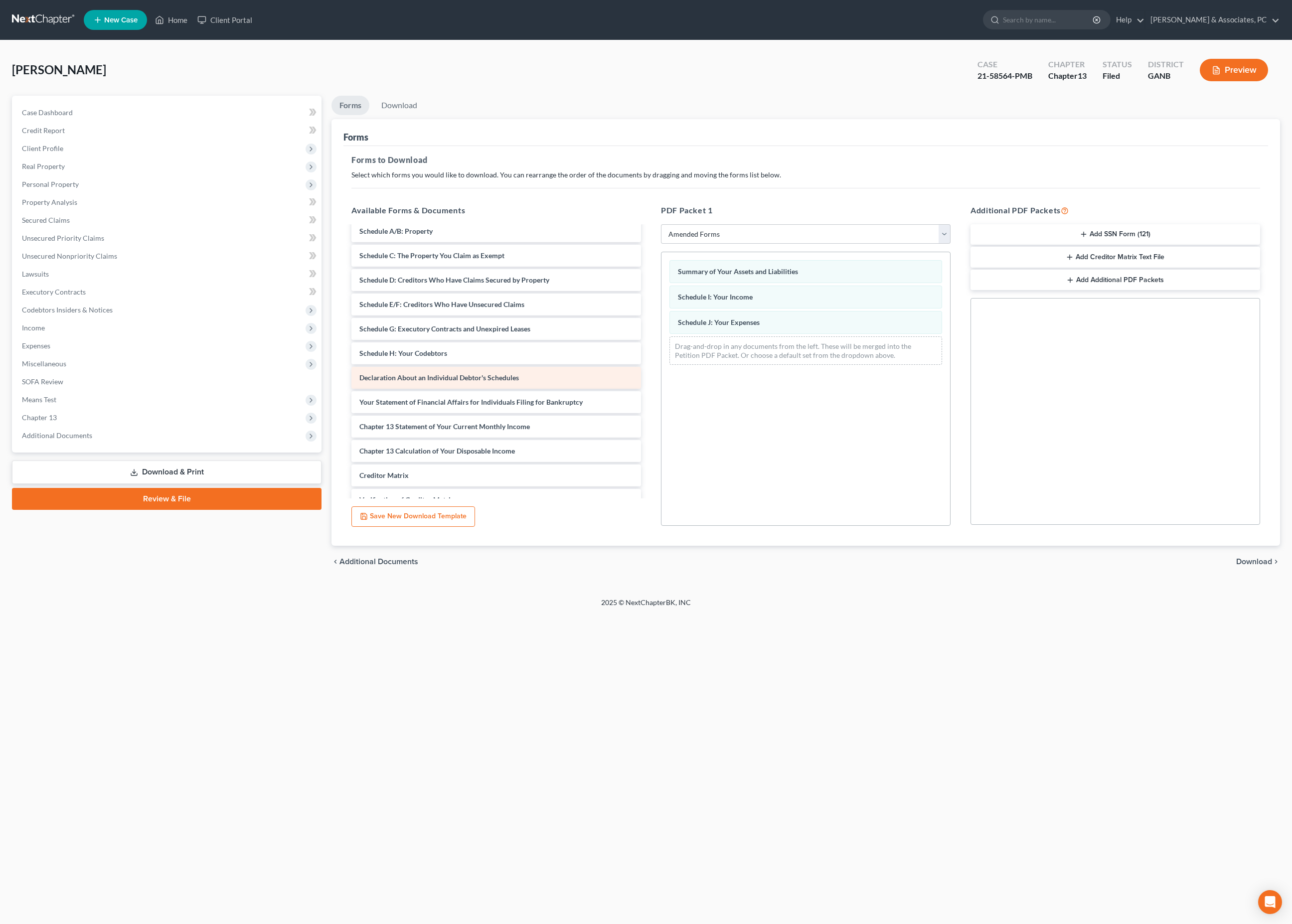
scroll to position [55, 0]
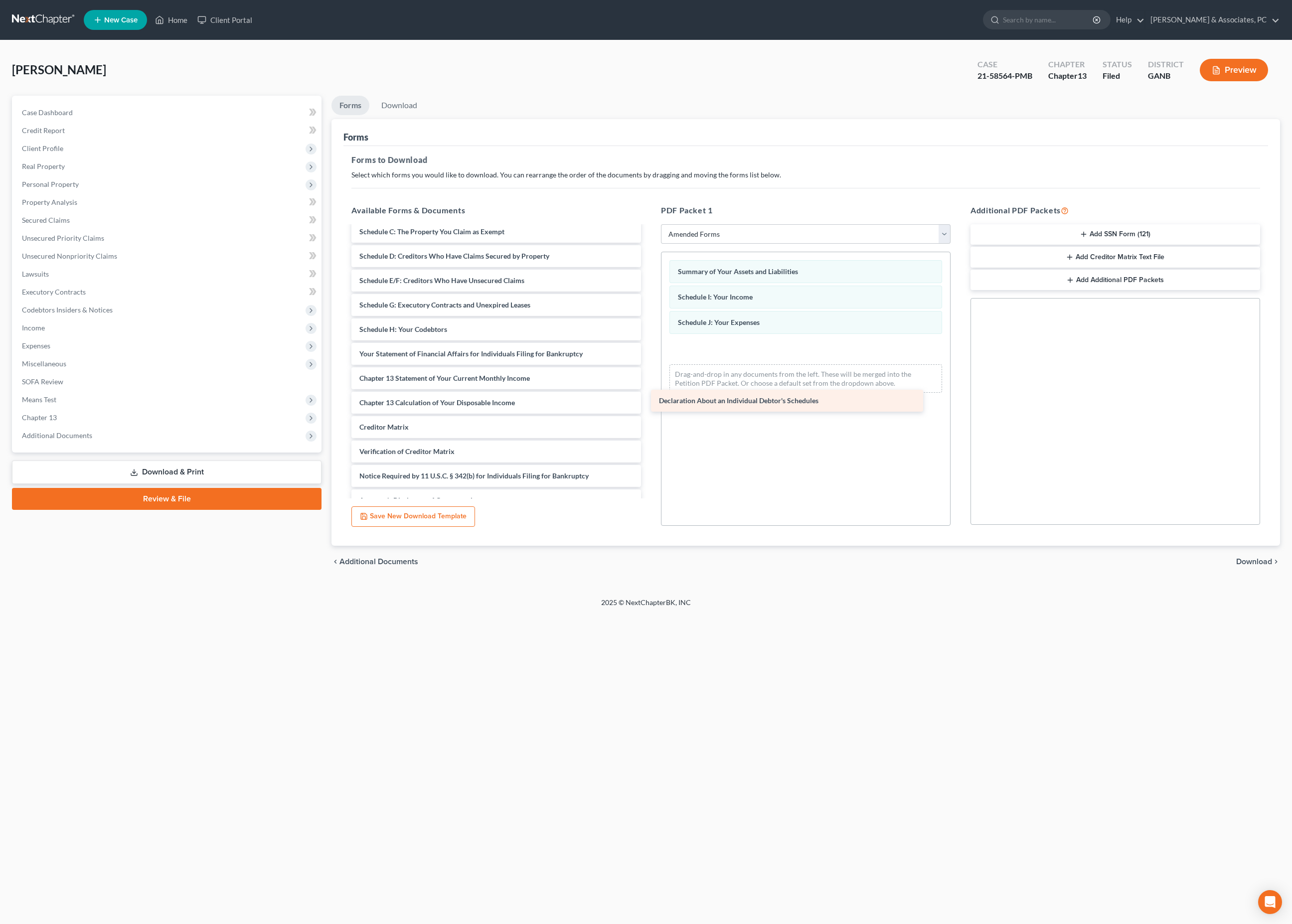
drag, startPoint x: 510, startPoint y: 407, endPoint x: 804, endPoint y: 406, distance: 294.0
click at [649, 406] on div "Declaration About an Individual Debtor's Schedules Voluntary Petition for Indiv…" at bounding box center [496, 341] width 305 height 339
click at [1249, 566] on span "Download" at bounding box center [1254, 562] width 36 height 8
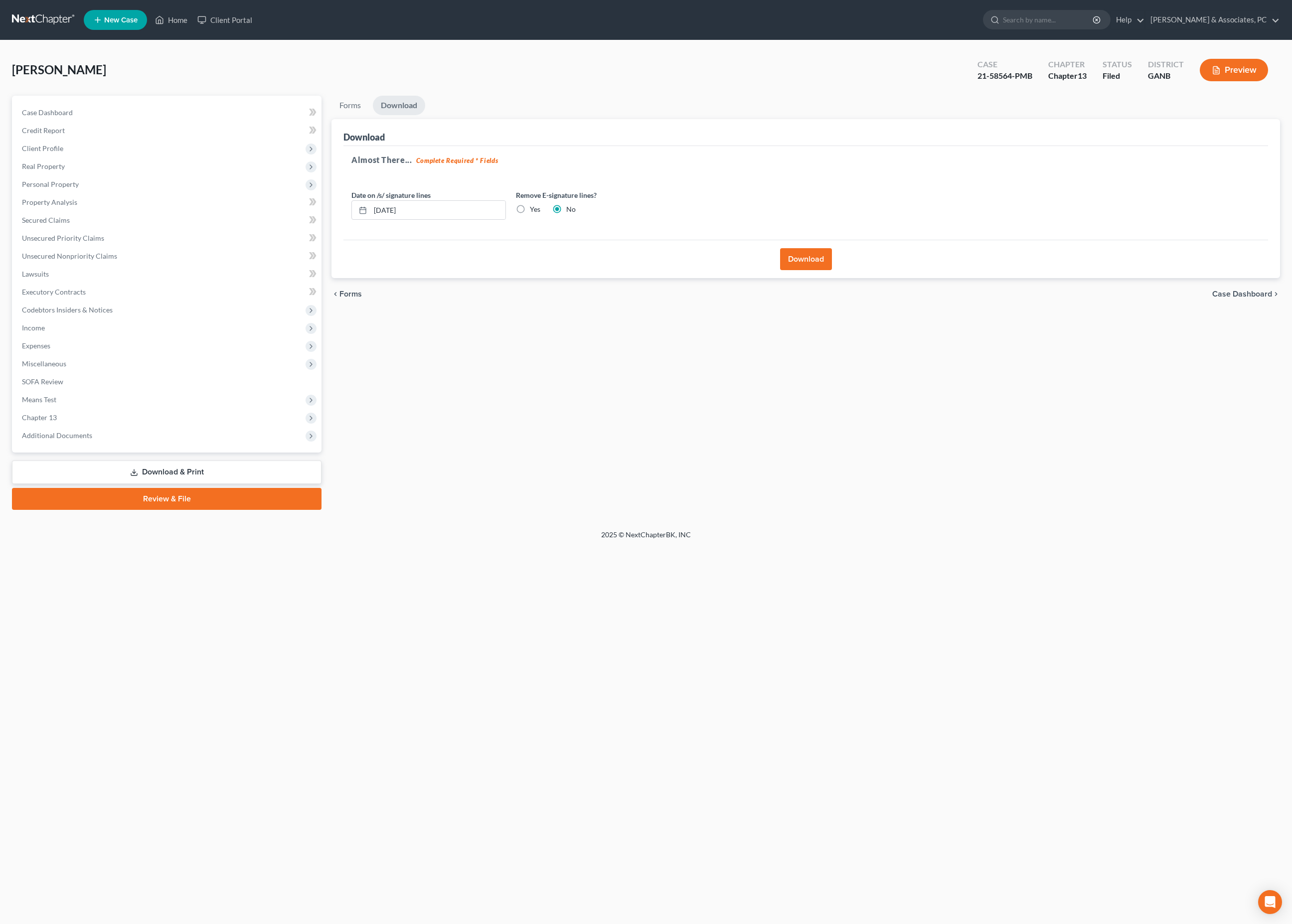
click at [817, 270] on button "Download" at bounding box center [806, 259] width 52 height 22
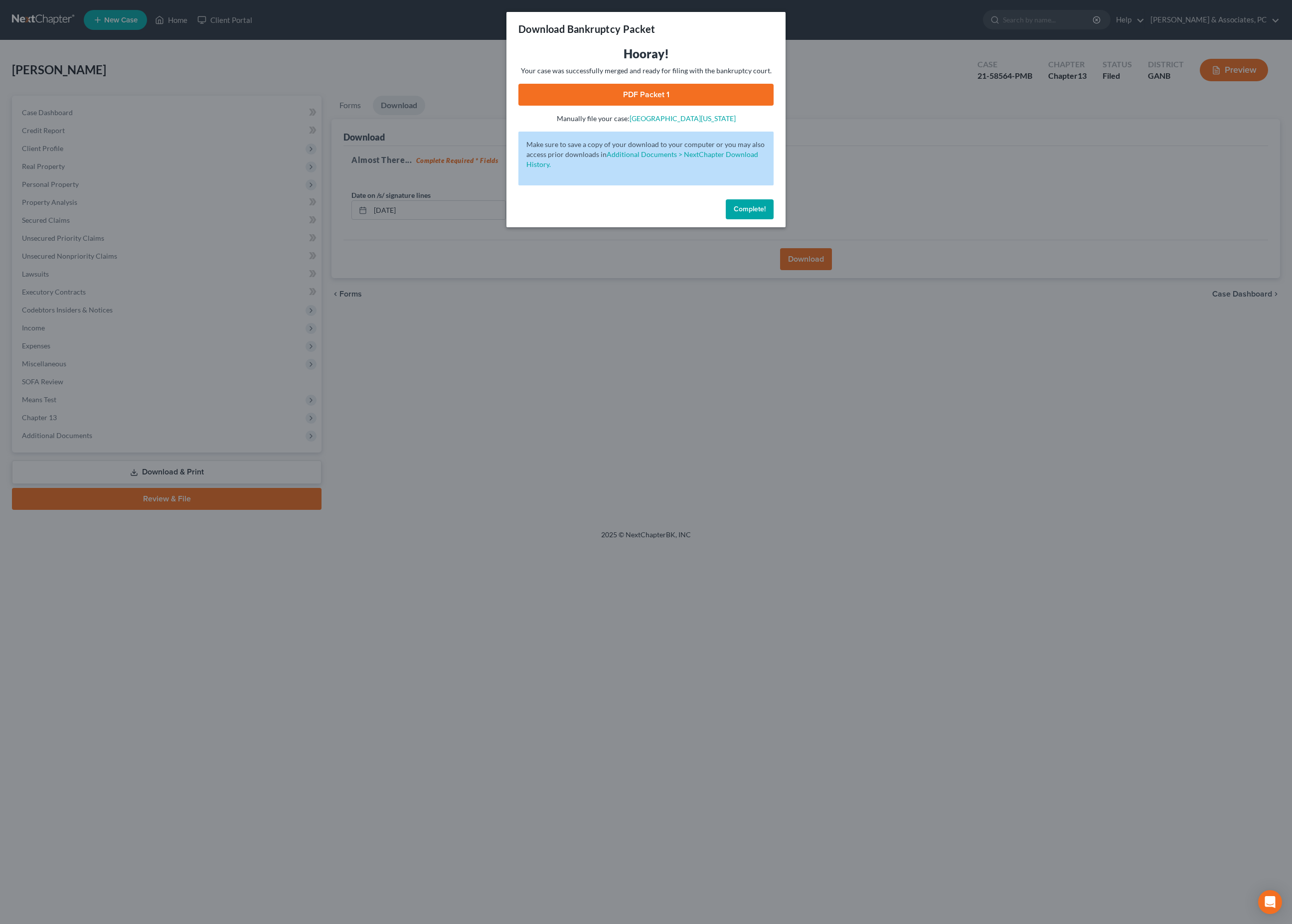
click at [680, 106] on link "PDF Packet 1" at bounding box center [646, 94] width 255 height 22
click at [765, 213] on span "Complete!" at bounding box center [750, 209] width 32 height 9
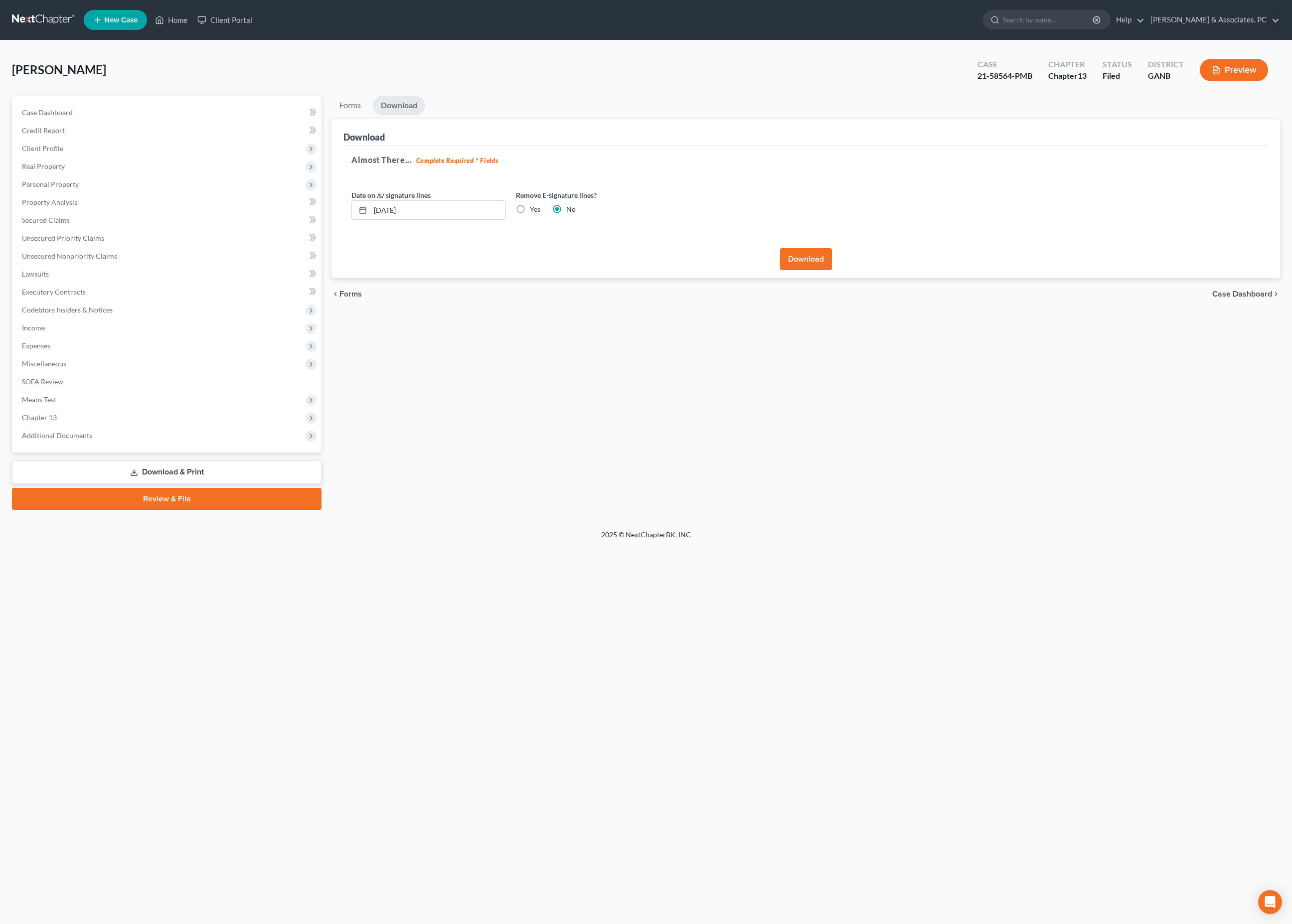
click at [904, 518] on div "Petition Navigation Case Dashboard Payments Invoices Payments Payments Credit R…" at bounding box center [646, 307] width 1268 height 422
click at [1115, 510] on div "Forms Download Forms Forms to Download Select which forms you would like to dow…" at bounding box center [805, 303] width 959 height 414
click at [743, 508] on div "Forms Download Forms Forms to Download Select which forms you would like to dow…" at bounding box center [805, 303] width 959 height 414
